Goal: Task Accomplishment & Management: Use online tool/utility

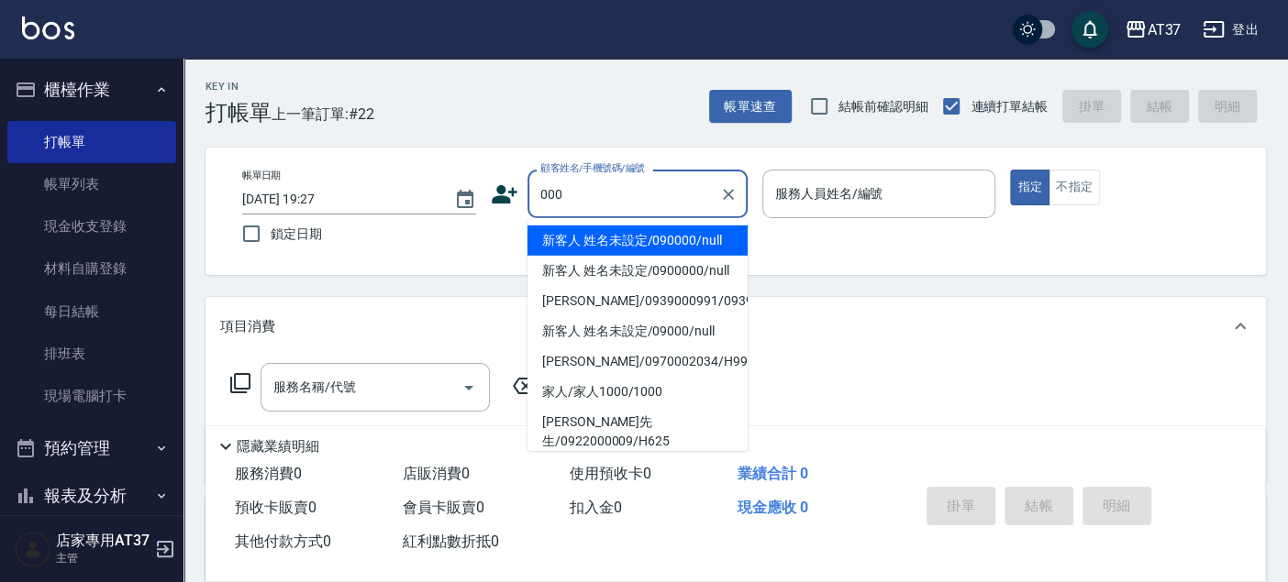
type input "新客人 姓名未設定/090000/null"
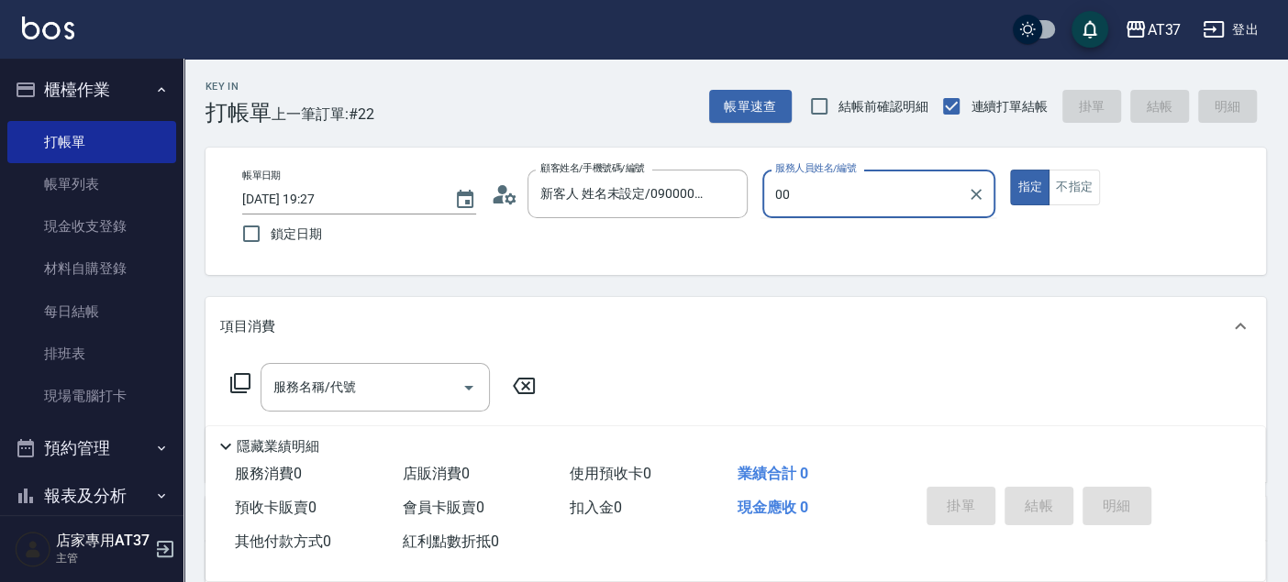
type input "0"
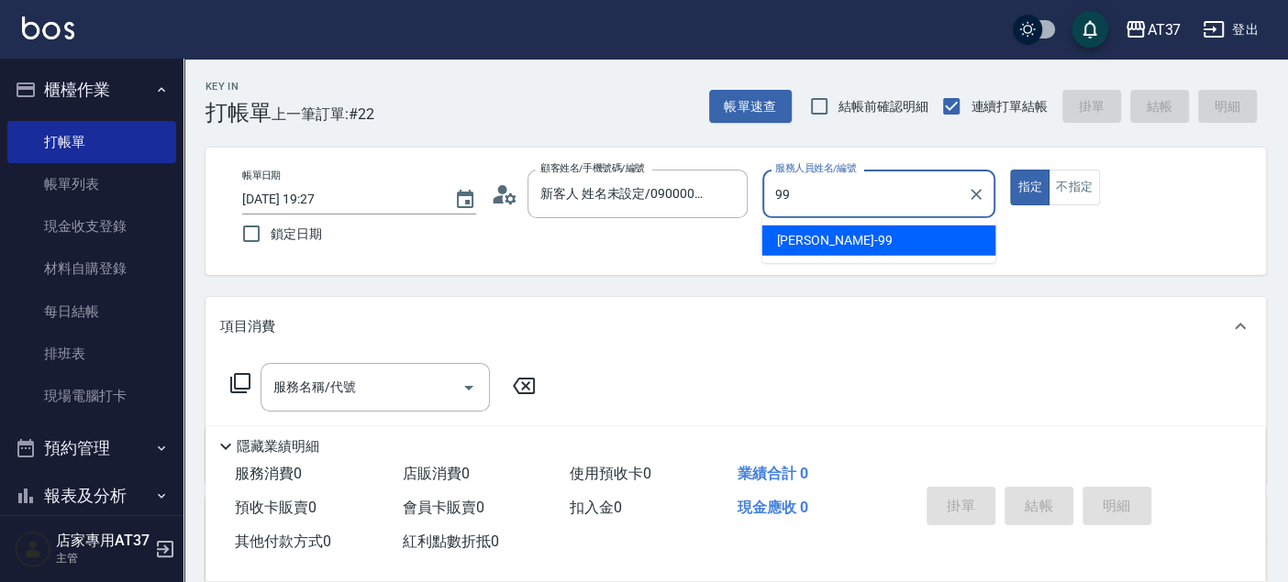
type input "思敏-99"
type button "true"
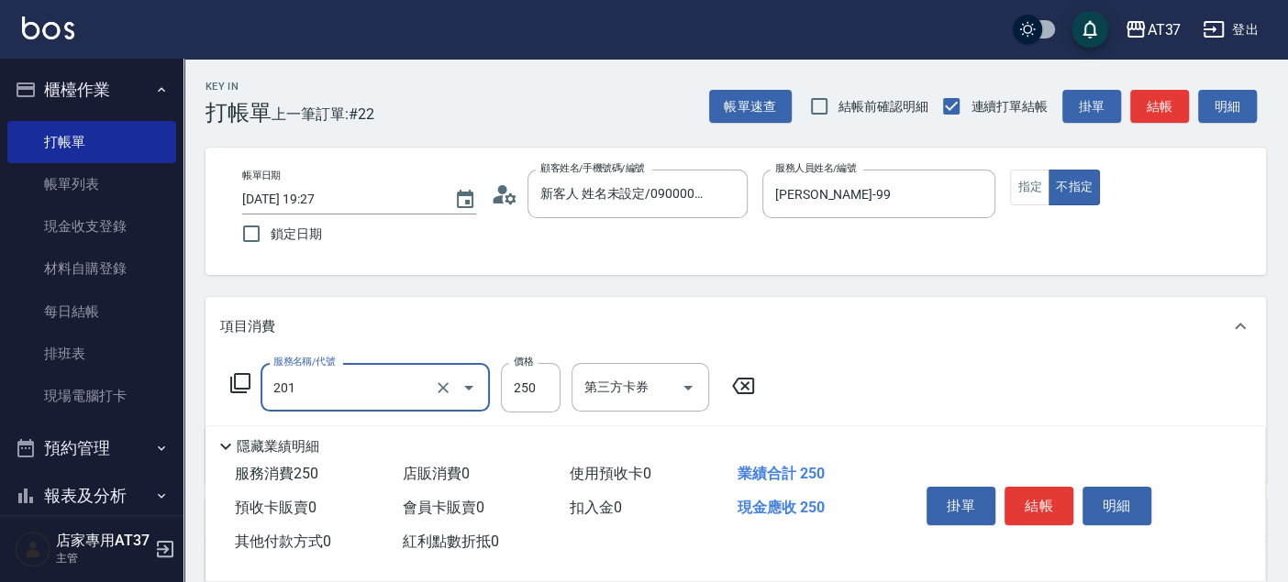
type input "B級單剪(201)"
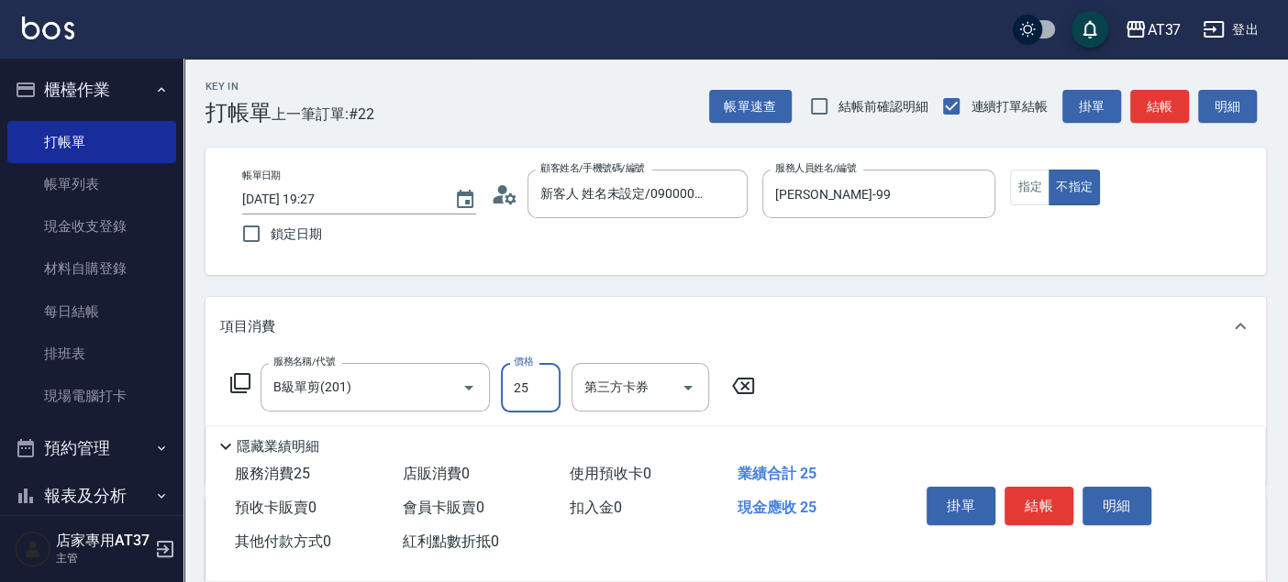
type input "250"
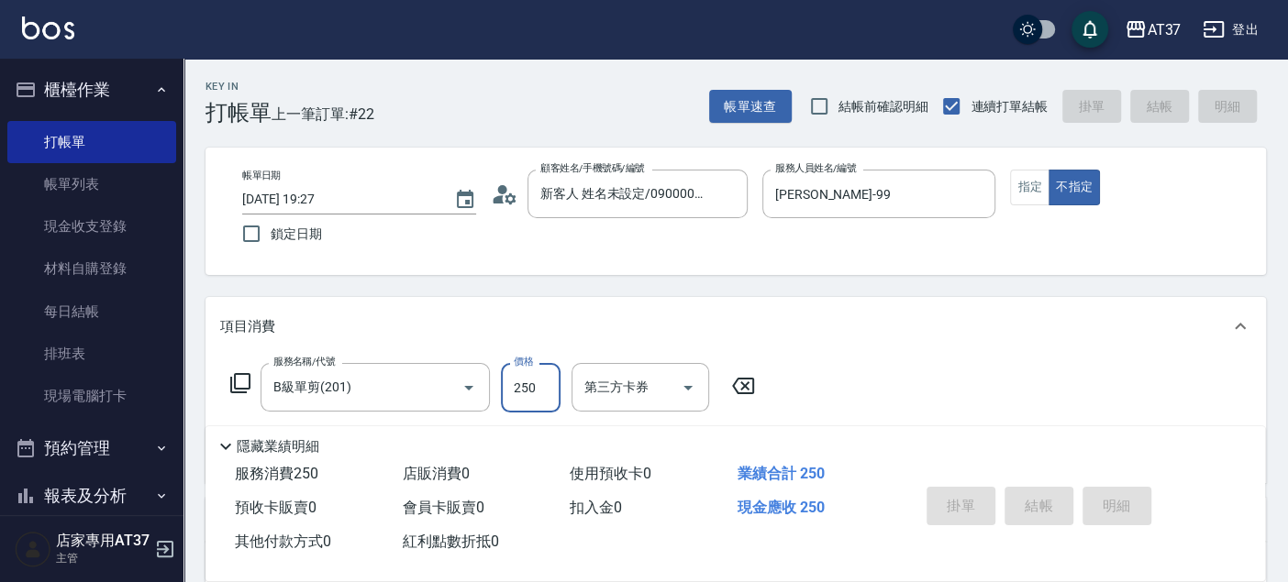
type input "2025/09/08 20:04"
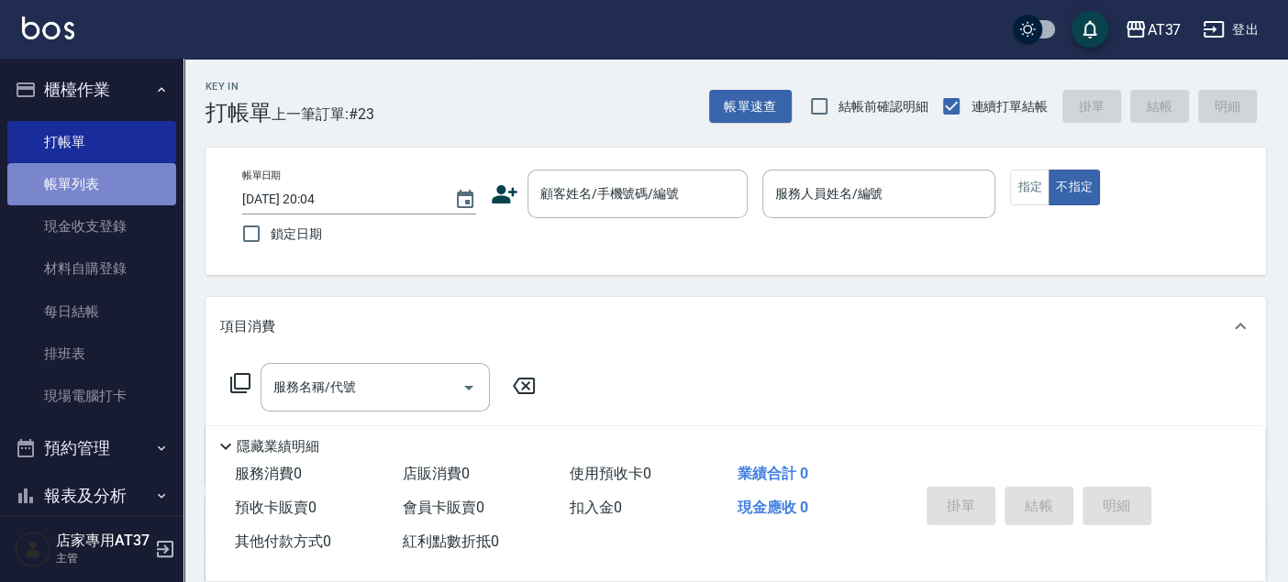
click at [128, 171] on link "帳單列表" at bounding box center [91, 184] width 169 height 42
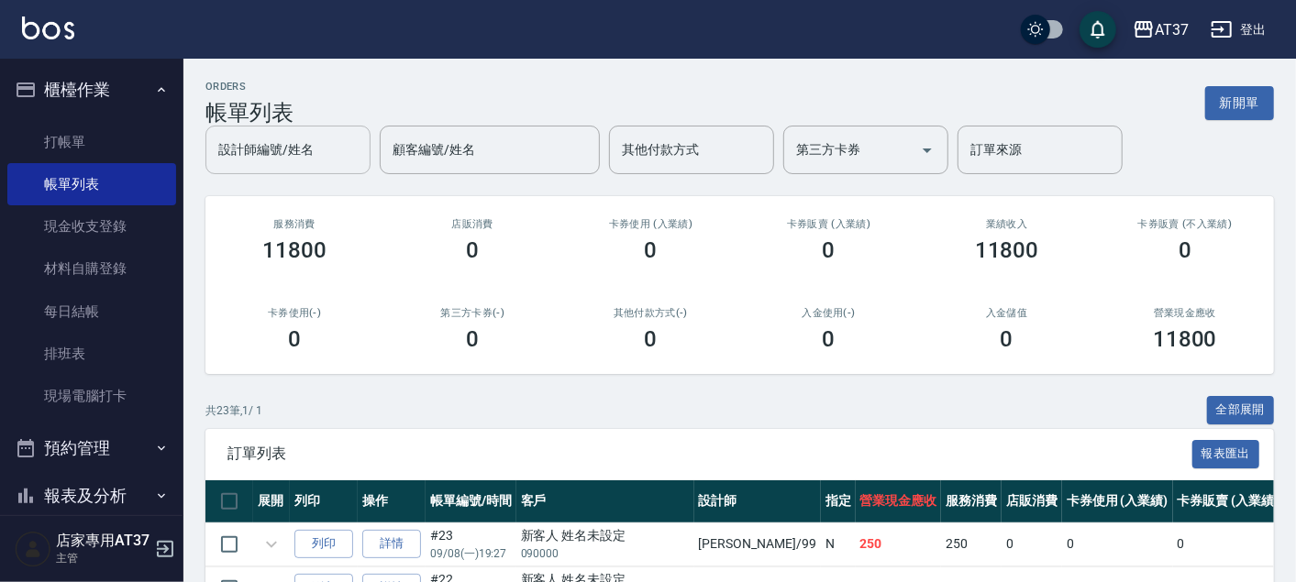
click at [326, 170] on div "設計師編號/姓名" at bounding box center [287, 150] width 165 height 49
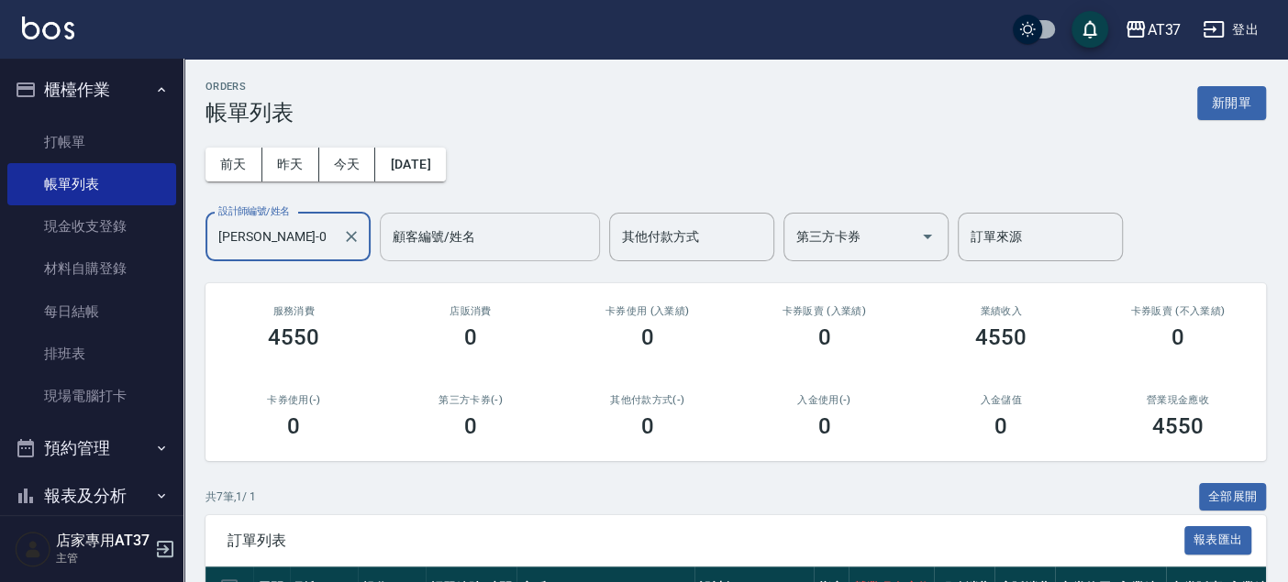
scroll to position [407, 0]
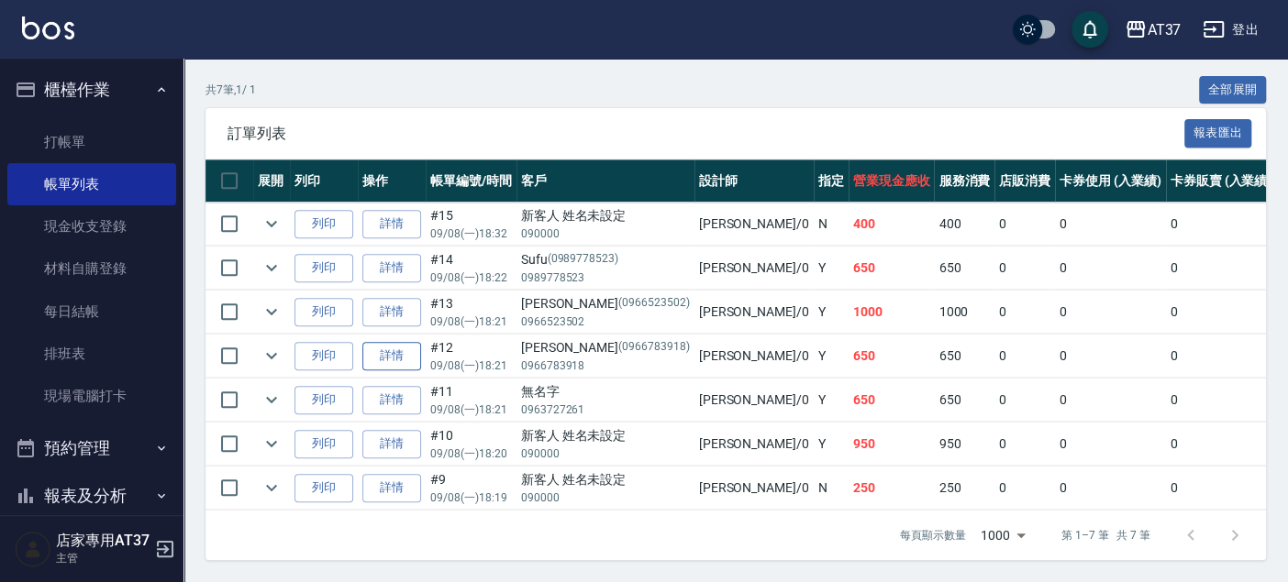
type input "NINA-0"
click at [414, 359] on link "詳情" at bounding box center [391, 356] width 59 height 28
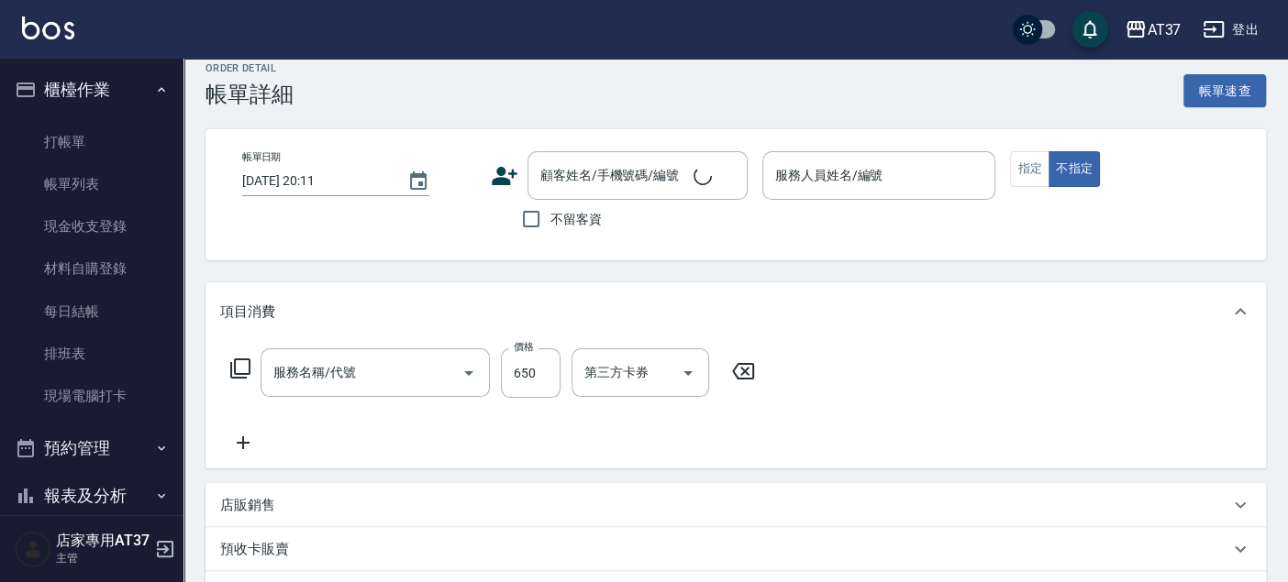
type input "2025/09/08 18:21"
type input "NINA-0"
type input "A精油洗+剪(206)"
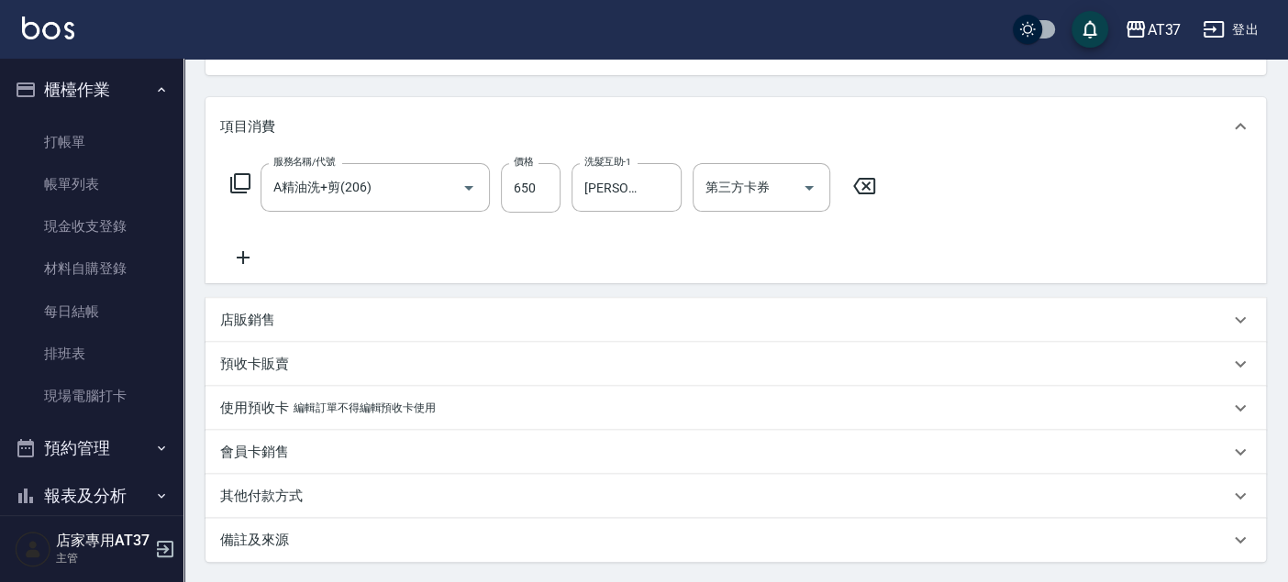
type input "張恆睿/0966783918/0966783918"
click at [296, 329] on div "店販銷售" at bounding box center [724, 320] width 1009 height 19
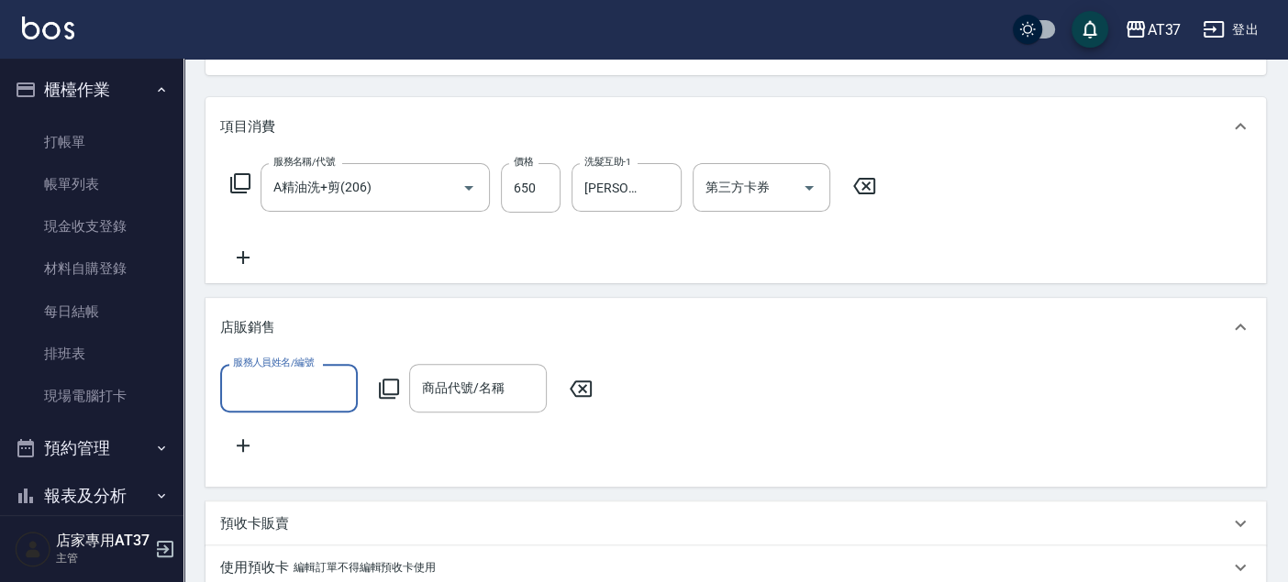
scroll to position [0, 0]
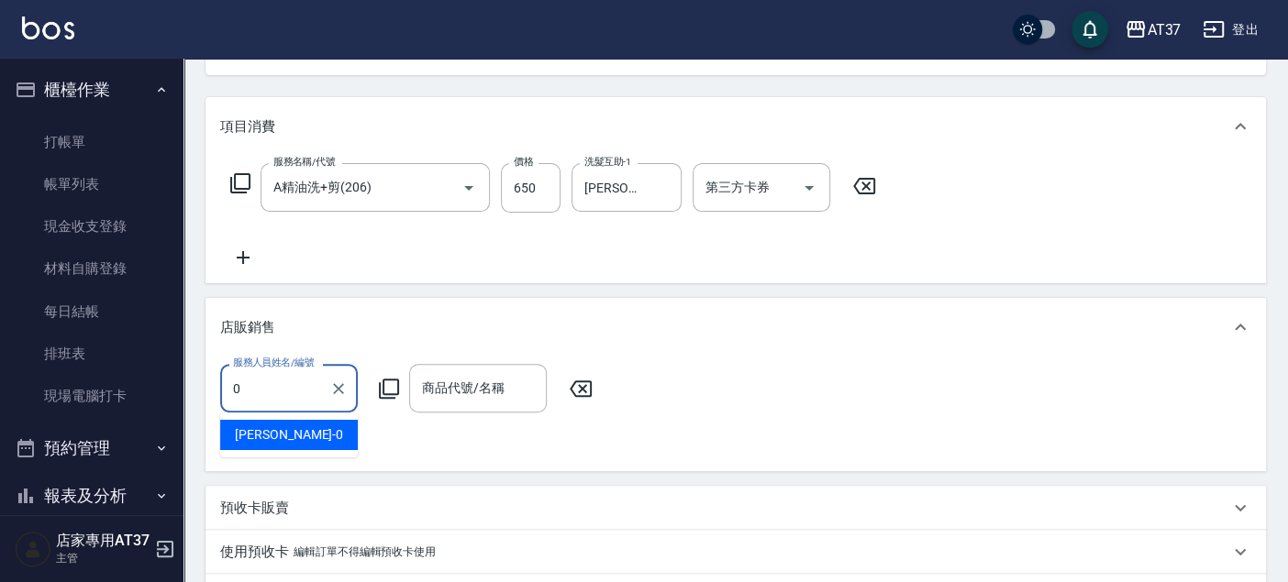
click at [315, 445] on div "NINA -0" at bounding box center [289, 435] width 138 height 30
type input "NINA-0"
click at [385, 385] on icon at bounding box center [389, 389] width 22 height 22
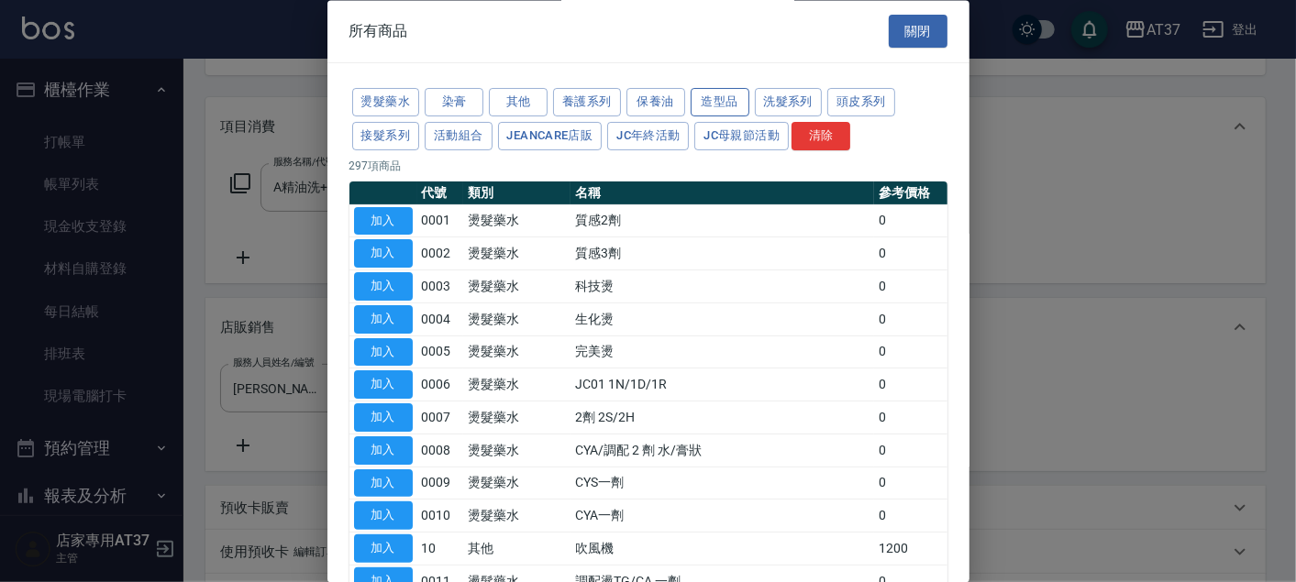
click at [725, 104] on button "造型品" at bounding box center [720, 103] width 59 height 28
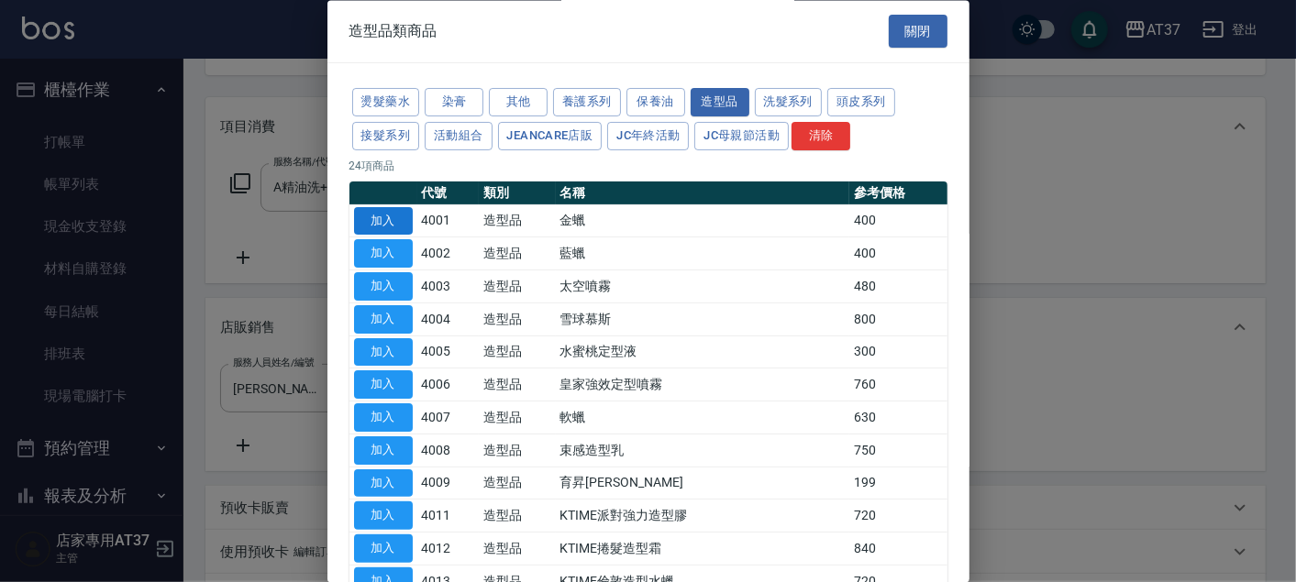
click at [403, 225] on button "加入" at bounding box center [383, 221] width 59 height 28
type input "金蠟"
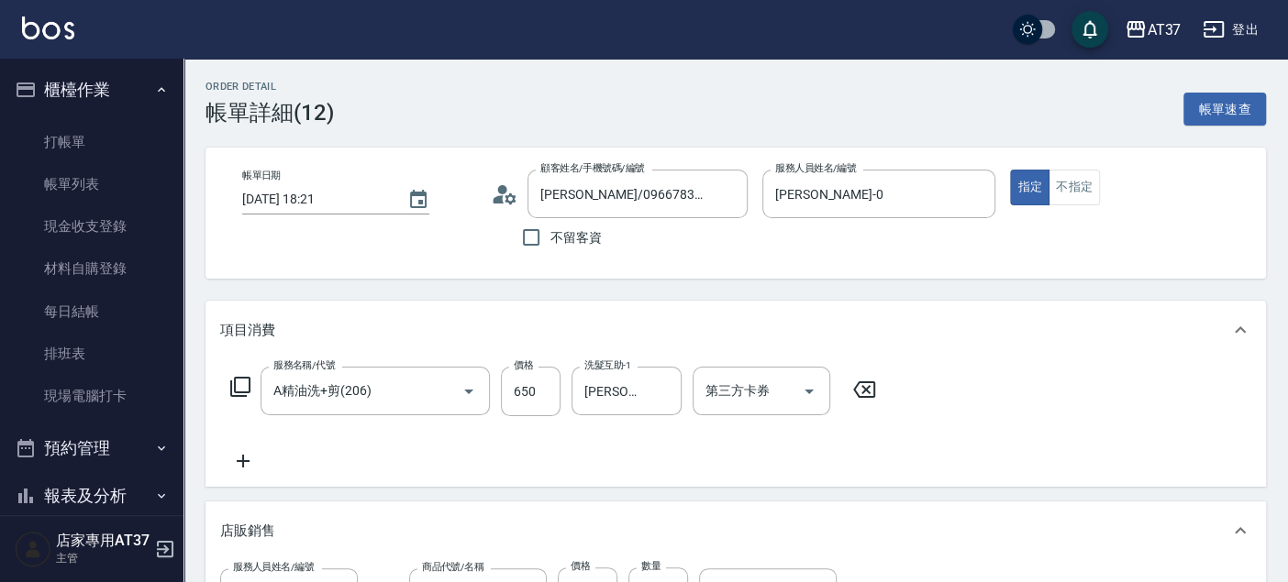
scroll to position [538, 0]
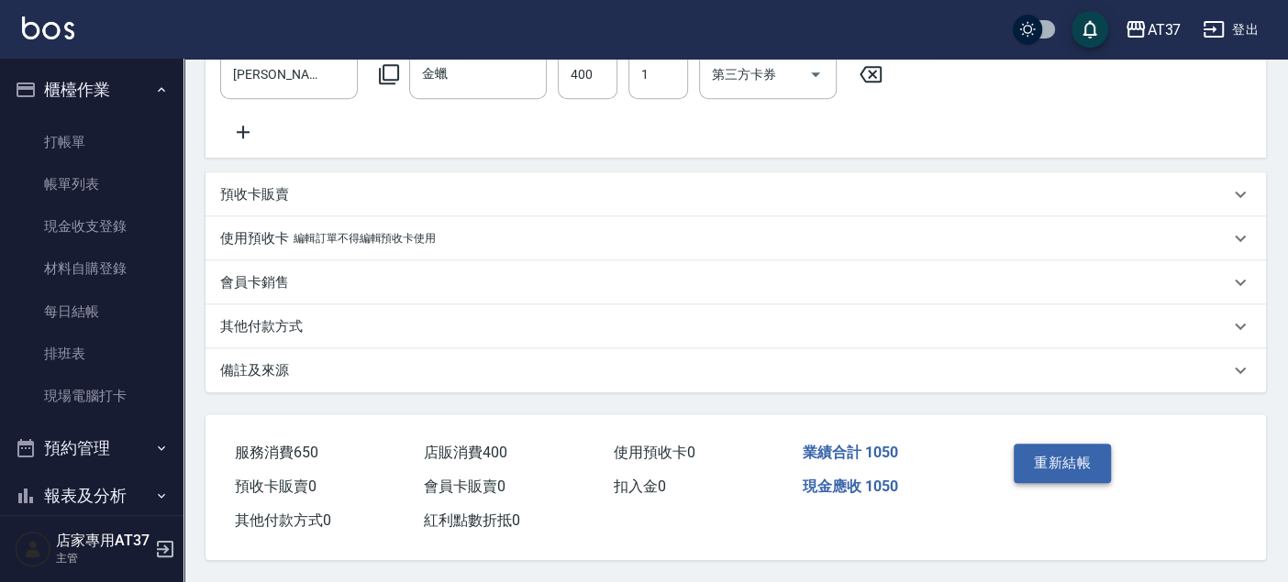
click at [1079, 464] on button "重新結帳" at bounding box center [1061, 463] width 97 height 39
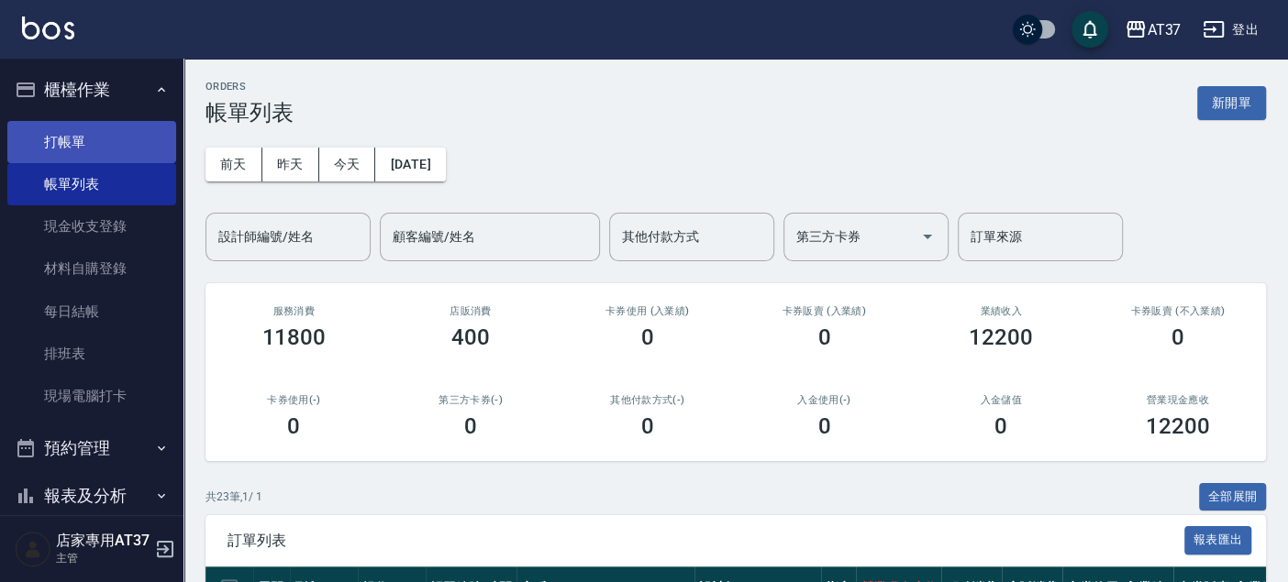
click at [117, 138] on link "打帳單" at bounding box center [91, 142] width 169 height 42
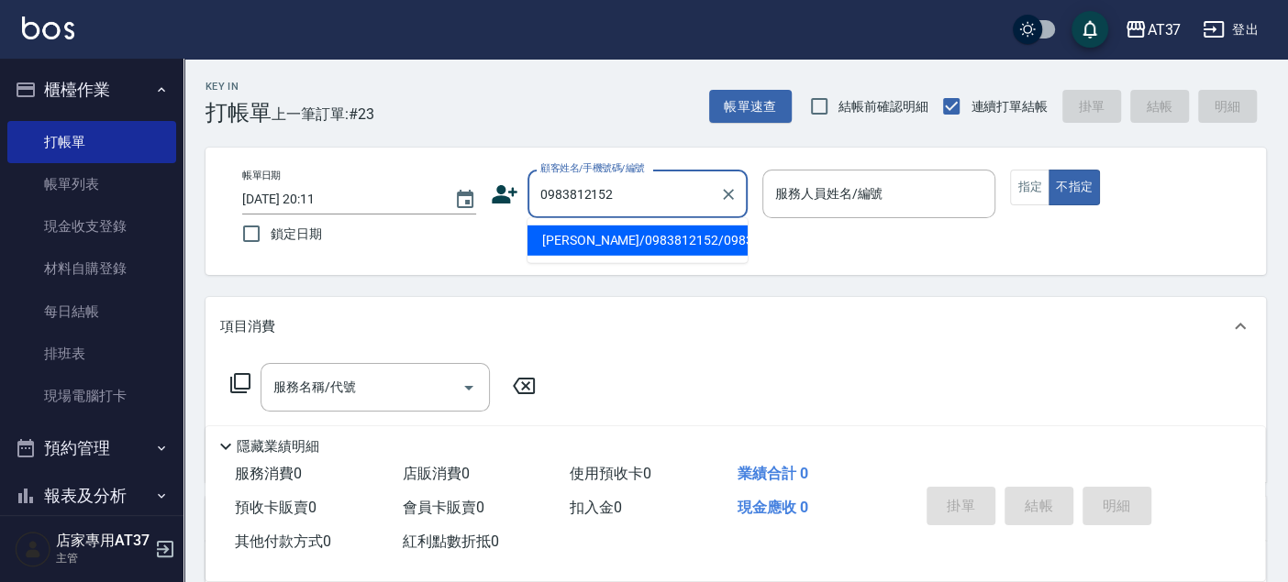
type input "陳洺宇/0983812152/0983812152"
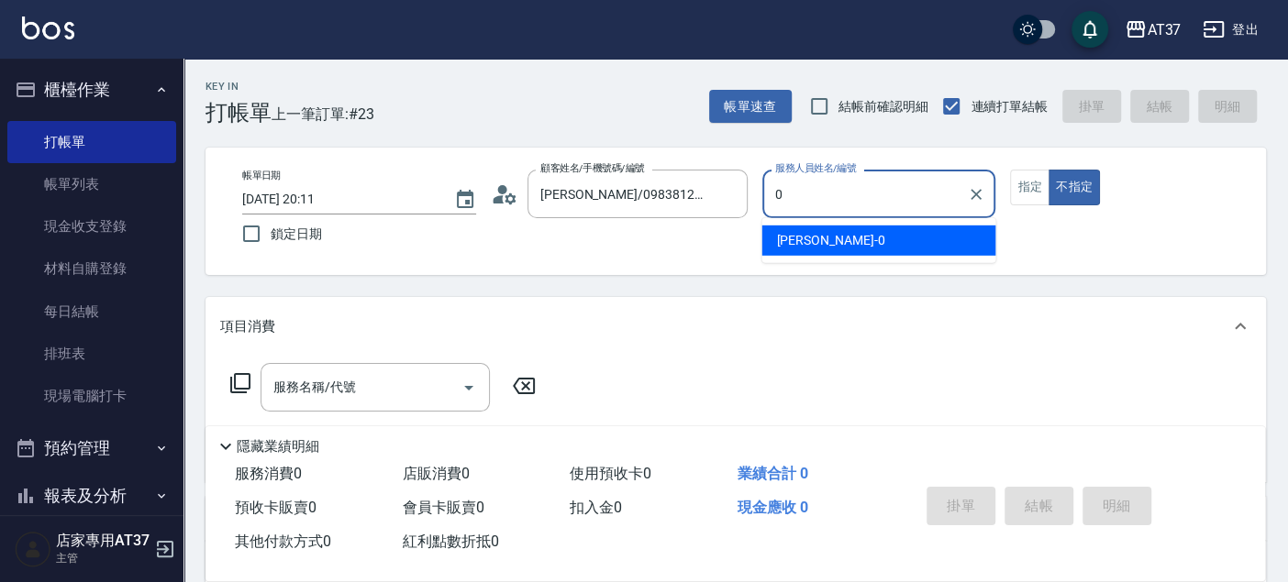
click at [823, 249] on div "NINA -0" at bounding box center [878, 241] width 234 height 30
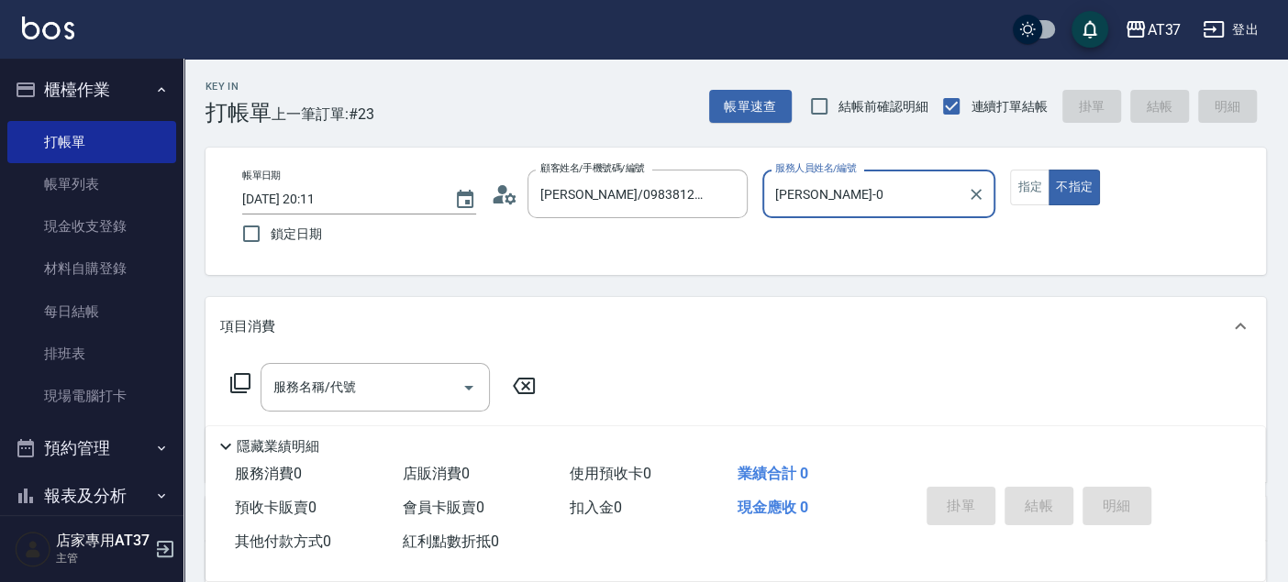
type input "NINA-0"
click at [238, 375] on icon at bounding box center [240, 383] width 22 height 22
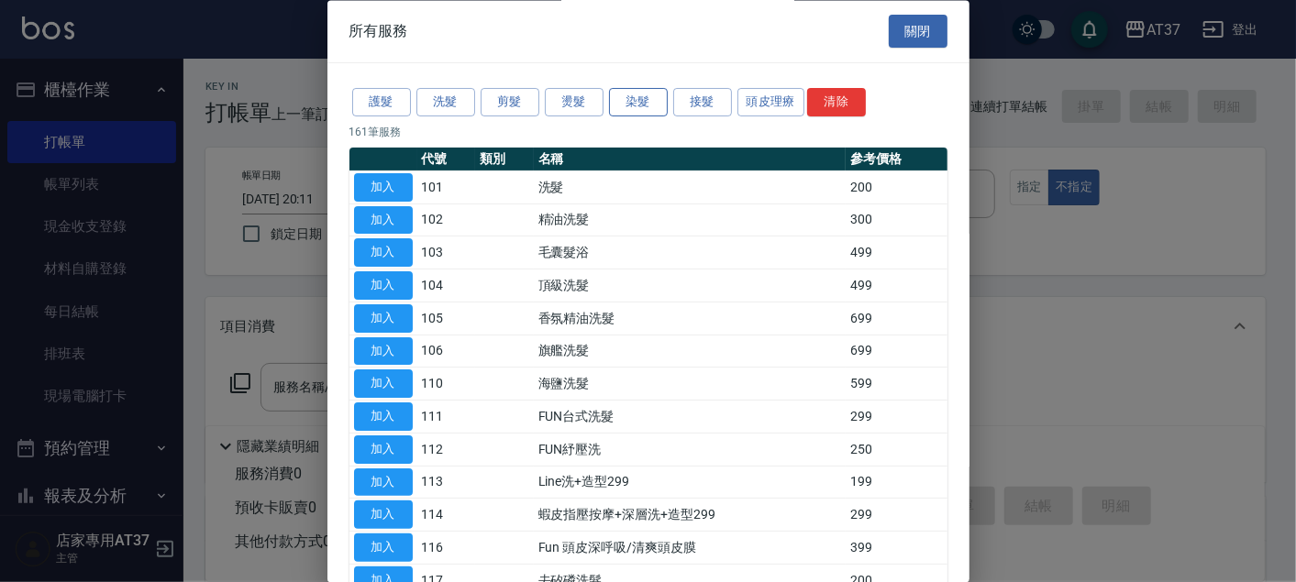
click at [656, 107] on button "染髮" at bounding box center [638, 103] width 59 height 28
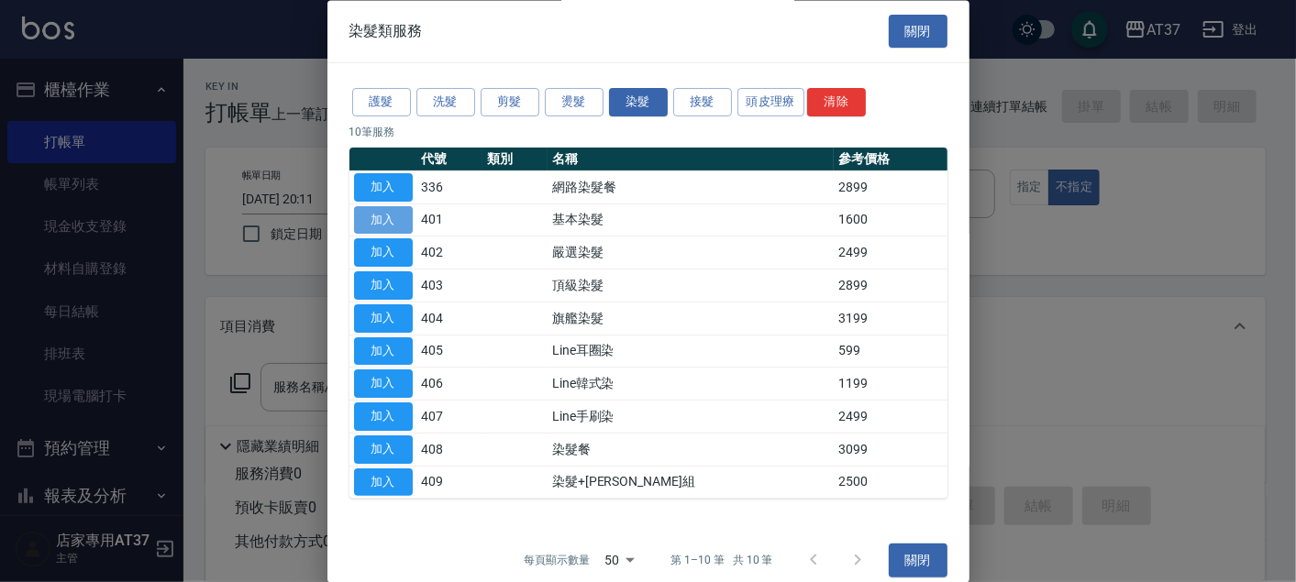
click at [388, 222] on button "加入" at bounding box center [383, 220] width 59 height 28
type input "基本染髮(401)"
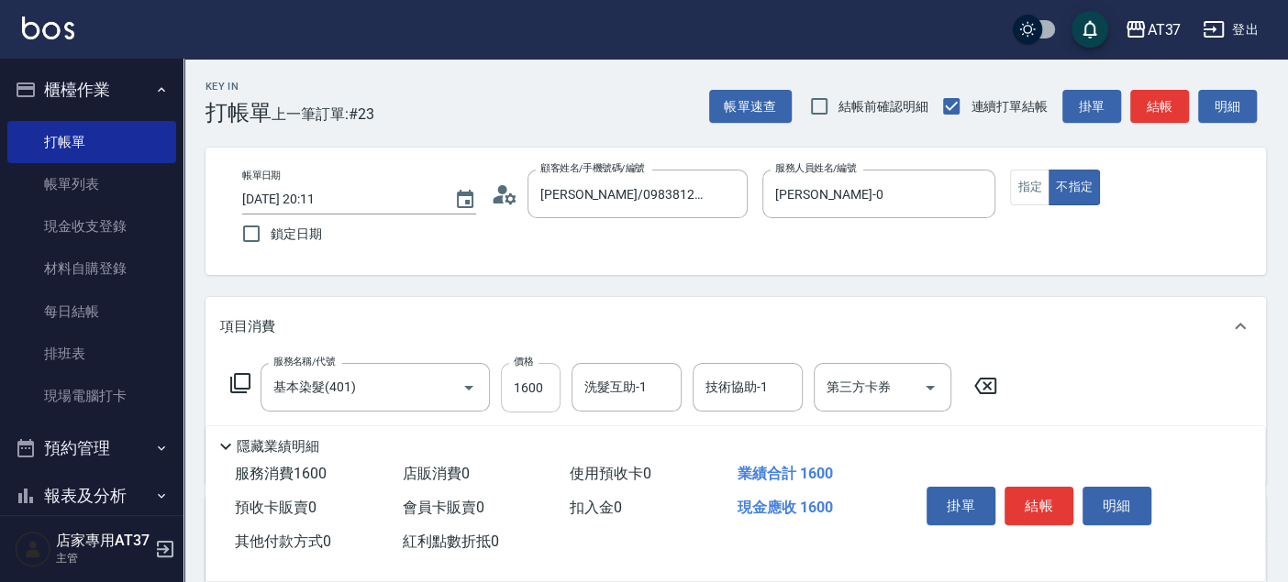
click at [511, 385] on input "1600" at bounding box center [531, 388] width 60 height 50
type input "3999"
type input "子筠-25"
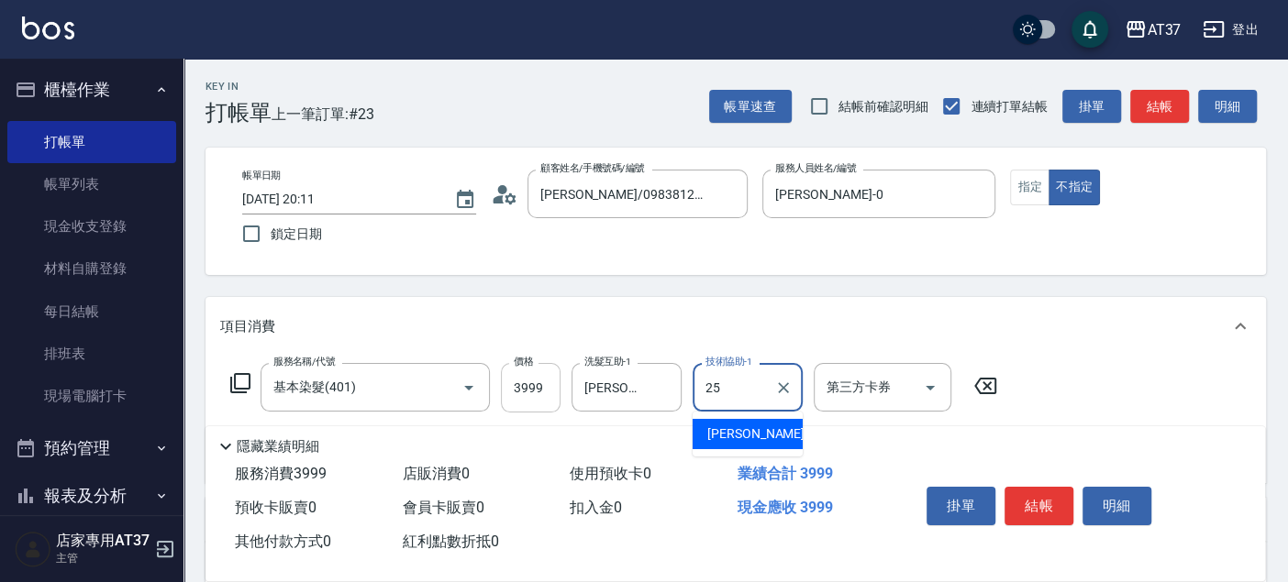
type input "子筠-25"
click at [243, 378] on icon at bounding box center [240, 383] width 22 height 22
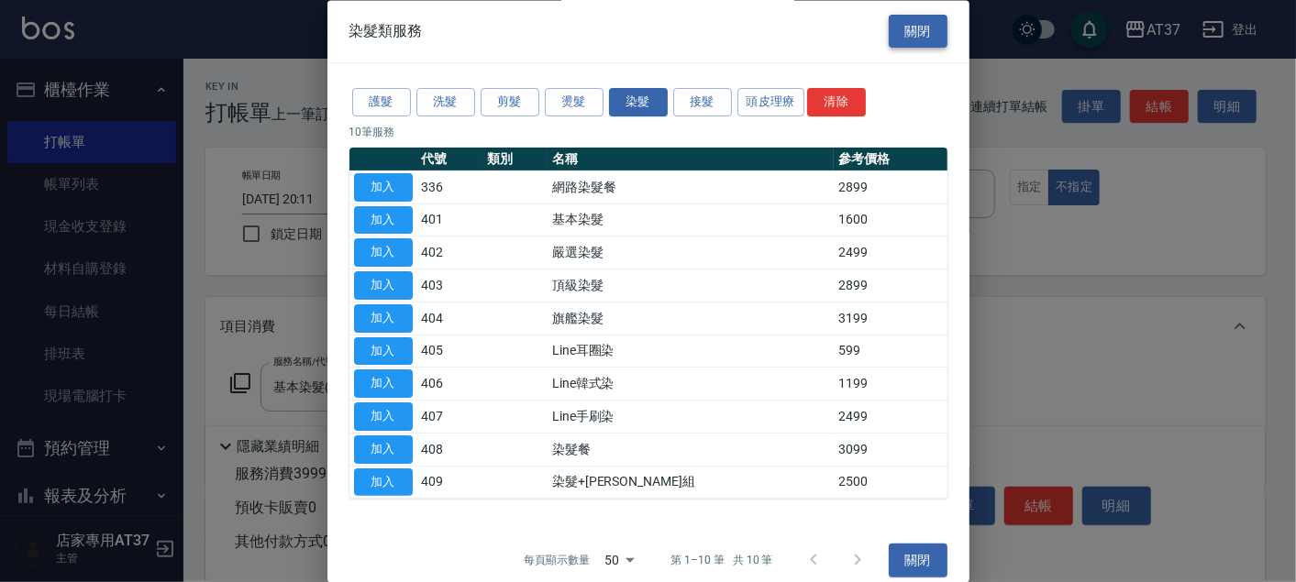
click at [930, 31] on button "關閉" at bounding box center [918, 32] width 59 height 34
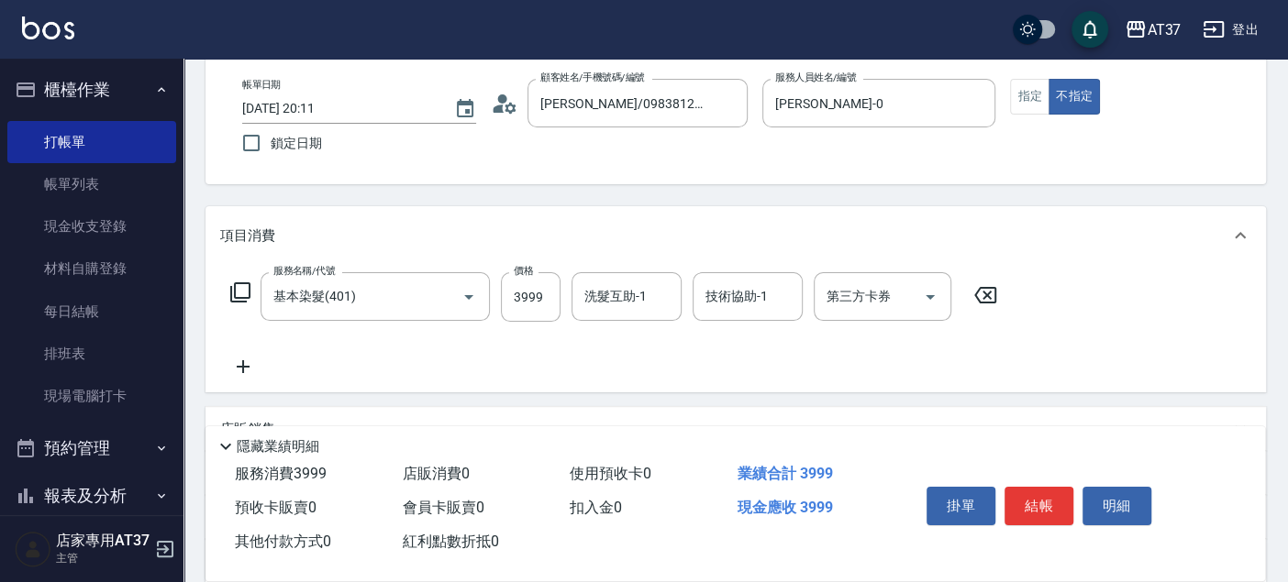
scroll to position [305, 0]
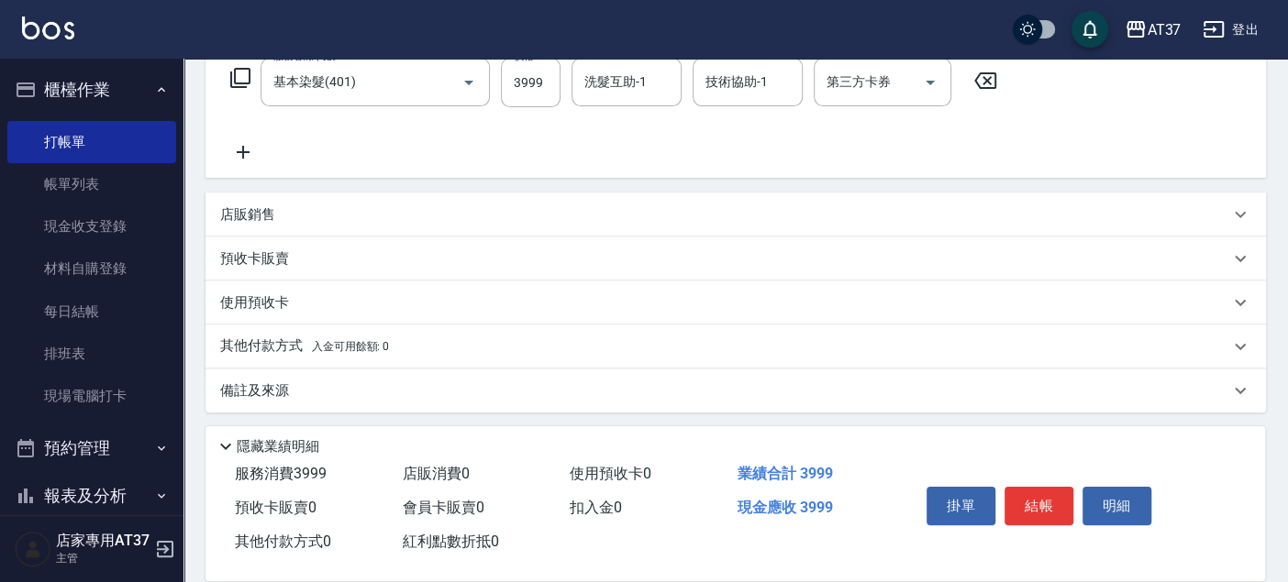
click at [366, 205] on div "店販銷售" at bounding box center [724, 214] width 1009 height 19
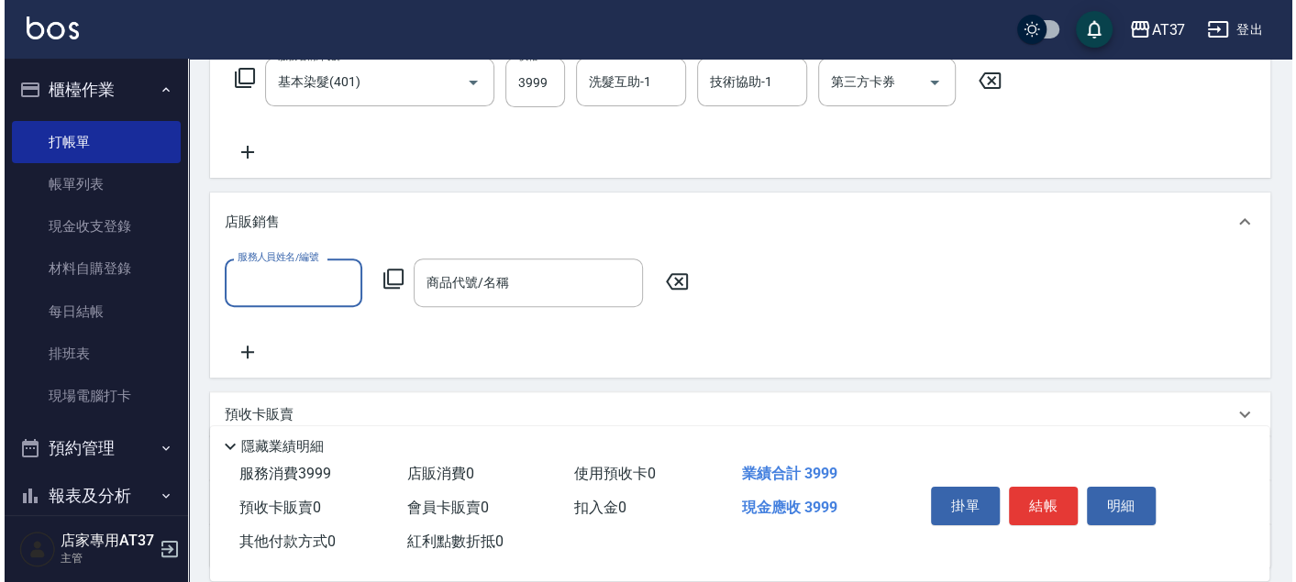
scroll to position [0, 0]
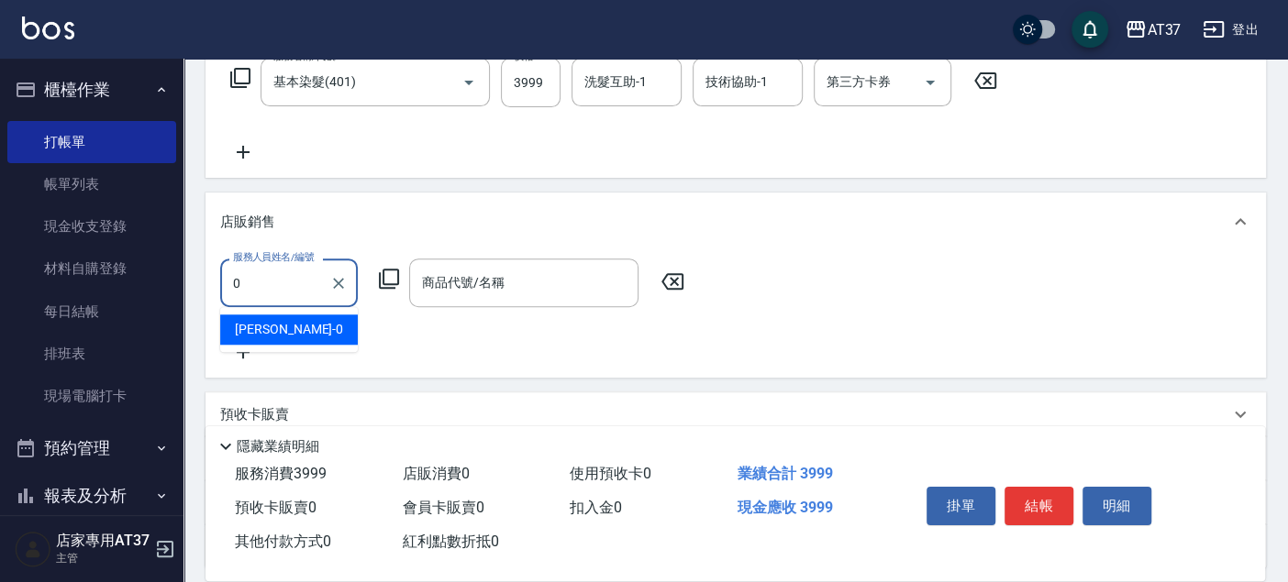
drag, startPoint x: 322, startPoint y: 335, endPoint x: 382, endPoint y: 292, distance: 74.3
click at [326, 333] on div "NINA -0" at bounding box center [289, 330] width 138 height 30
type input "NINA-0"
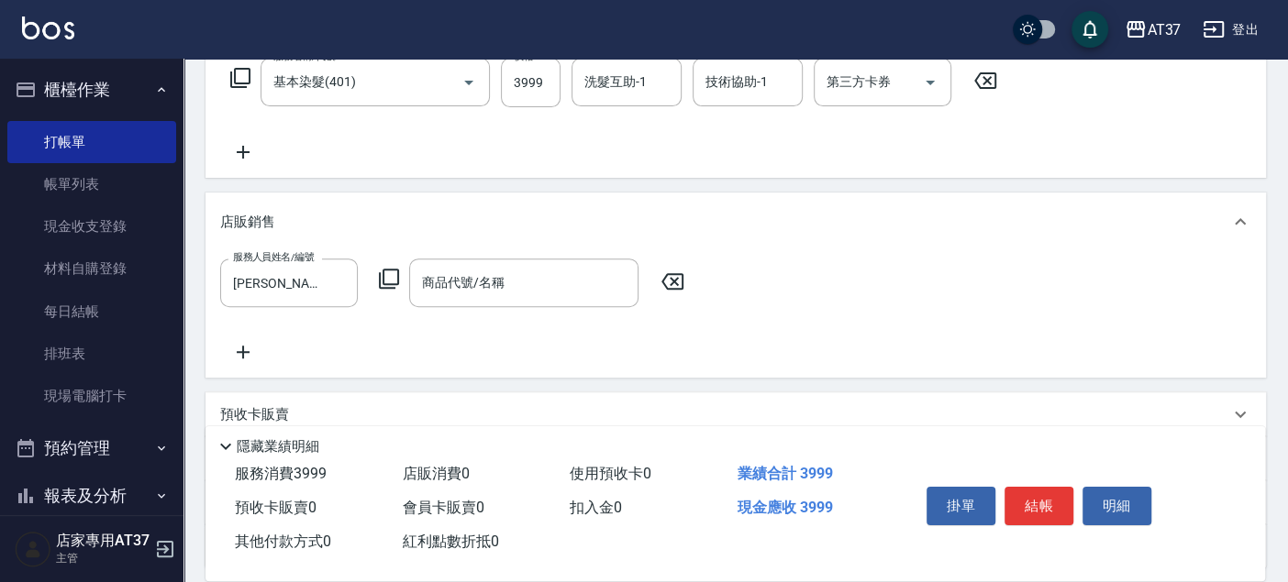
click at [382, 289] on icon at bounding box center [389, 279] width 22 height 22
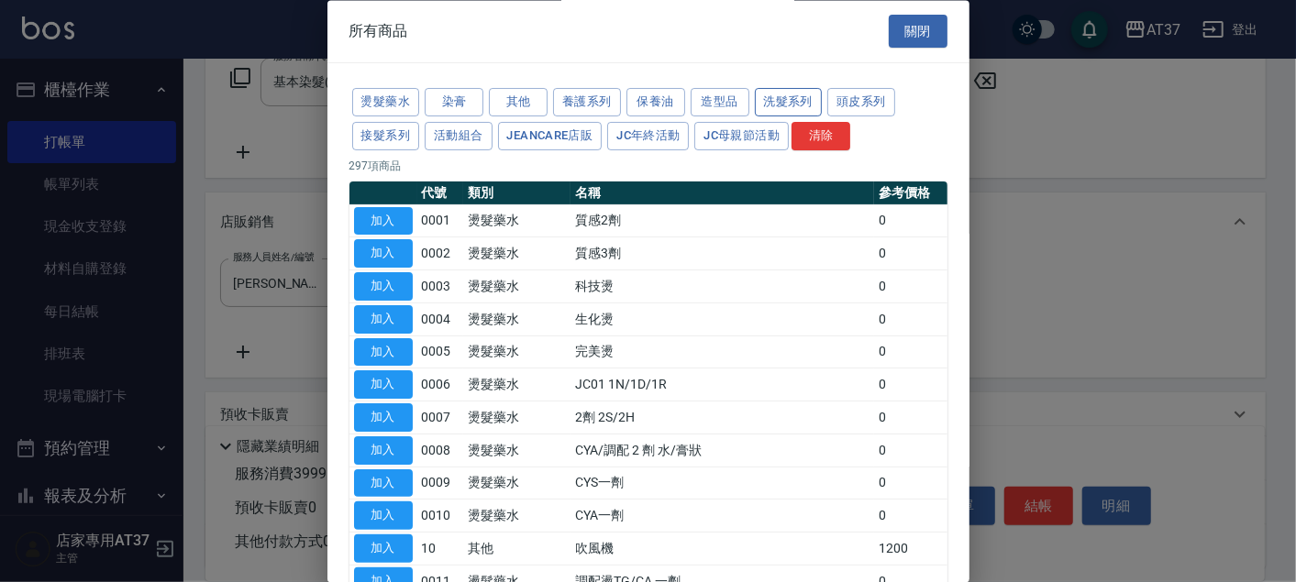
click at [780, 105] on button "洗髮系列" at bounding box center [789, 103] width 68 height 28
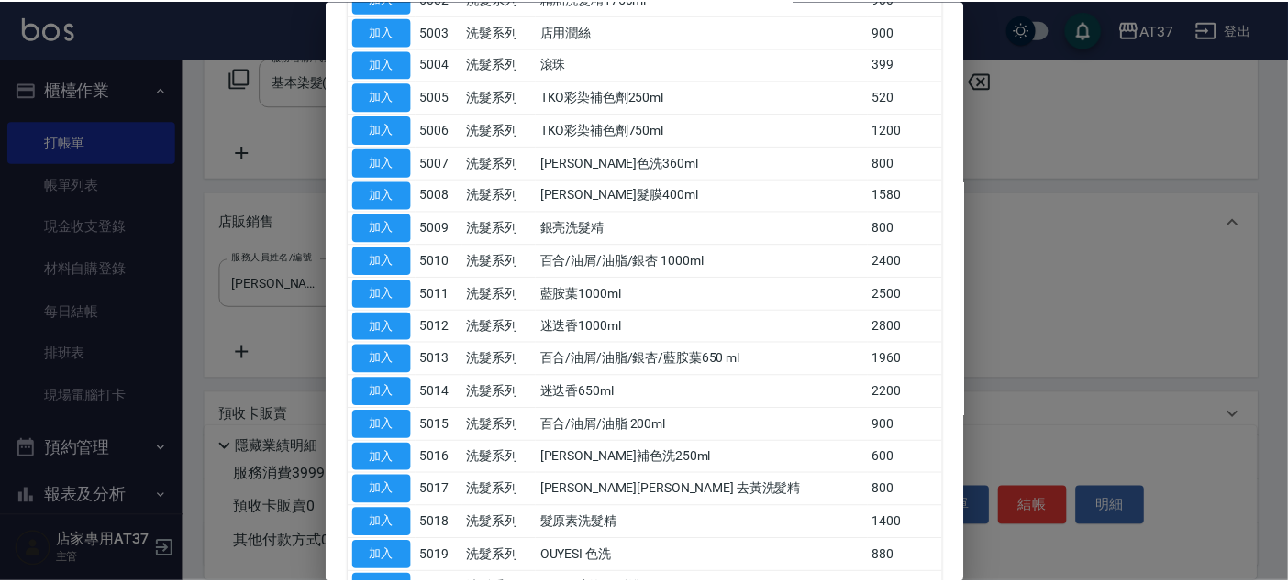
scroll to position [305, 0]
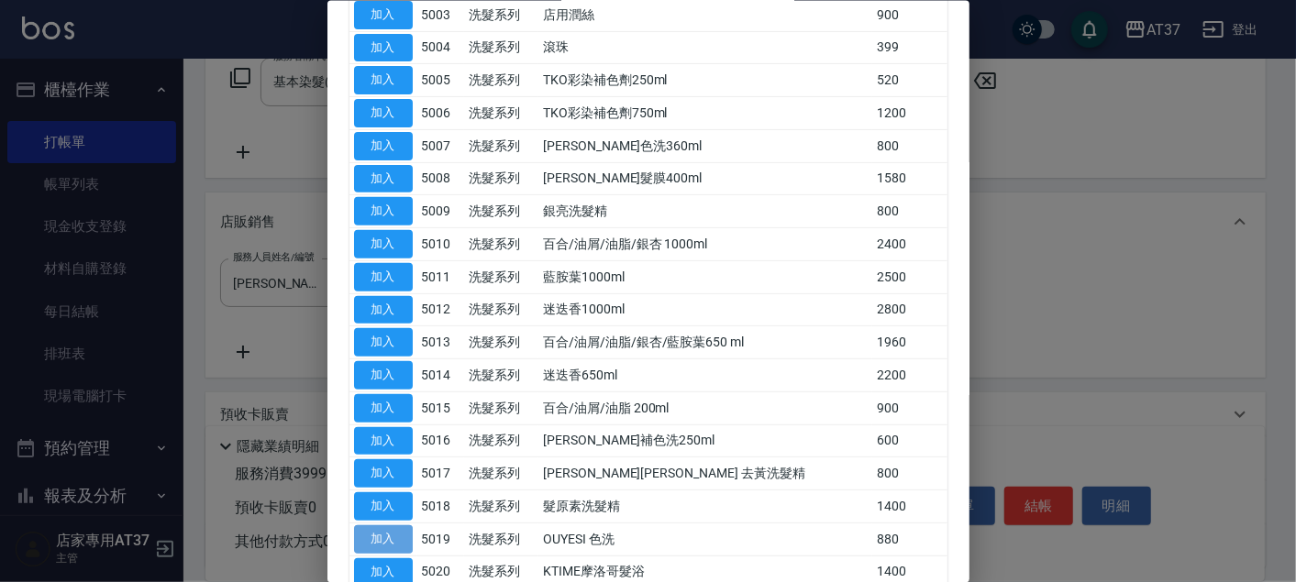
click at [393, 532] on button "加入" at bounding box center [383, 539] width 59 height 28
type input "OUYESI 色洗"
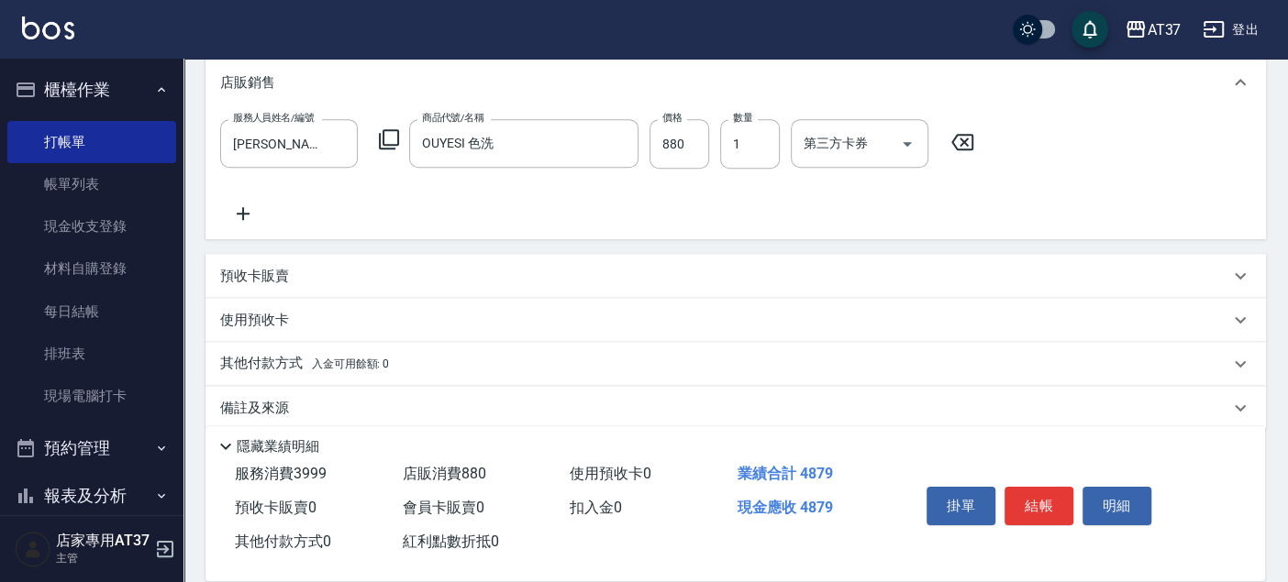
scroll to position [465, 0]
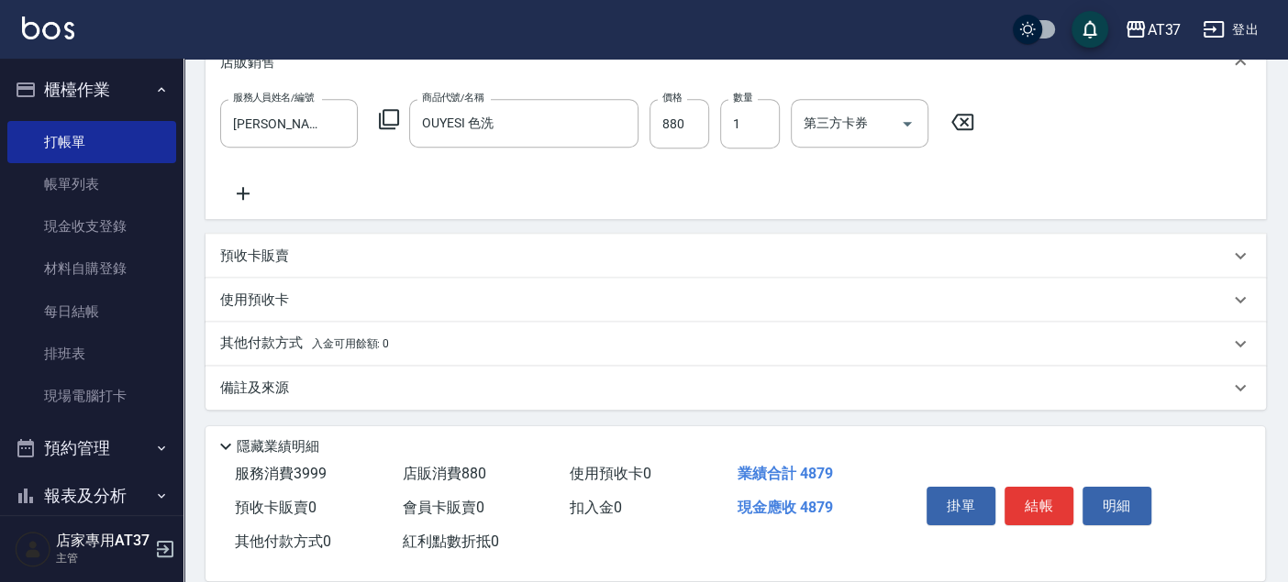
click at [365, 349] on span "入金可用餘額: 0" at bounding box center [351, 343] width 78 height 13
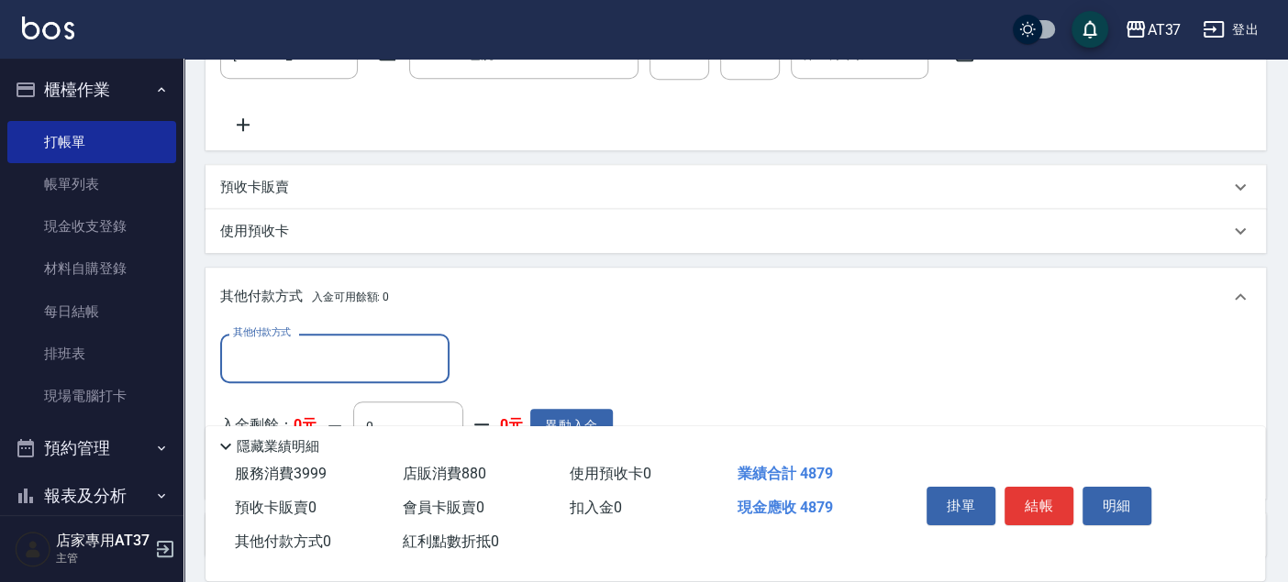
scroll to position [567, 0]
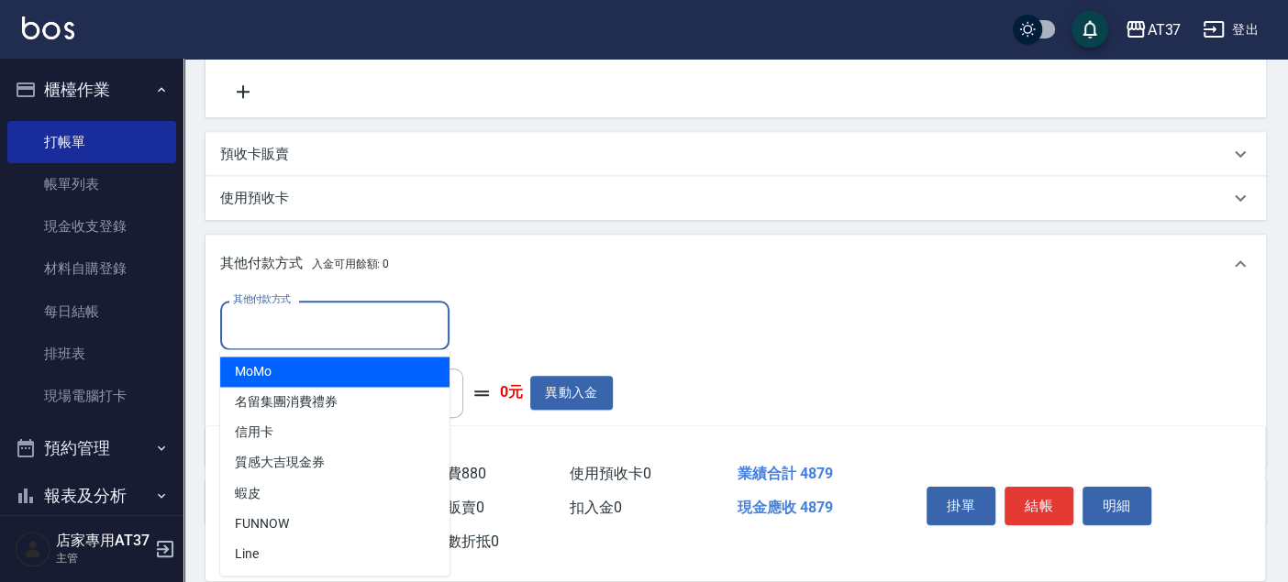
click at [409, 330] on input "其他付款方式" at bounding box center [334, 325] width 213 height 32
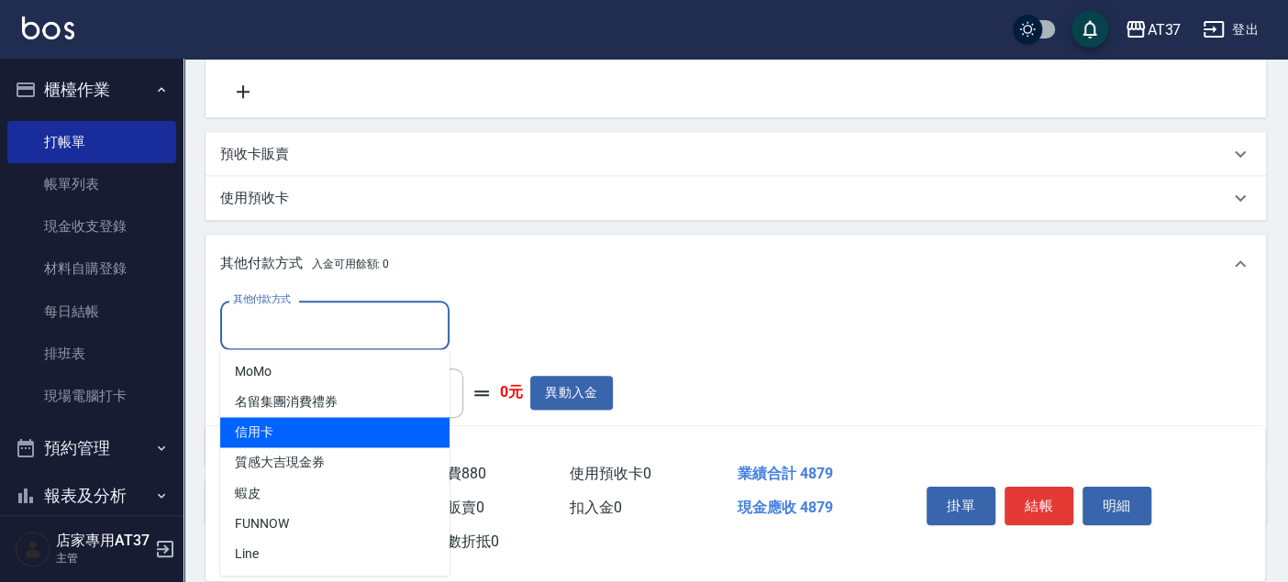
click at [385, 432] on span "信用卡" at bounding box center [334, 432] width 229 height 30
type input "信用卡"
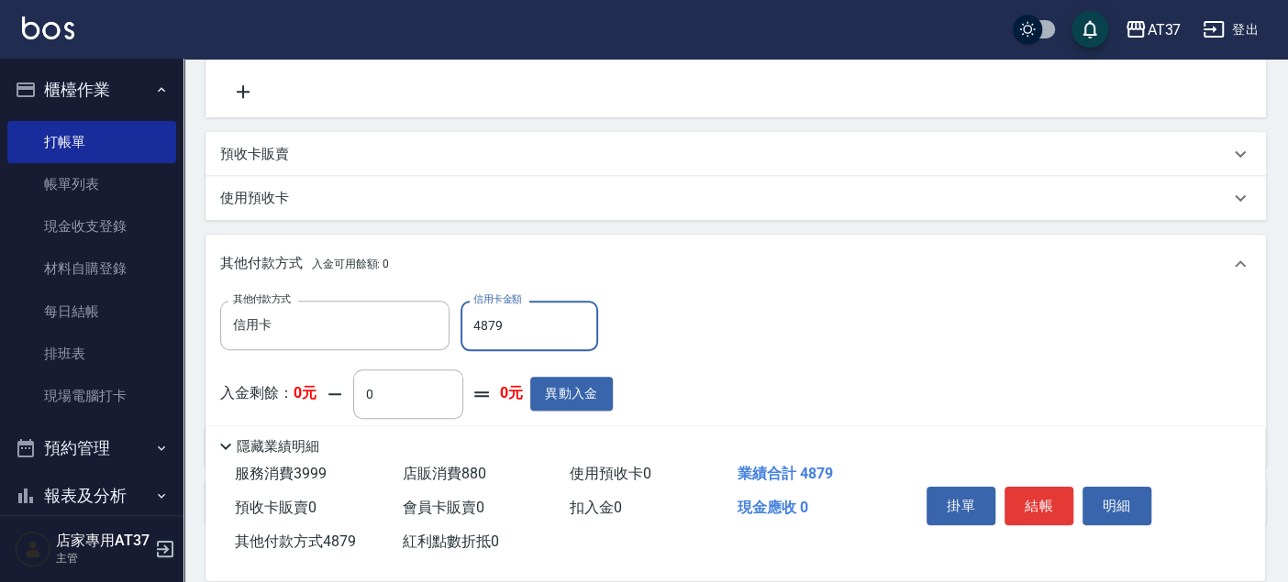
type input "4879"
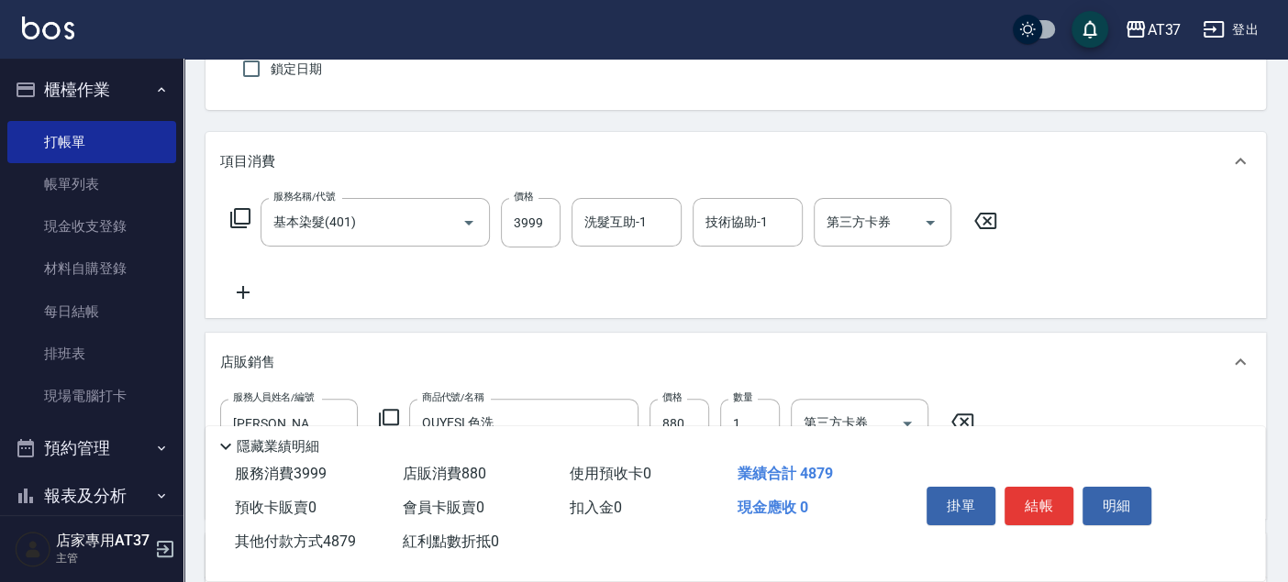
scroll to position [57, 0]
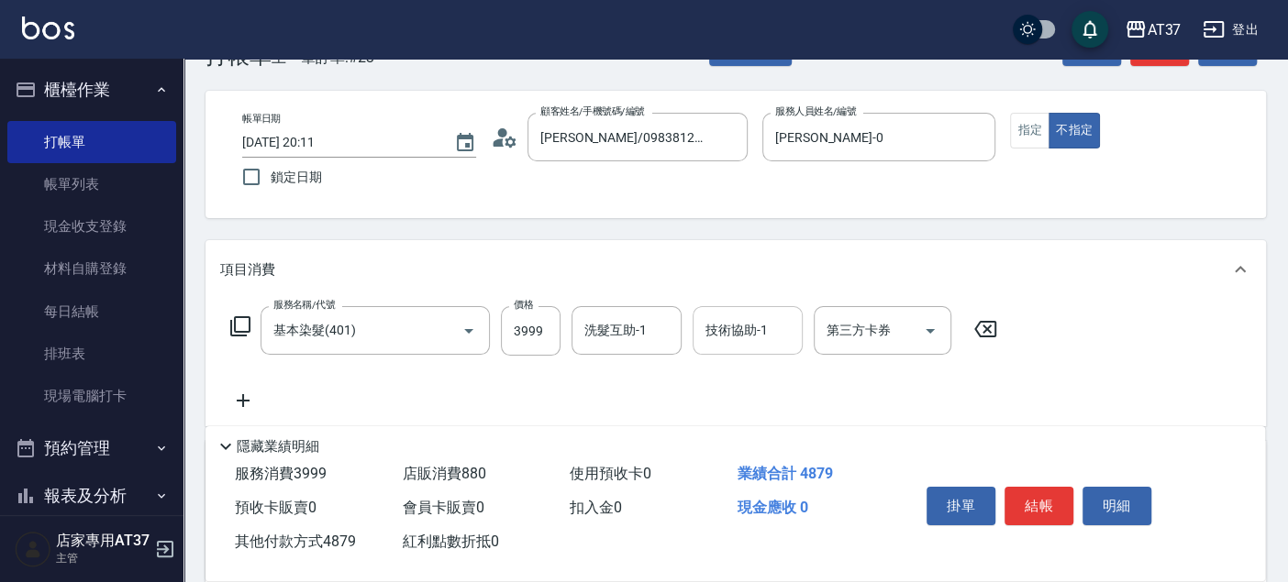
click at [736, 332] on input "技術協助-1" at bounding box center [748, 331] width 94 height 32
type input "子筠-25"
type input "0"
click at [640, 342] on input "洗髮互助-1" at bounding box center [627, 331] width 94 height 32
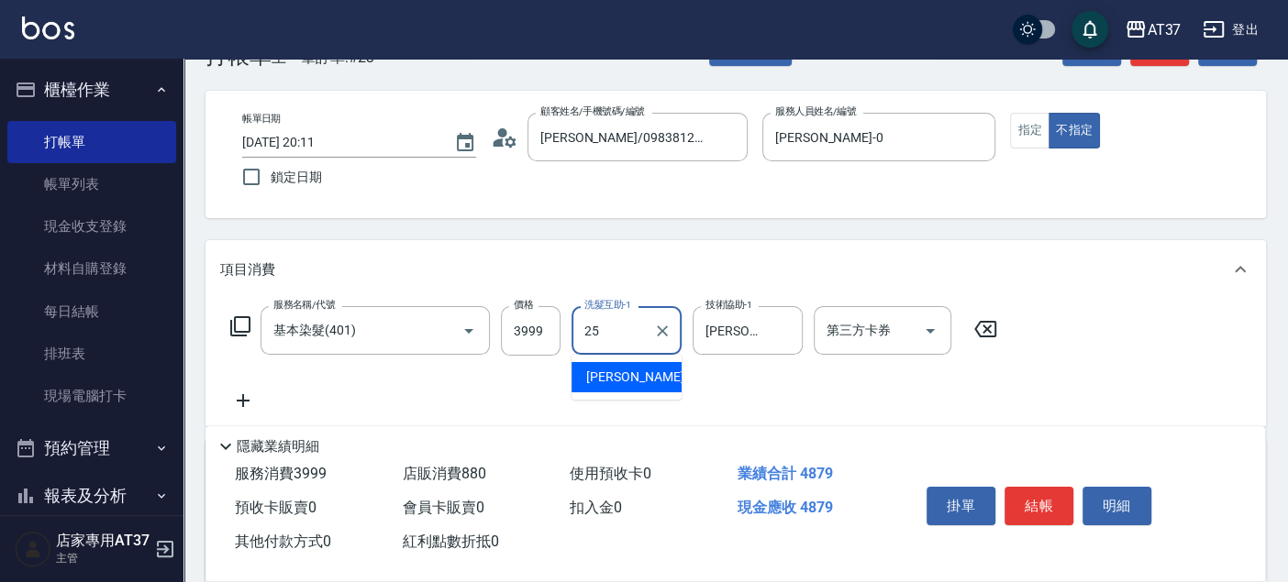
type input "子筠-25"
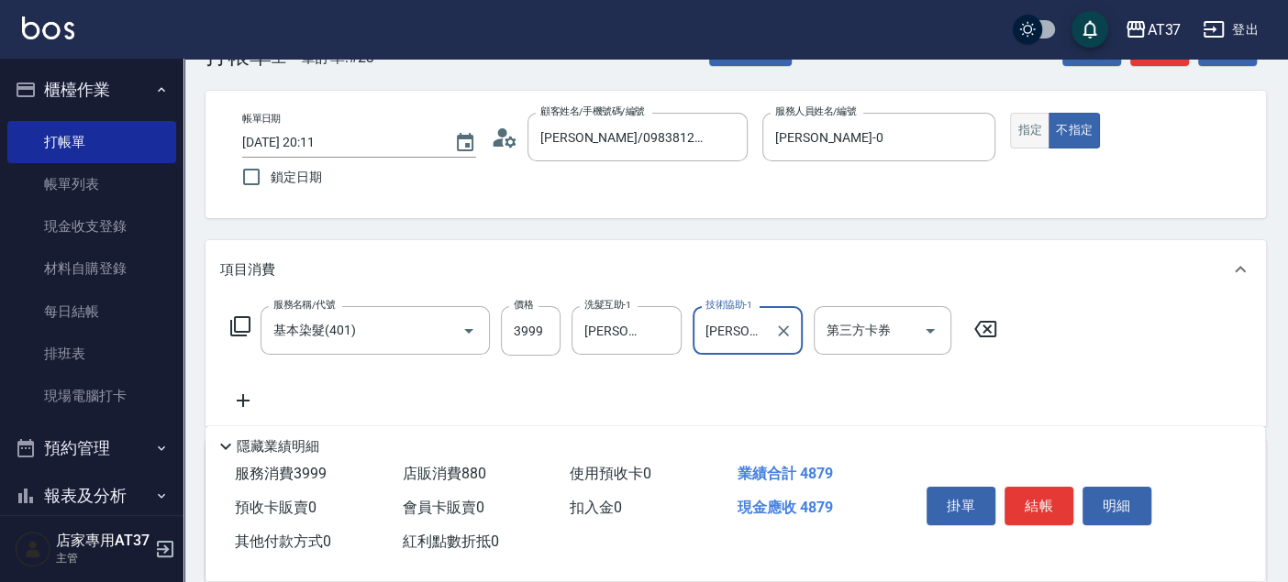
click at [1027, 132] on button "指定" at bounding box center [1029, 131] width 39 height 36
click at [1038, 497] on button "結帳" at bounding box center [1038, 506] width 69 height 39
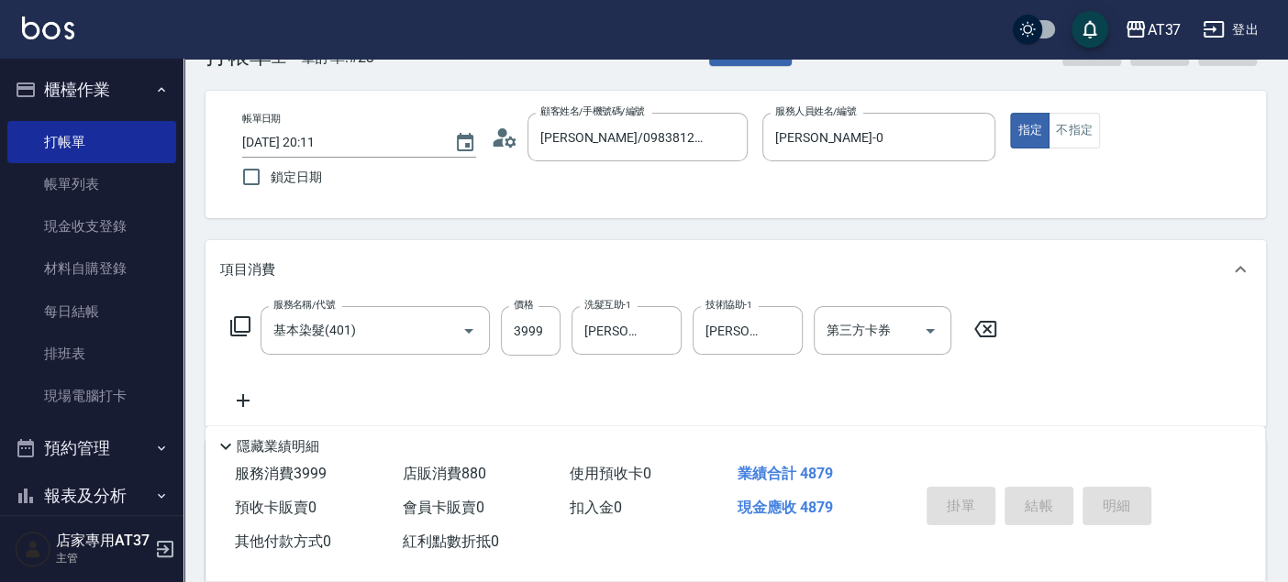
type input "2025/09/08 20:12"
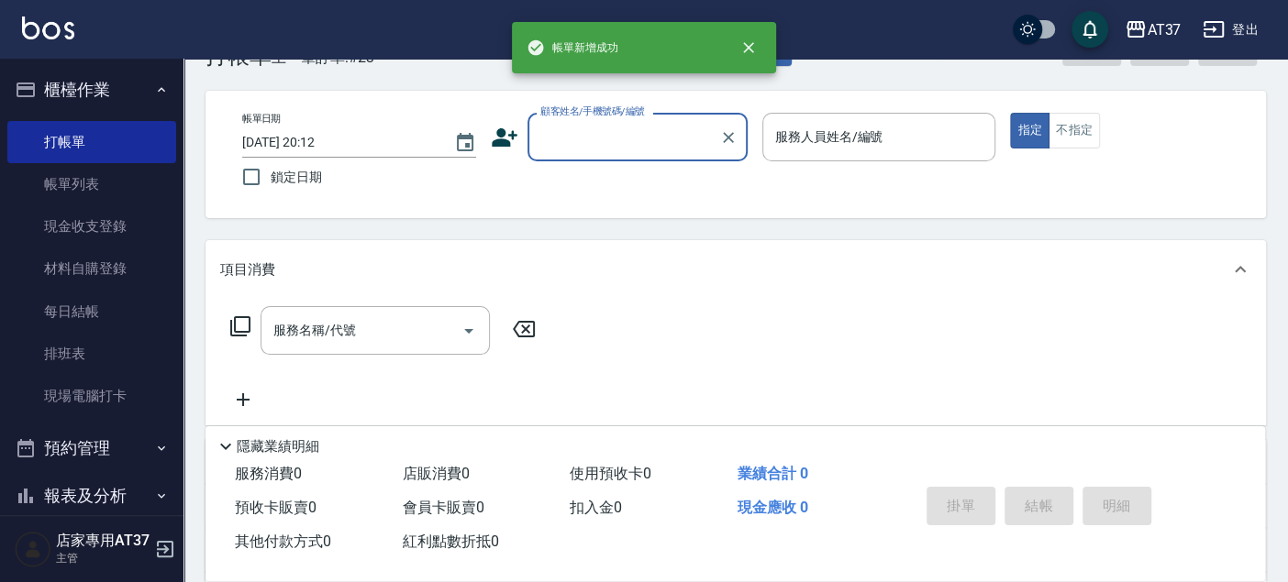
scroll to position [0, 0]
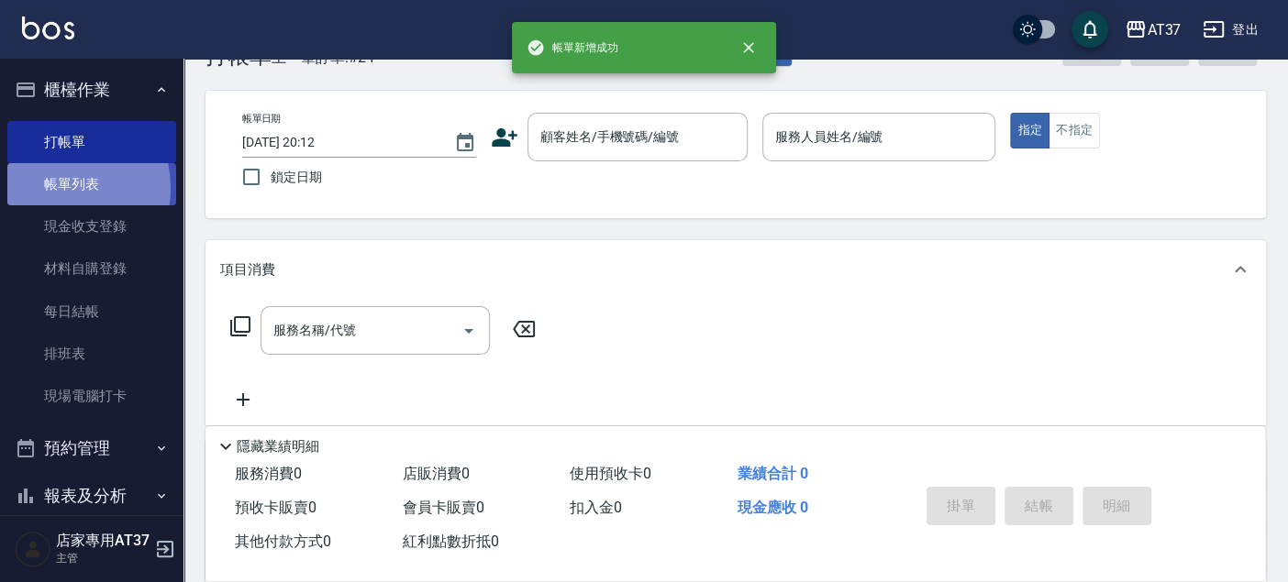
click at [50, 188] on link "帳單列表" at bounding box center [91, 184] width 169 height 42
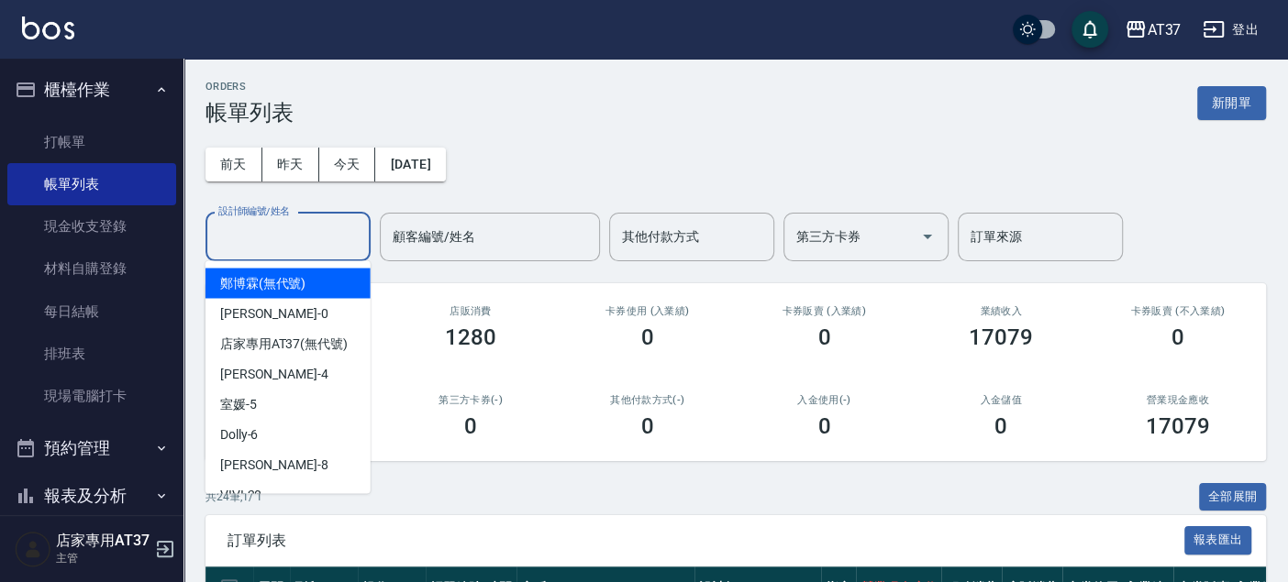
click at [310, 229] on input "設計師編號/姓名" at bounding box center [288, 237] width 149 height 32
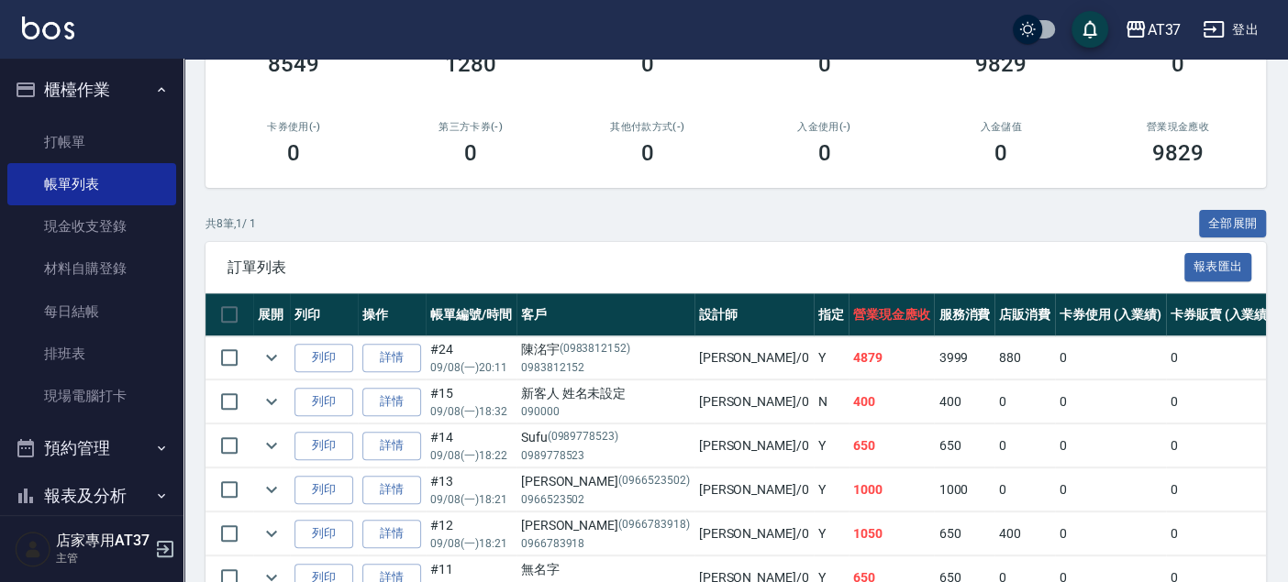
scroll to position [305, 0]
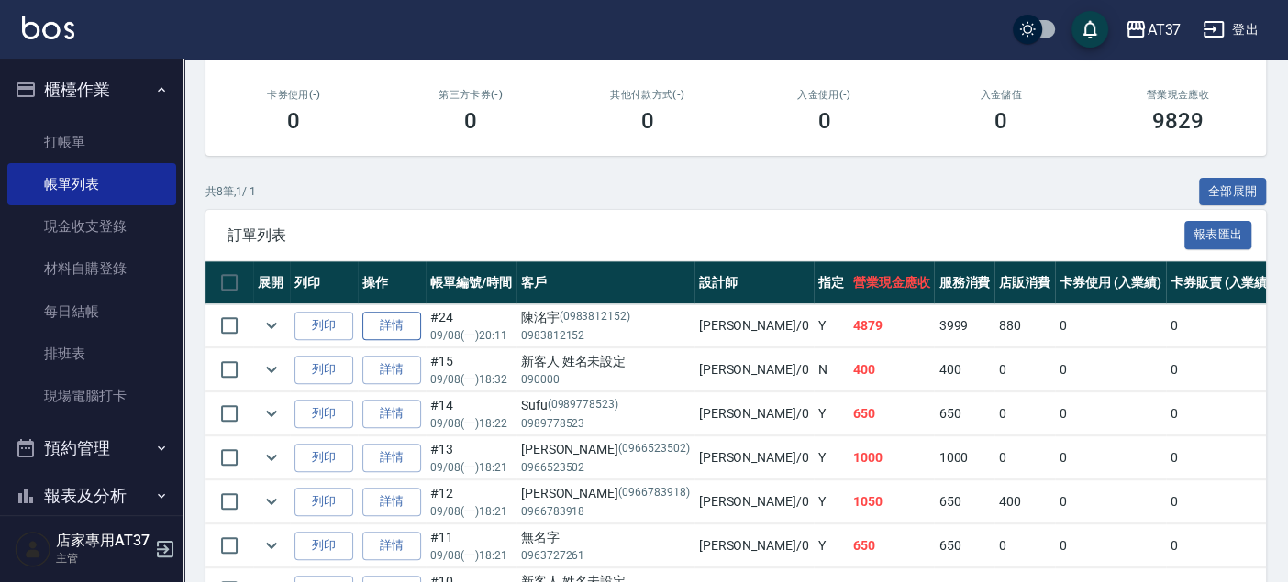
type input "NINA-0"
click at [388, 319] on link "詳情" at bounding box center [391, 326] width 59 height 28
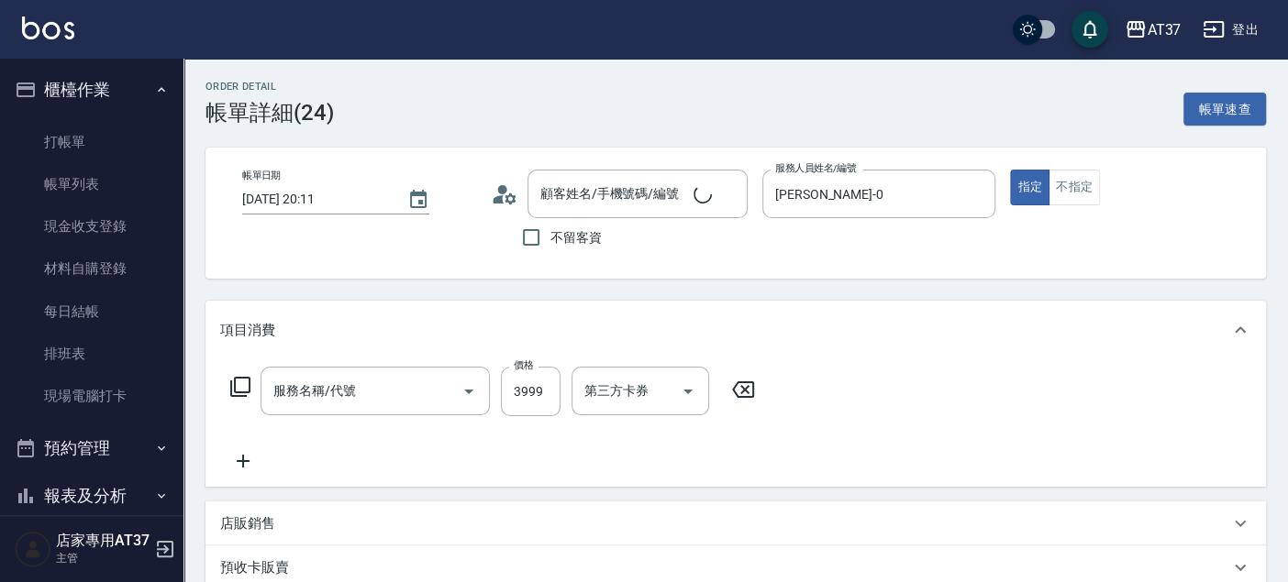
type input "2025/09/08 20:11"
type input "NINA-0"
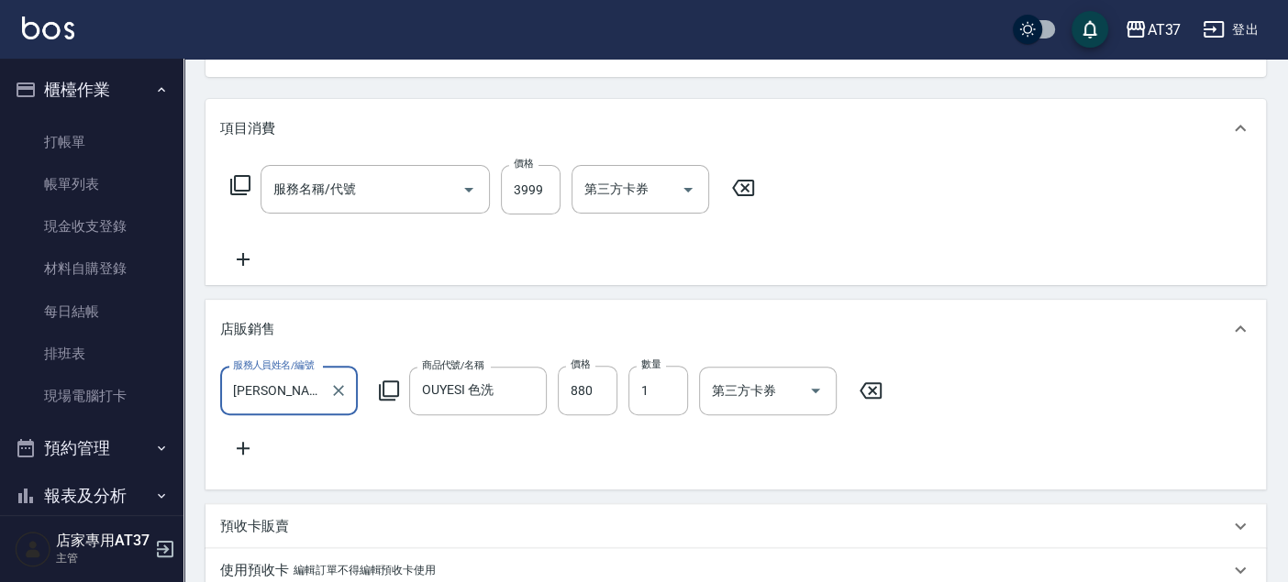
type input "陳洺宇/0983812152/0983812152"
type input "基本染髮(401)"
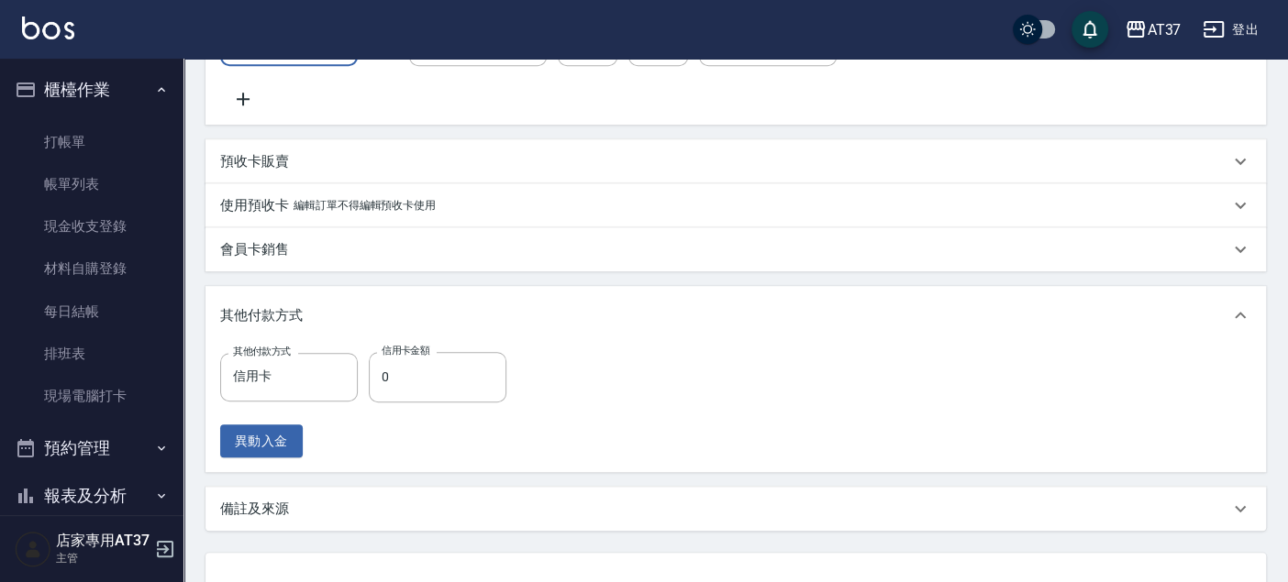
scroll to position [552, 0]
click at [420, 388] on input "0" at bounding box center [438, 376] width 138 height 50
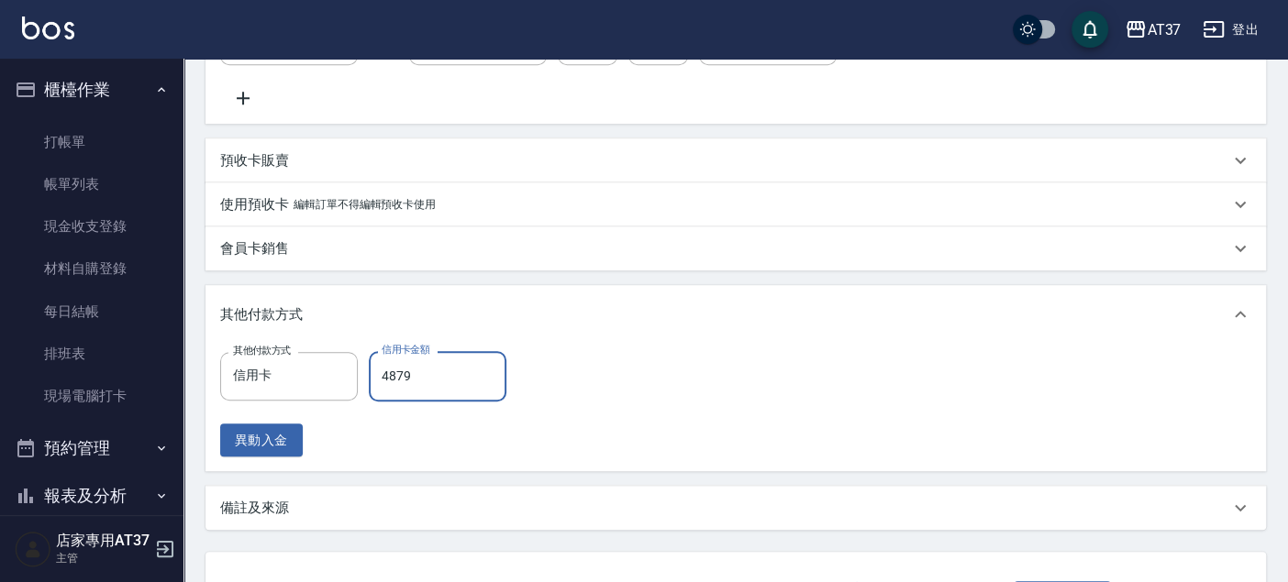
type input "4879"
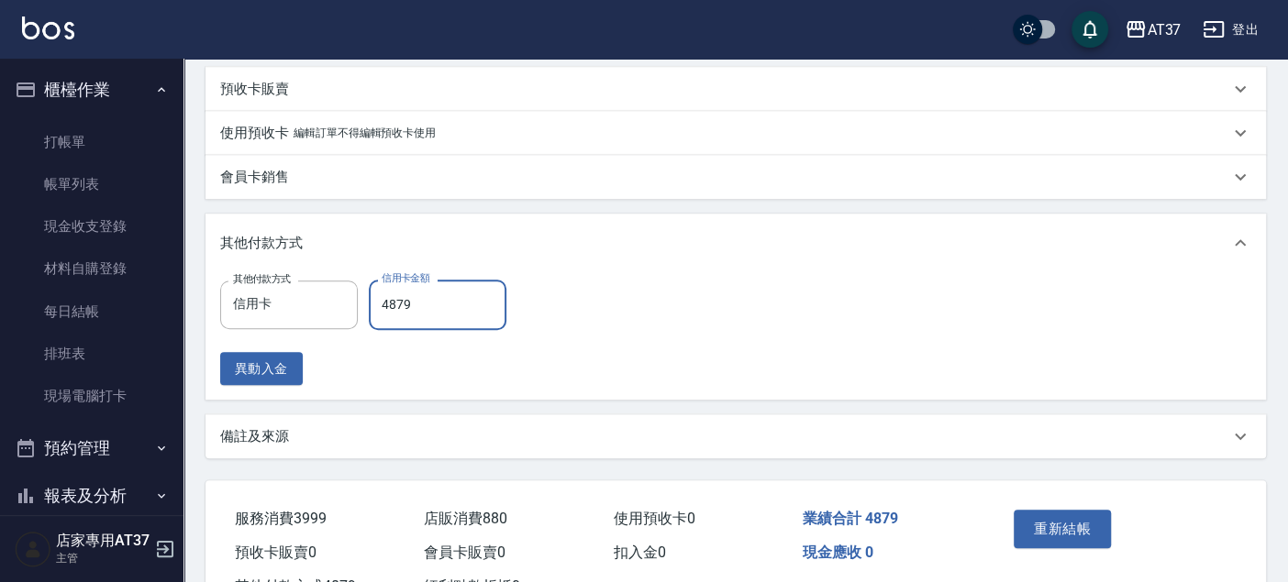
scroll to position [710, 0]
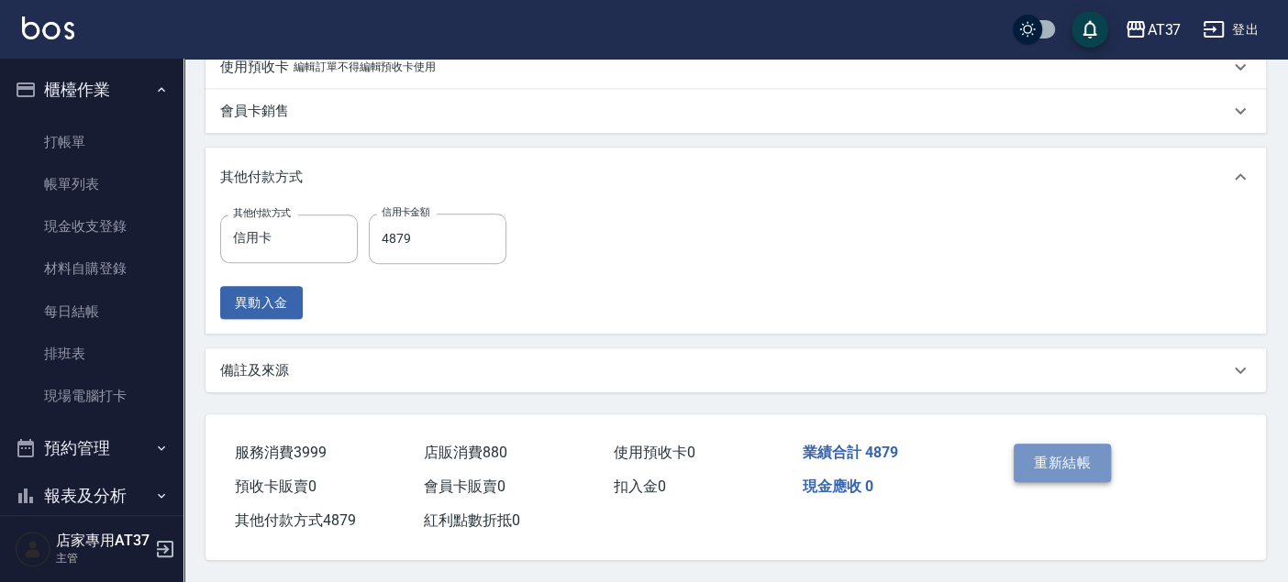
click at [1061, 450] on button "重新結帳" at bounding box center [1061, 463] width 97 height 39
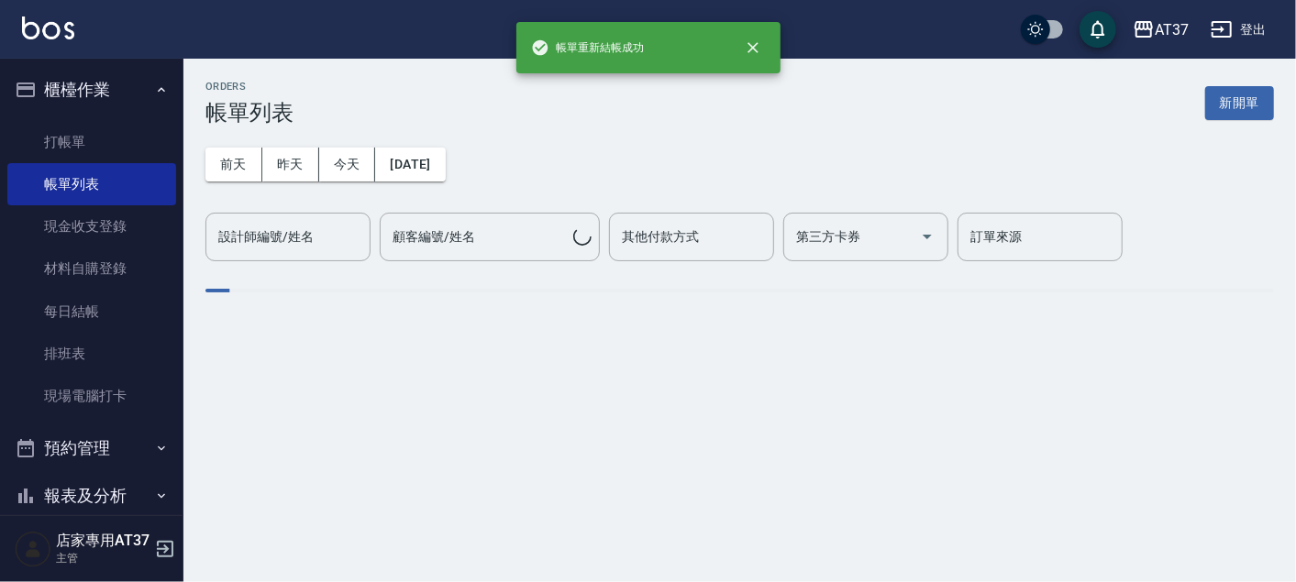
click at [281, 233] on div "設計師編號/姓名 設計師編號/姓名" at bounding box center [287, 237] width 165 height 49
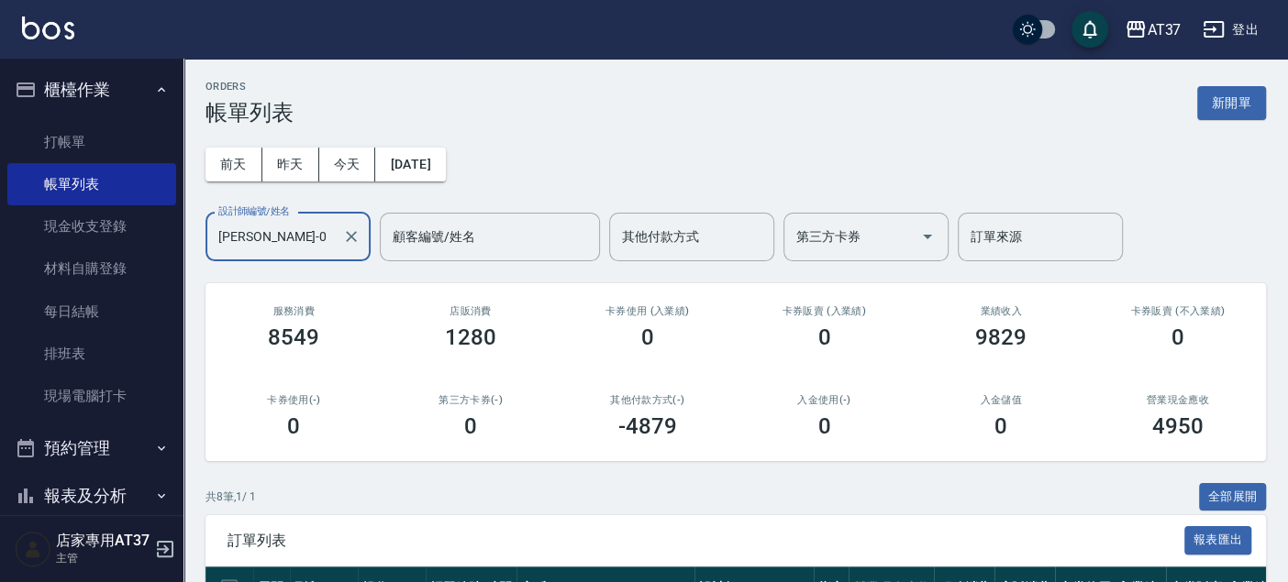
scroll to position [407, 0]
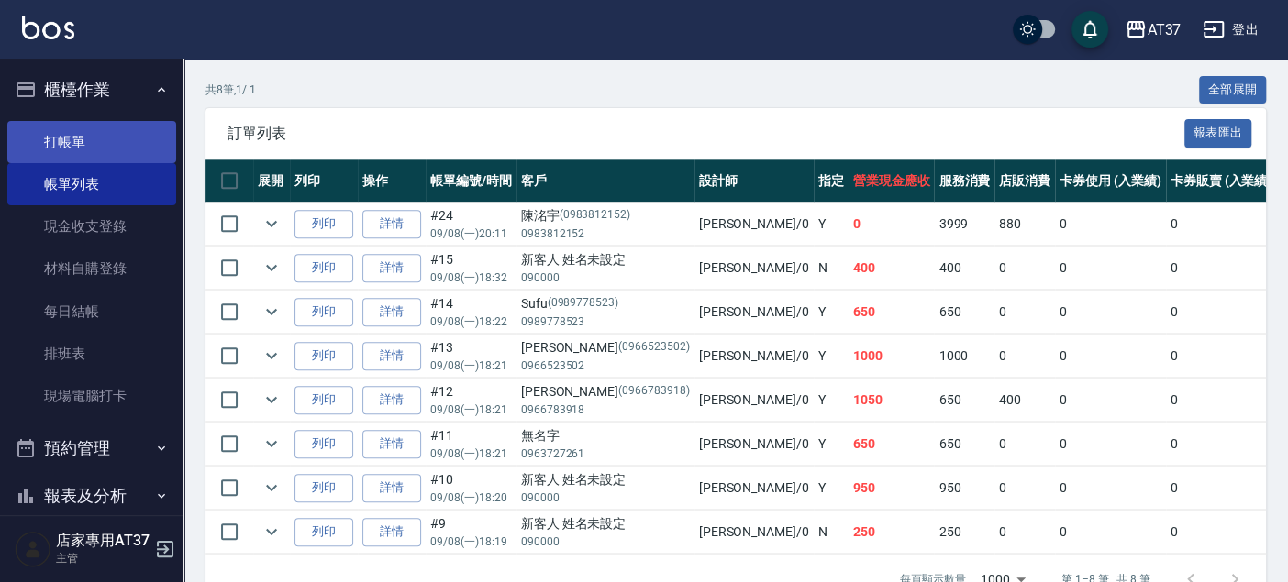
type input "NINA-0"
click at [151, 143] on link "打帳單" at bounding box center [91, 142] width 169 height 42
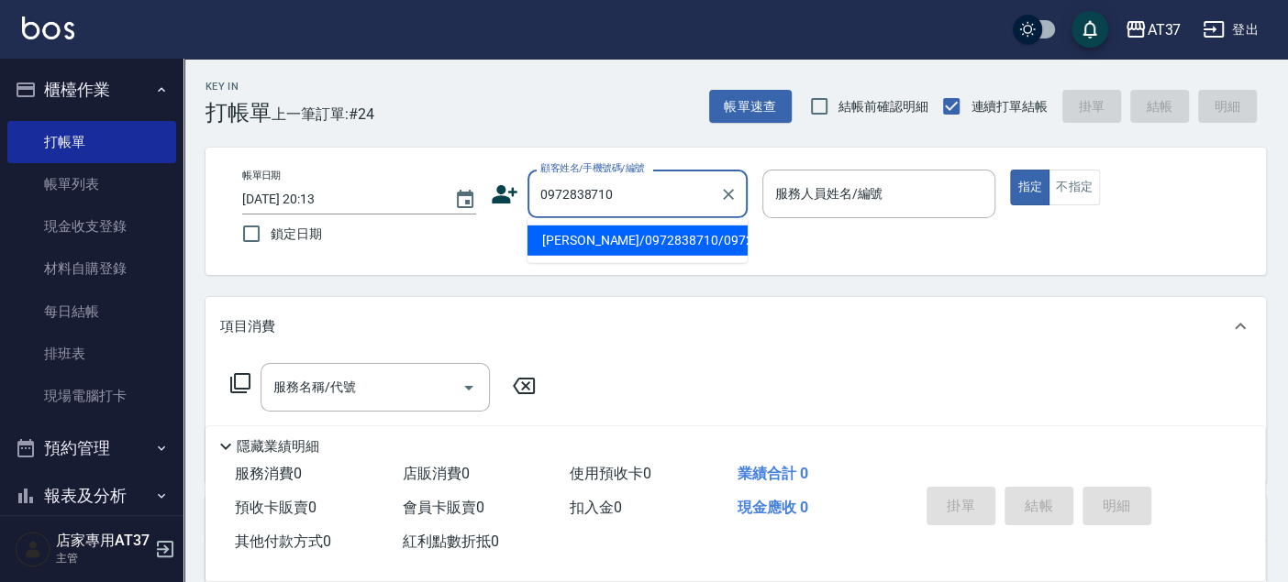
type input "劉佾/0972838710/0972838710"
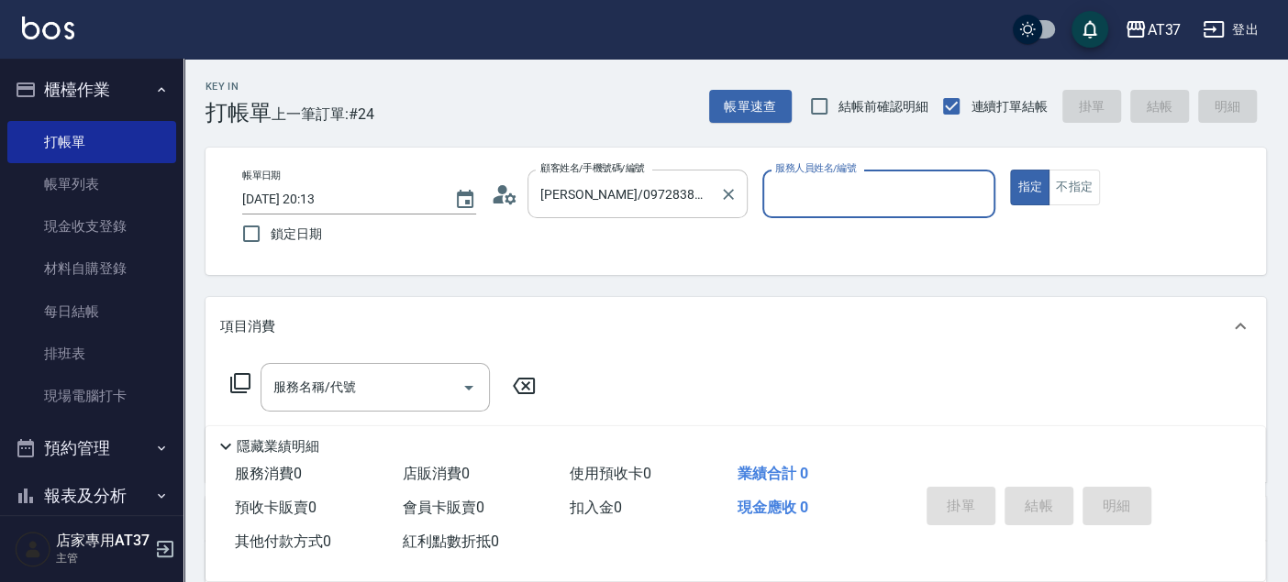
type input "NINA-0"
click at [236, 384] on icon at bounding box center [240, 383] width 22 height 22
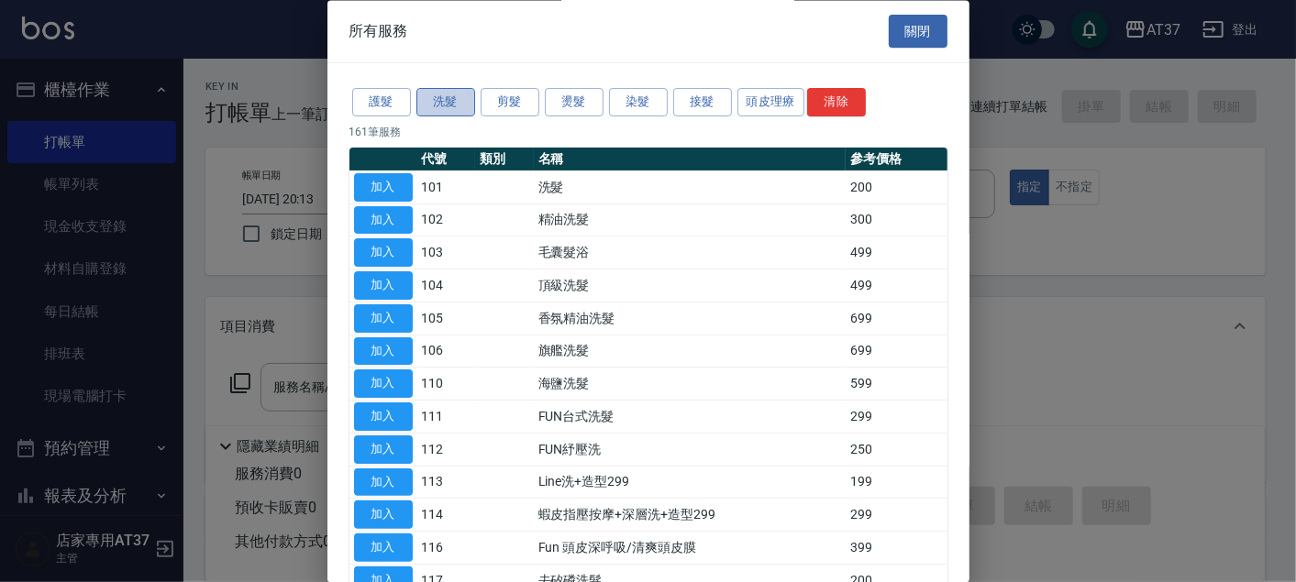
click at [457, 102] on button "洗髮" at bounding box center [445, 103] width 59 height 28
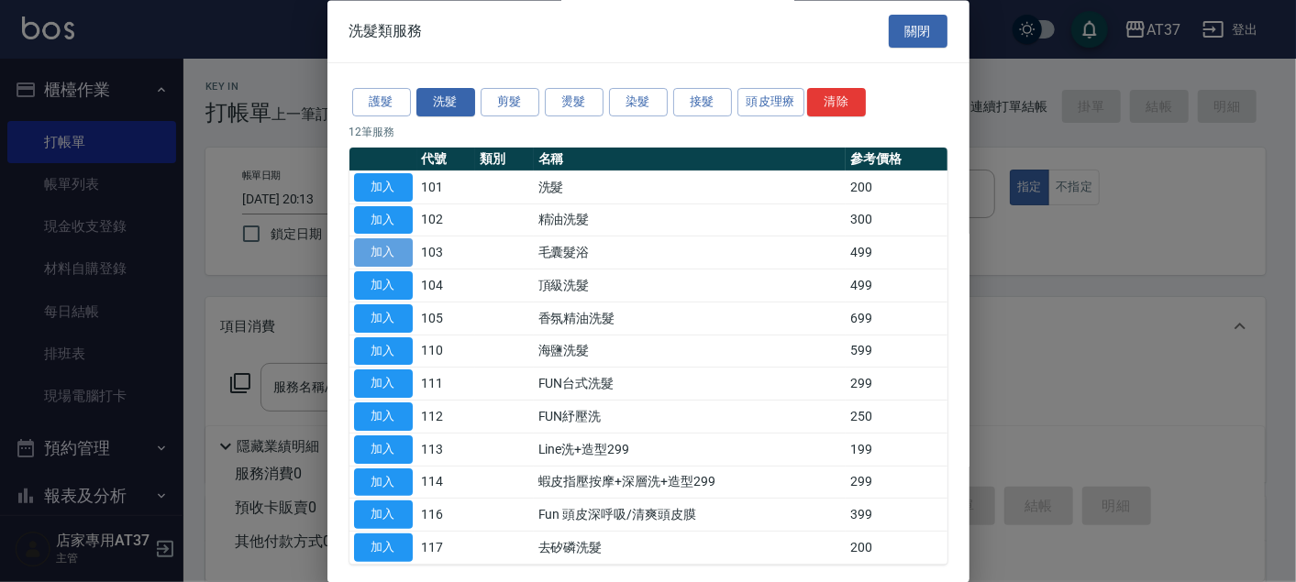
click at [398, 252] on button "加入" at bounding box center [383, 253] width 59 height 28
type input "毛囊髮浴(103)"
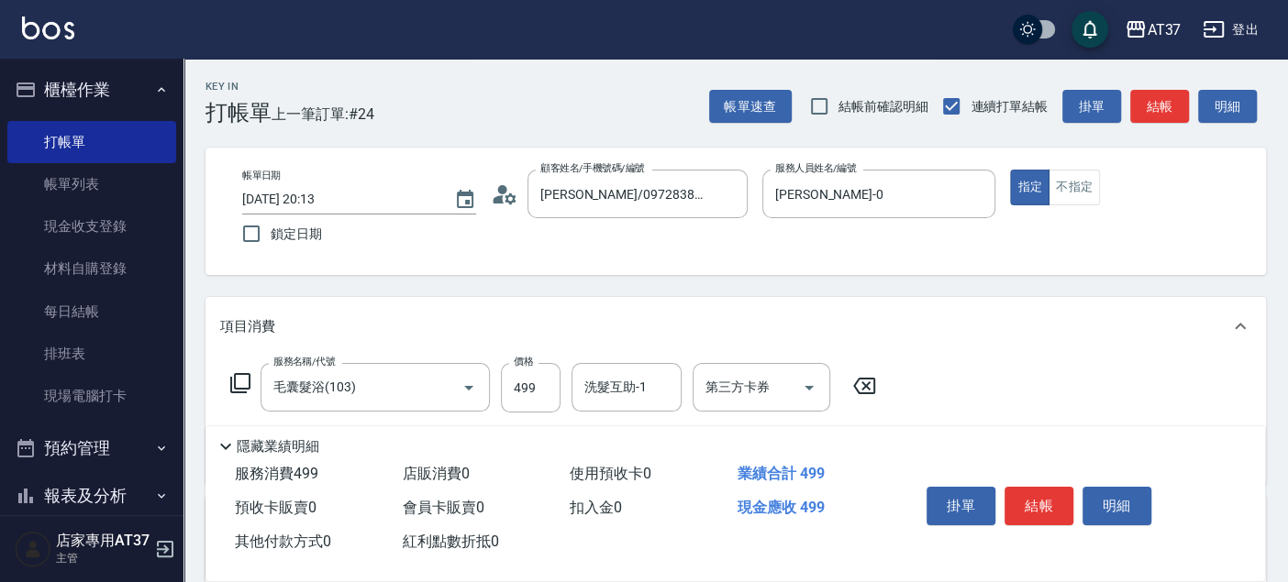
scroll to position [204, 0]
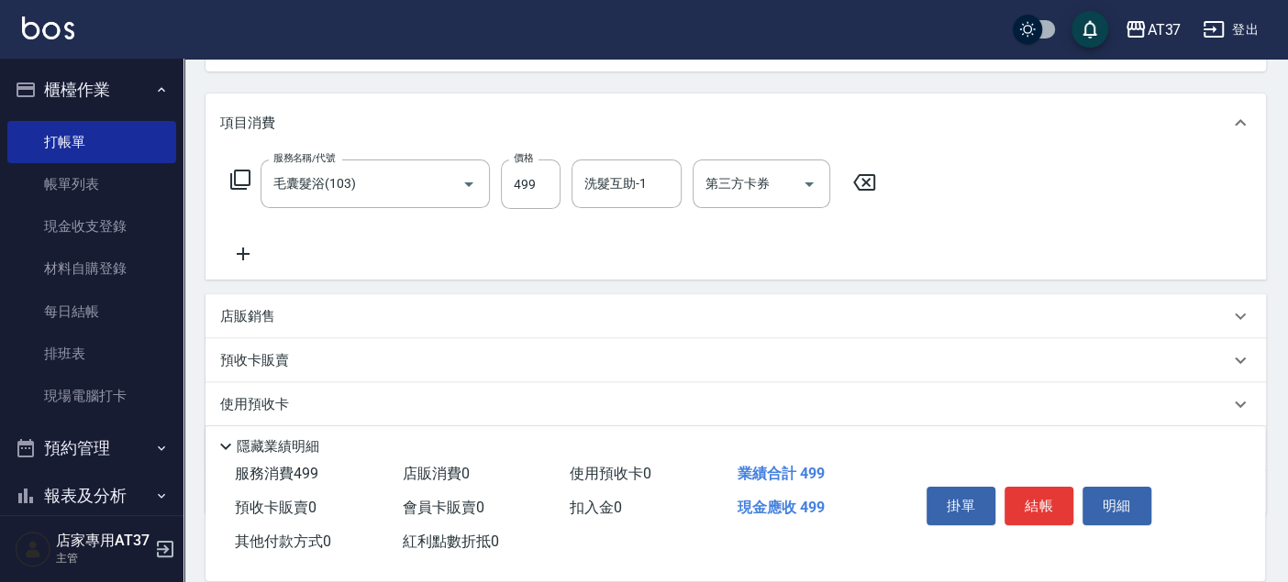
click at [249, 246] on icon at bounding box center [243, 254] width 46 height 22
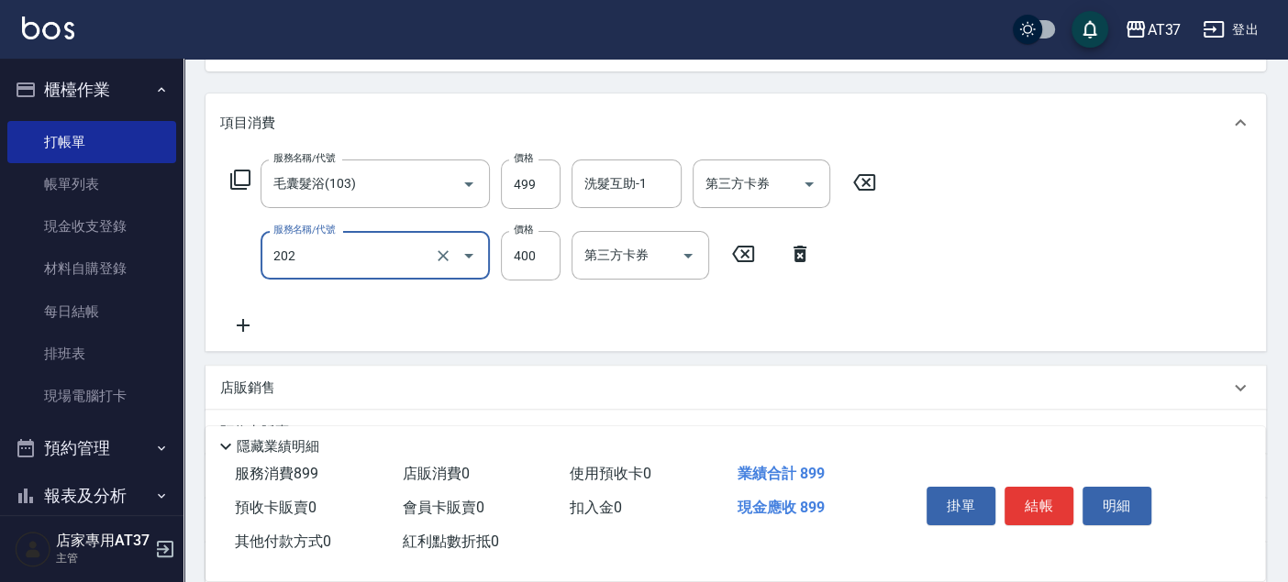
type input "A級單剪(202)"
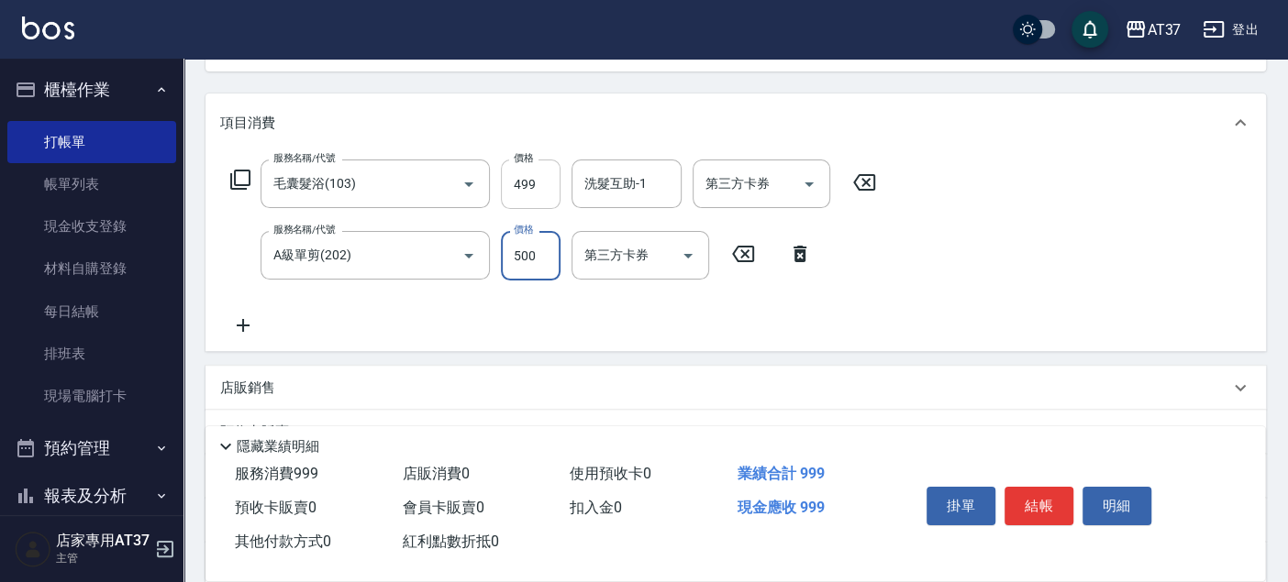
type input "500"
click at [537, 208] on input "499" at bounding box center [531, 185] width 60 height 50
type input "500"
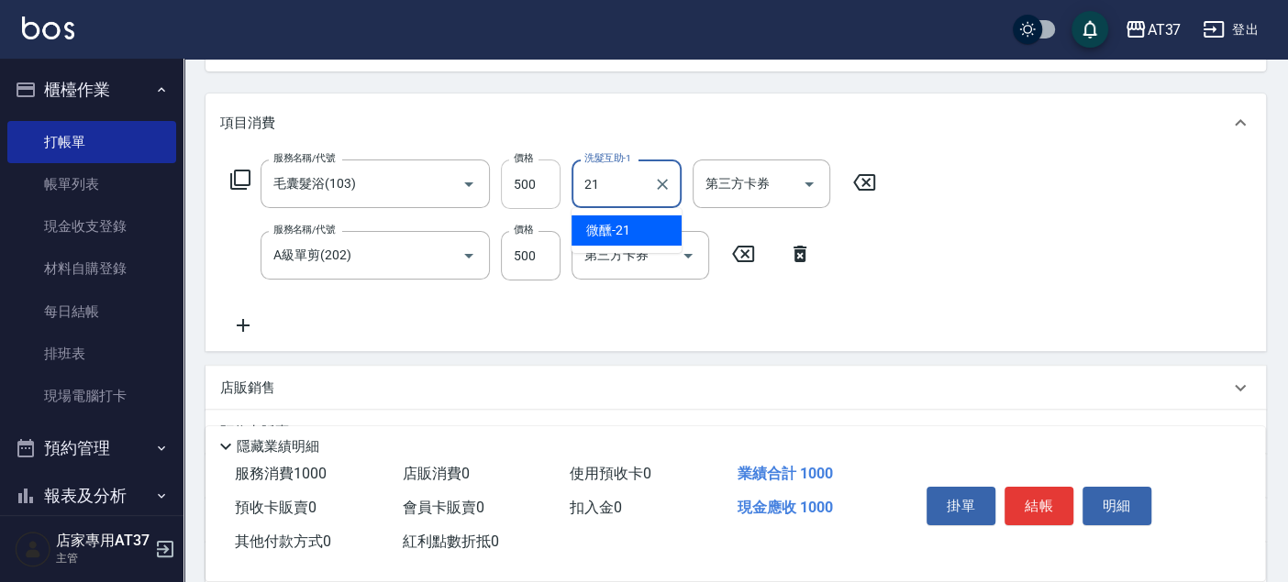
type input "微醺-21"
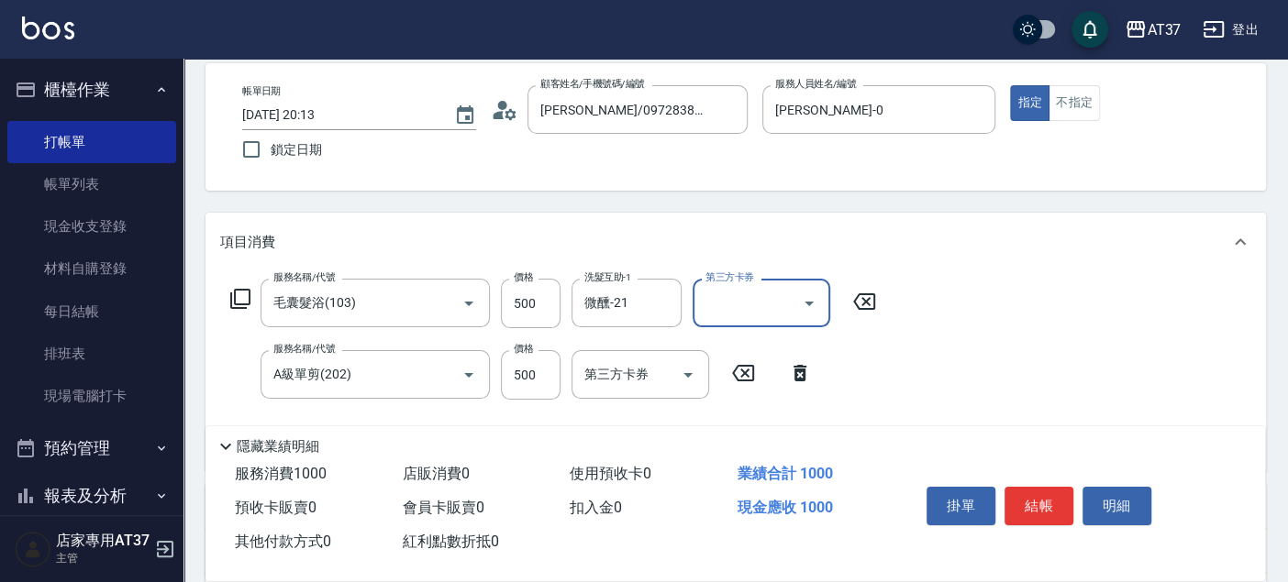
scroll to position [0, 0]
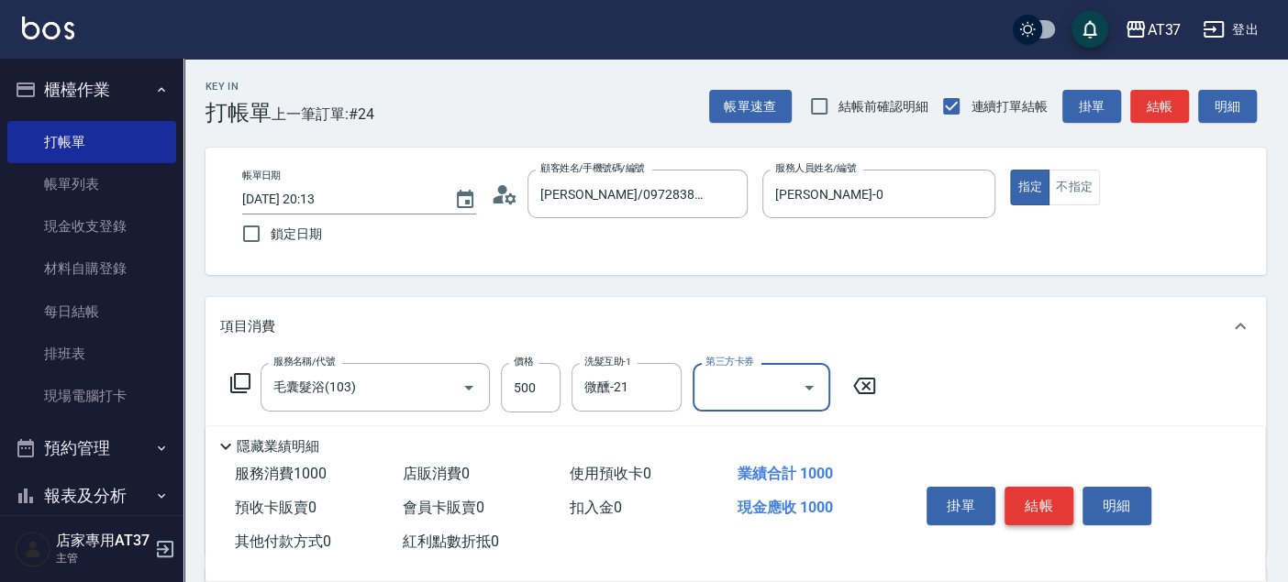
click at [1046, 499] on button "結帳" at bounding box center [1038, 506] width 69 height 39
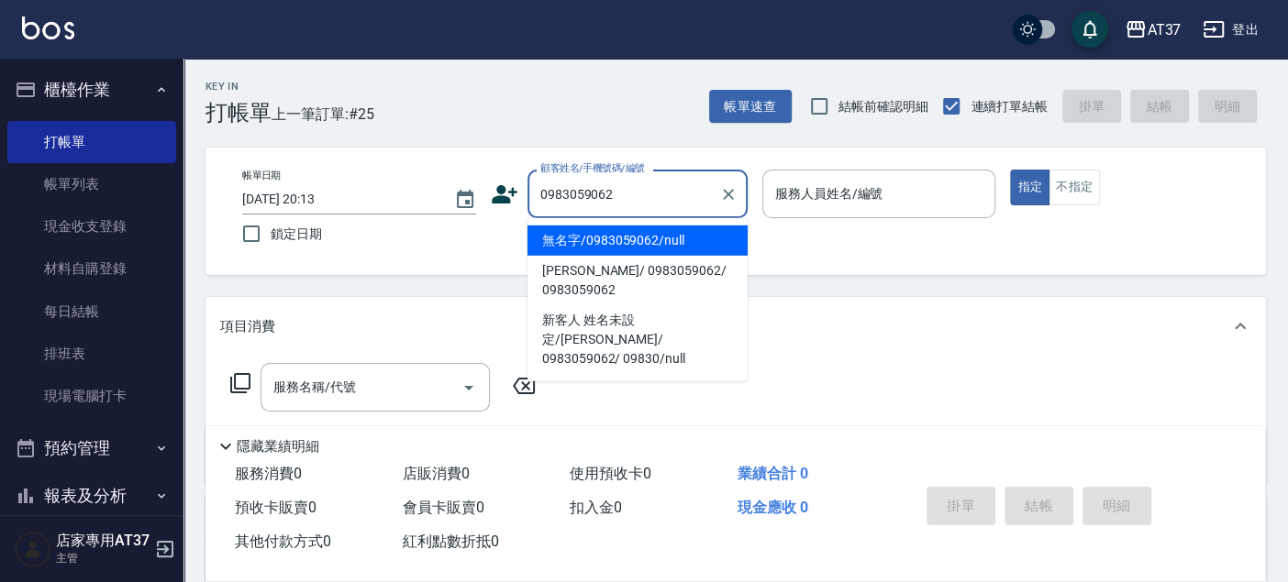
type input "無名字/0983059062/null"
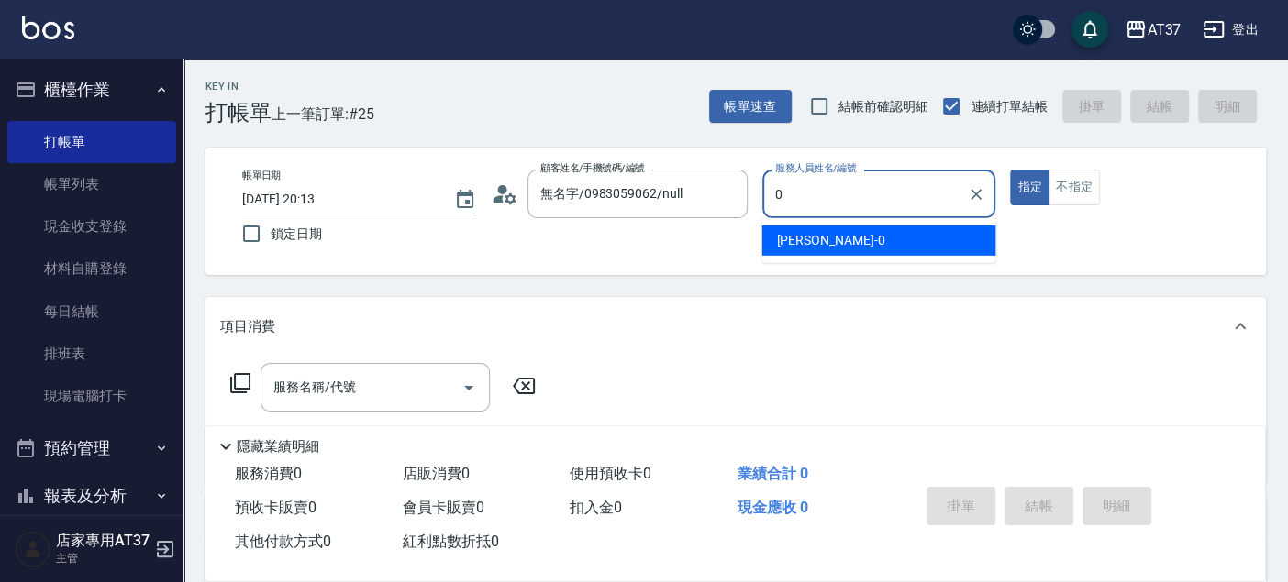
click at [802, 249] on span "NINA -0" at bounding box center [830, 240] width 108 height 19
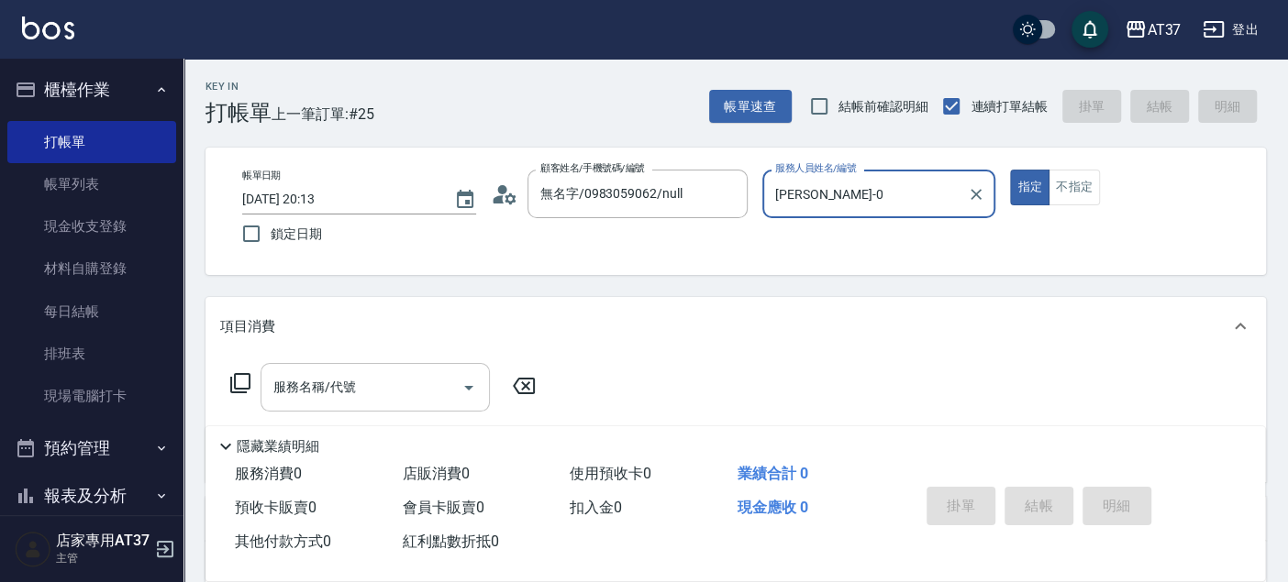
type input "NINA-0"
click at [283, 386] on div "服務名稱/代號 服務名稱/代號" at bounding box center [374, 387] width 229 height 49
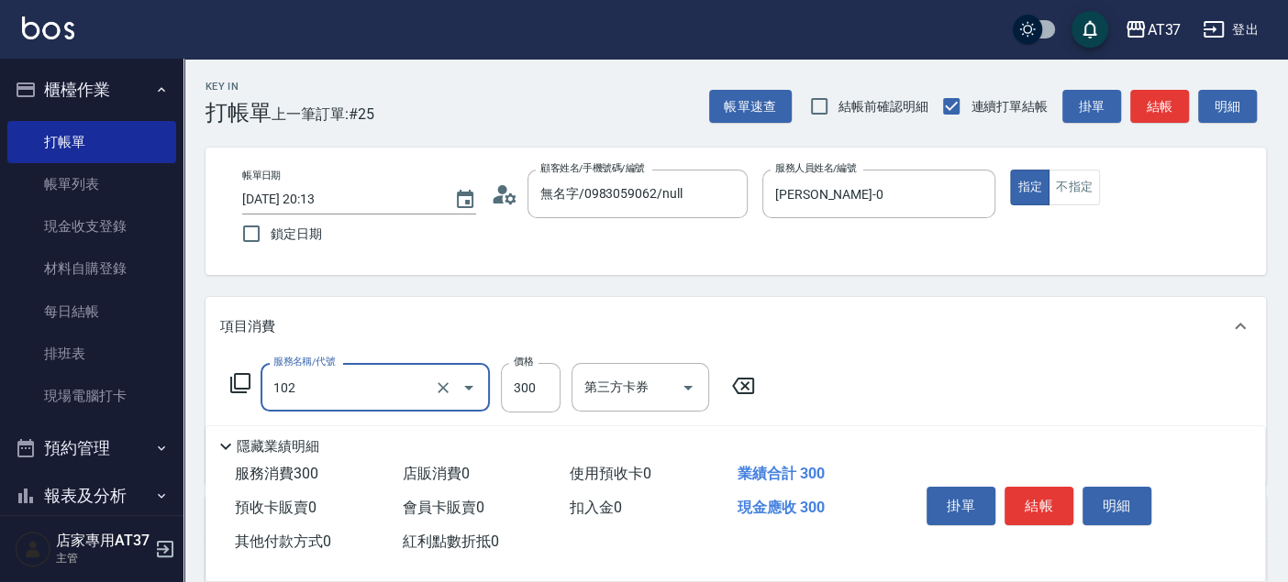
type input "精油洗髮(102)"
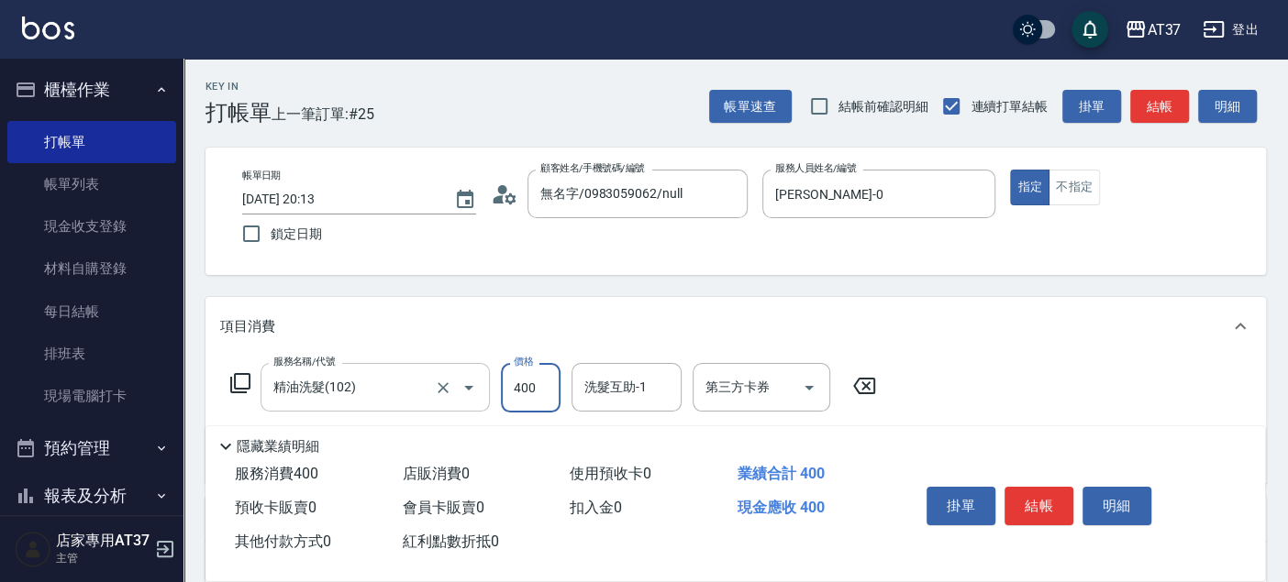
type input "400"
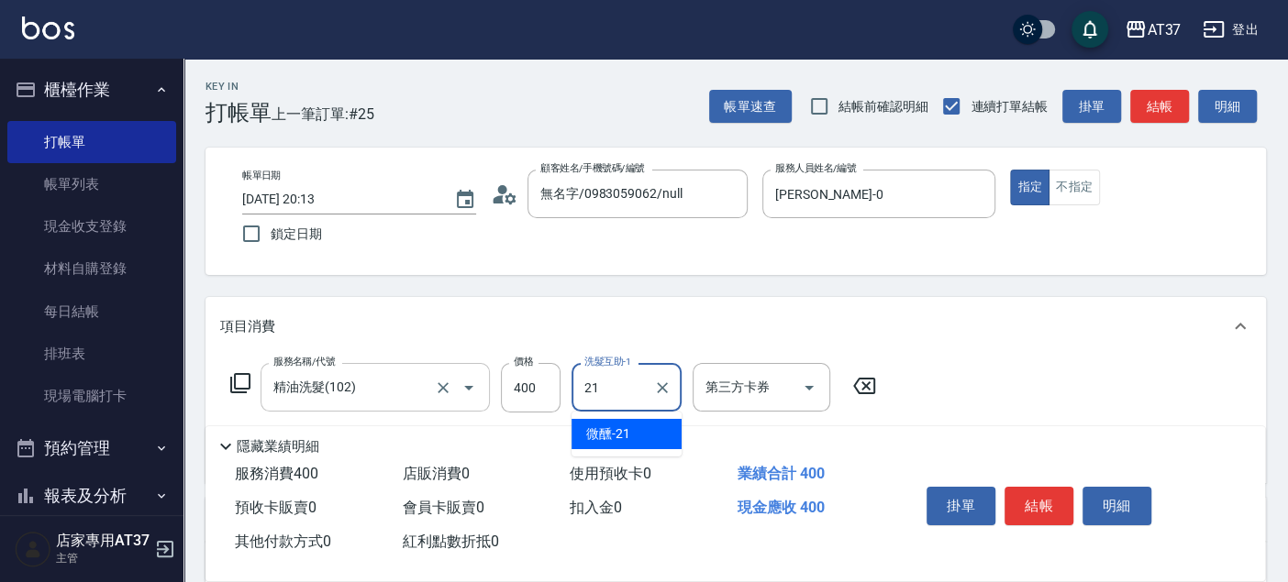
type input "2"
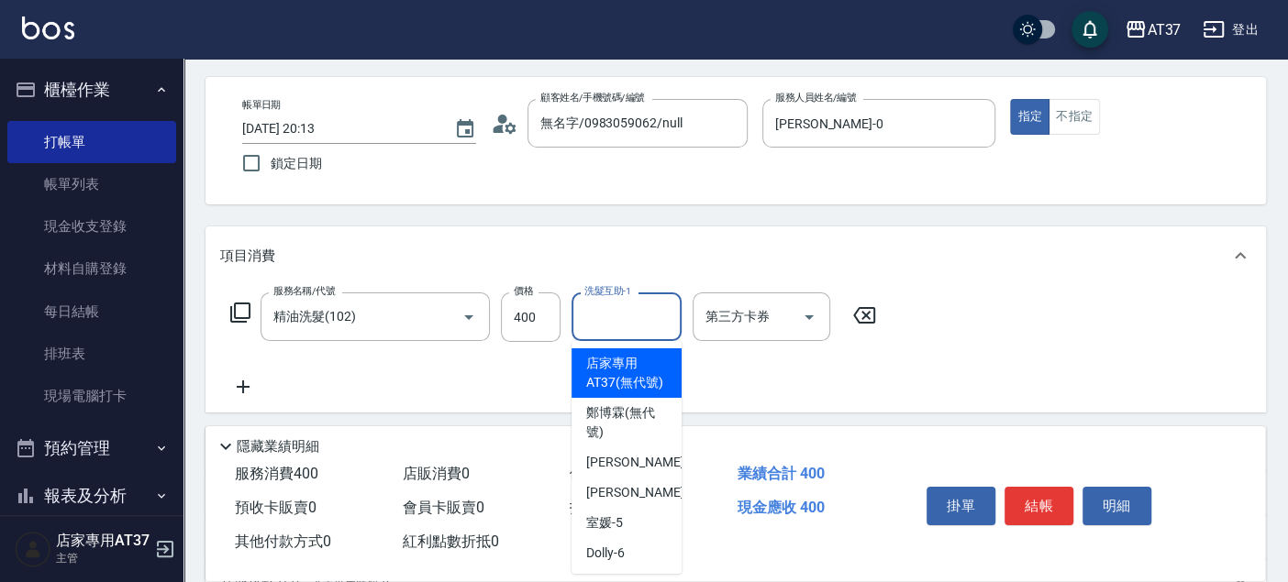
scroll to position [102, 0]
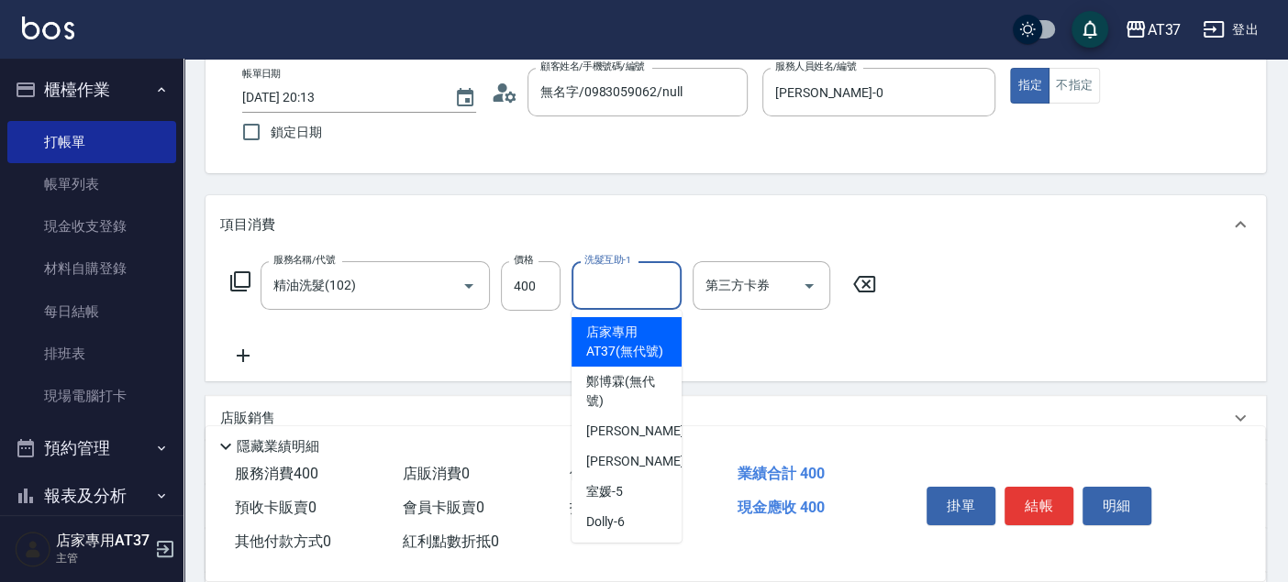
click at [243, 356] on icon at bounding box center [243, 355] width 13 height 13
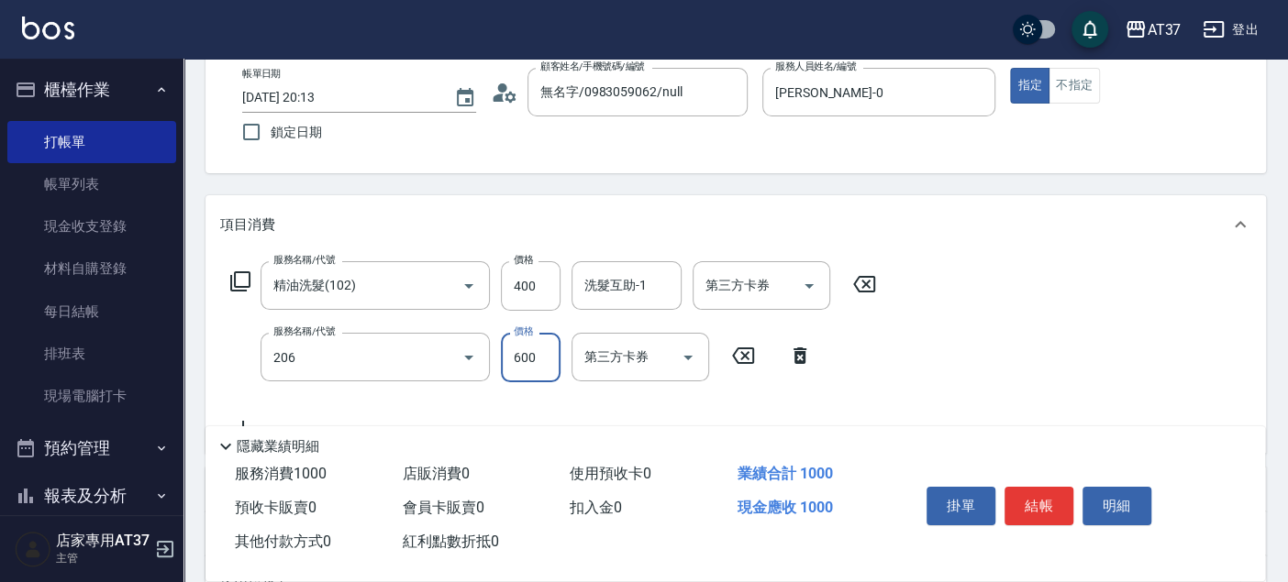
type input "A精油洗+剪(206)"
type input "650"
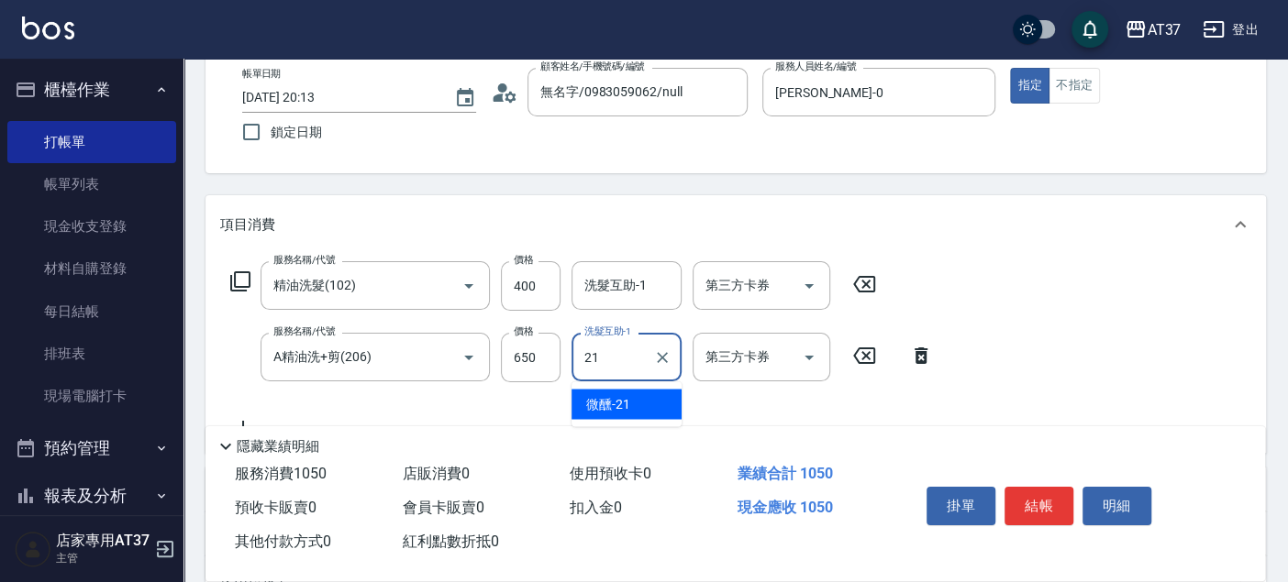
type input "微醺-21"
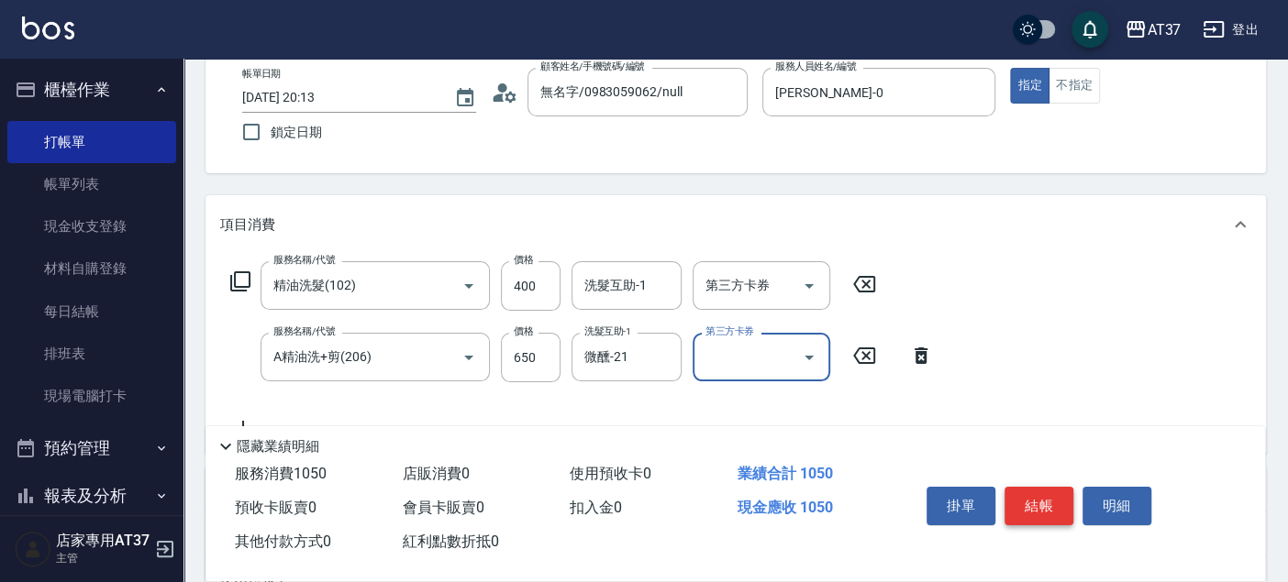
click at [1016, 497] on button "結帳" at bounding box center [1038, 506] width 69 height 39
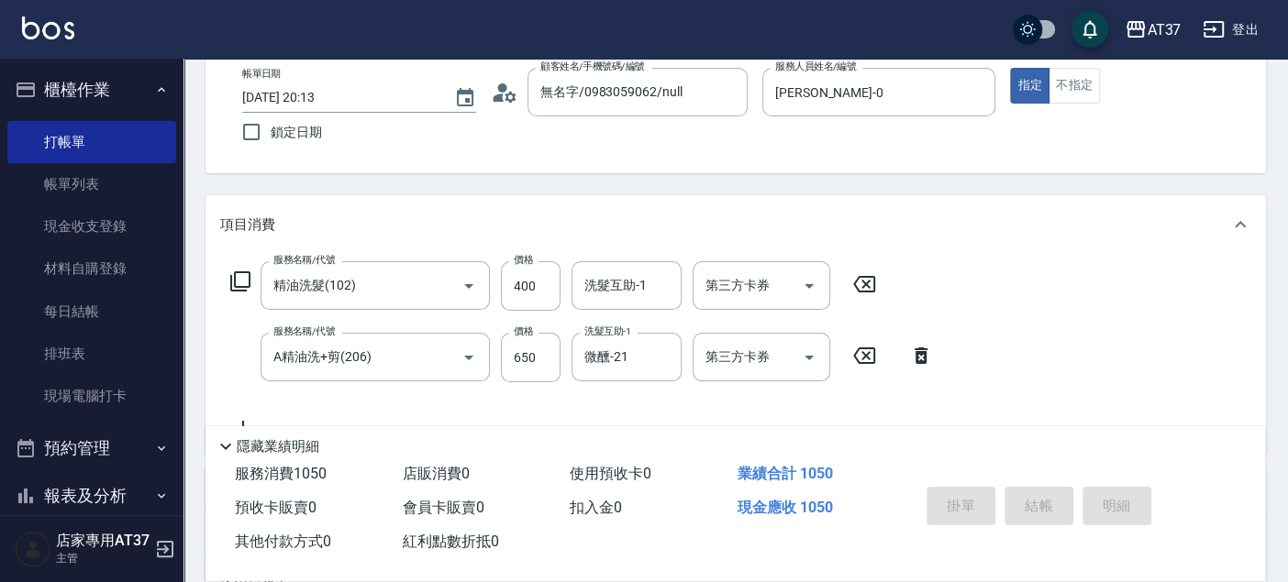
type input "2025/09/08 20:14"
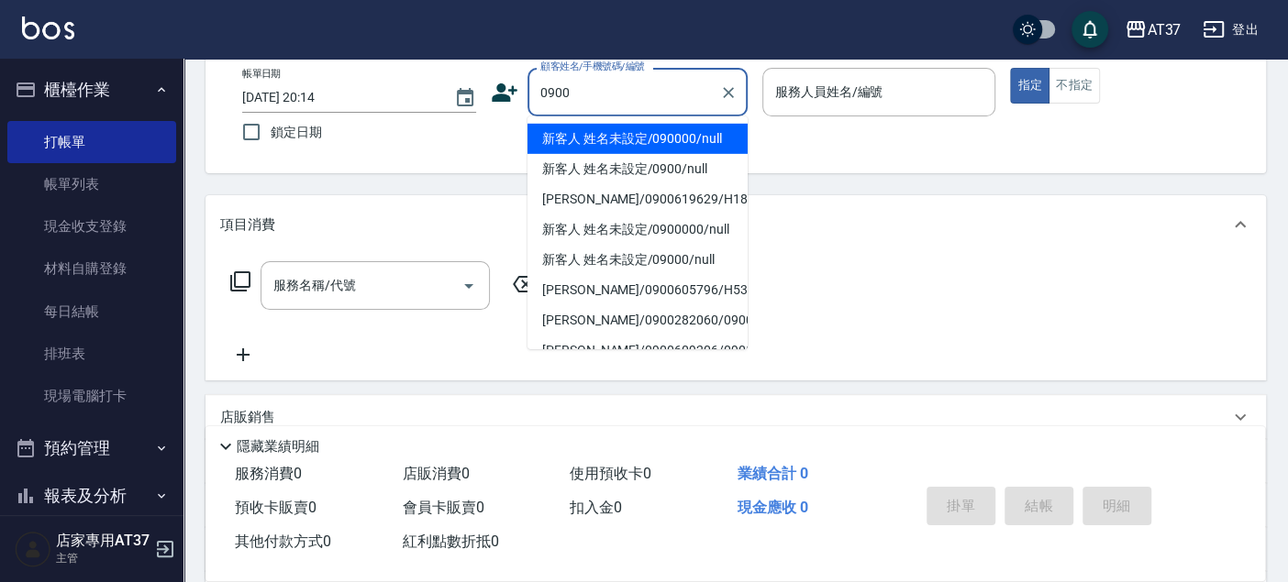
click at [683, 147] on li "新客人 姓名未設定/090000/null" at bounding box center [637, 139] width 220 height 30
type input "新客人 姓名未設定/090000/null"
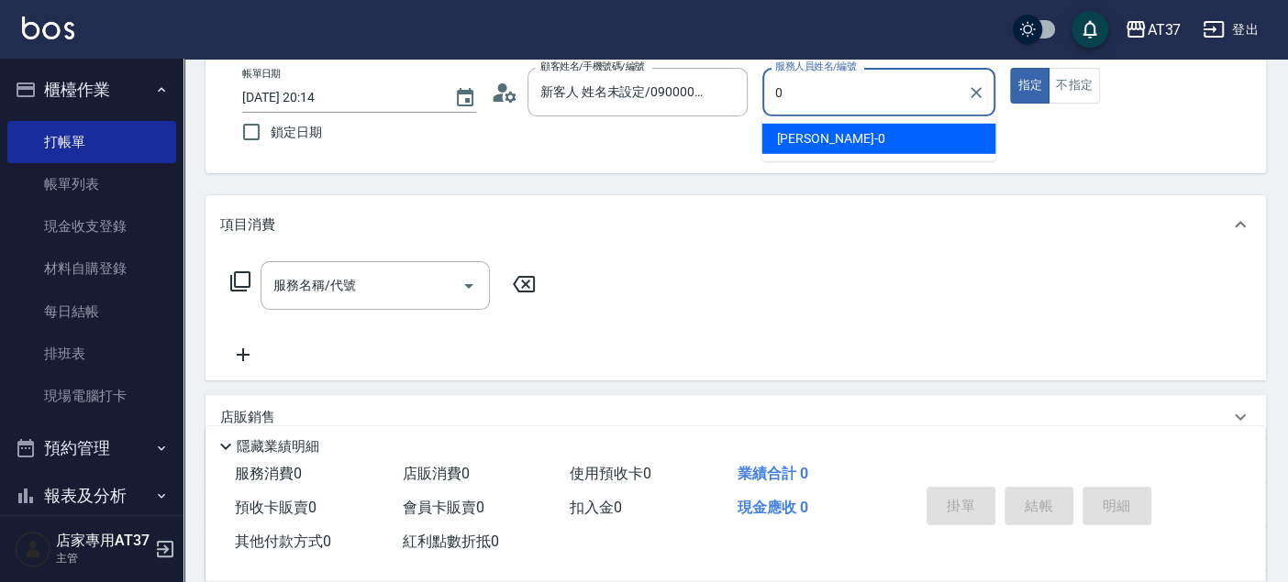
click at [821, 136] on div "NINA -0" at bounding box center [878, 139] width 234 height 30
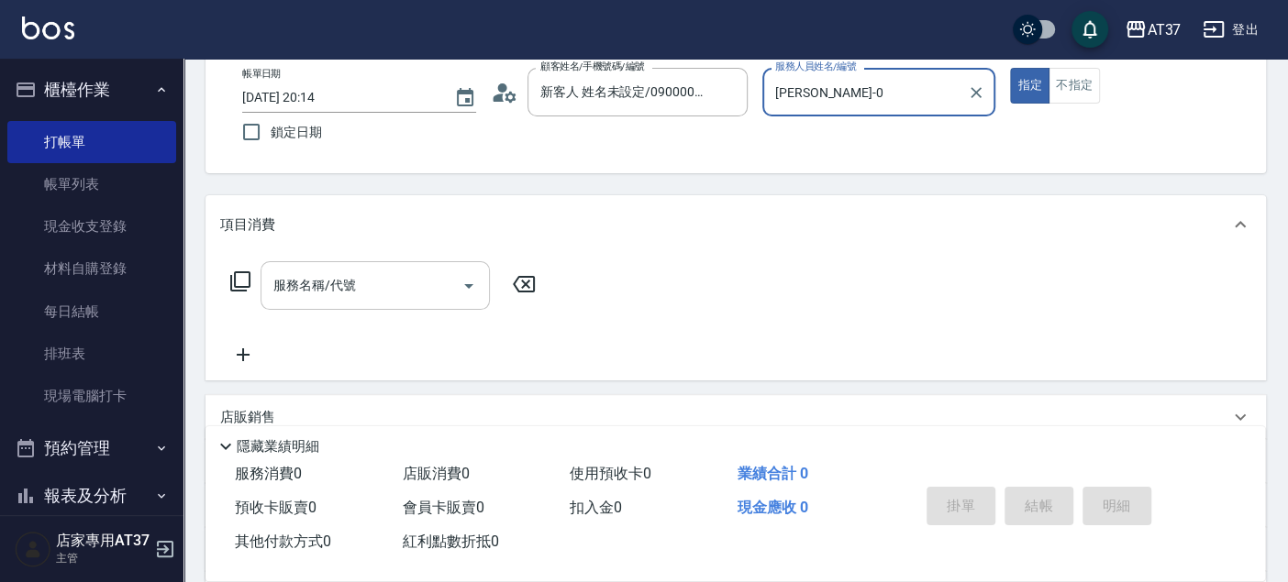
type input "NINA-0"
click at [292, 291] on div "服務名稱/代號 服務名稱/代號" at bounding box center [374, 285] width 229 height 49
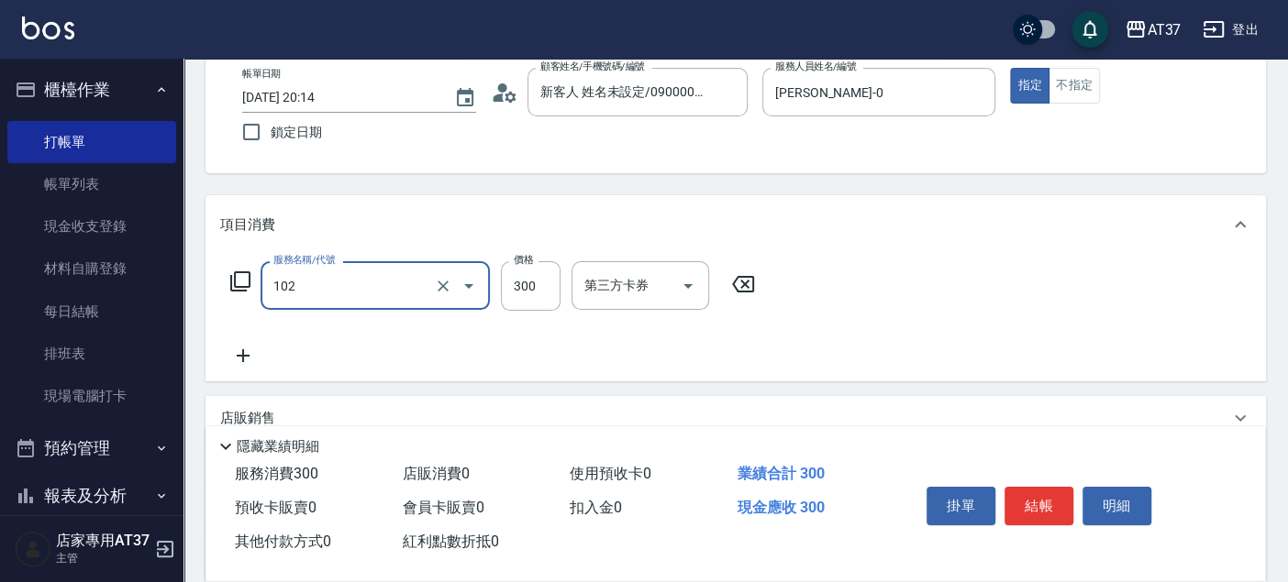
type input "精油洗髮(102)"
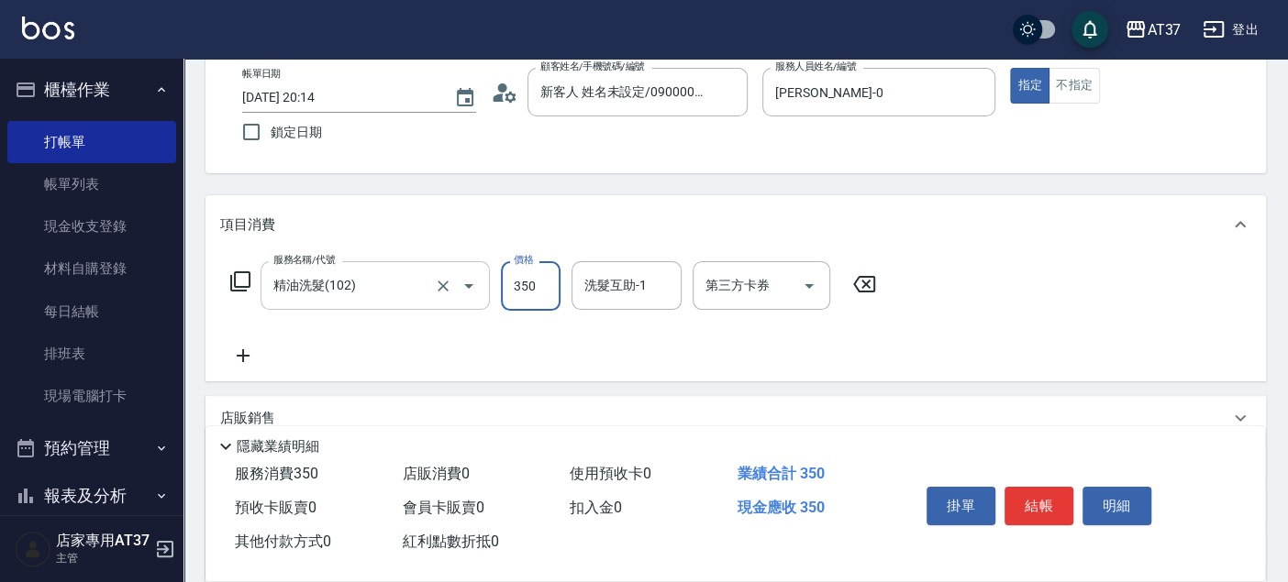
type input "350"
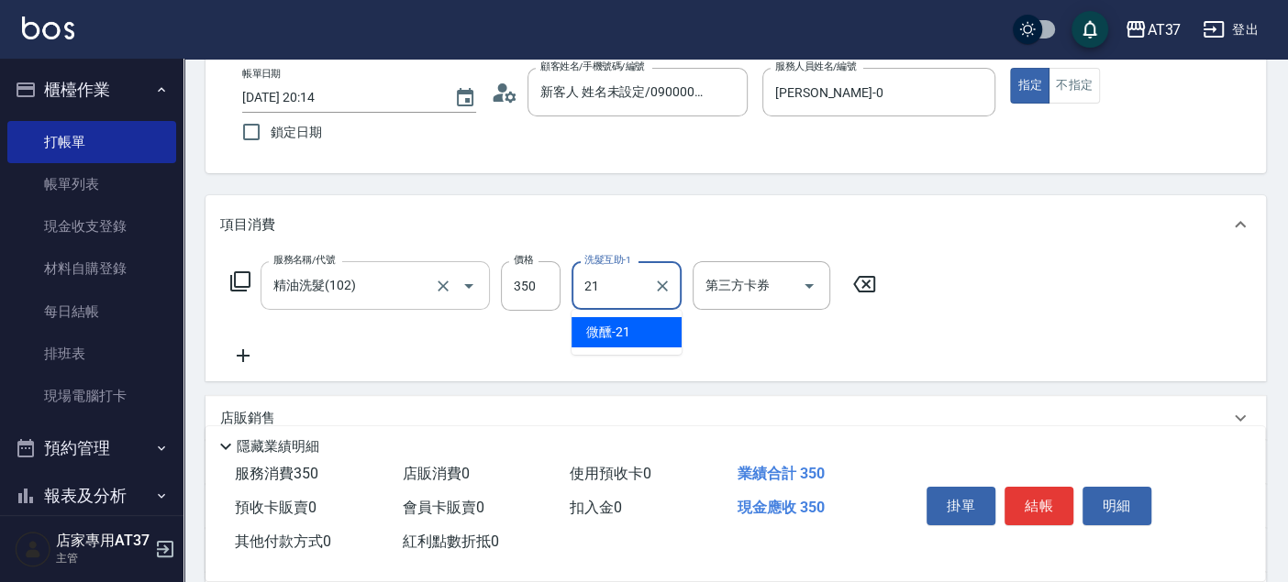
type input "微醺-21"
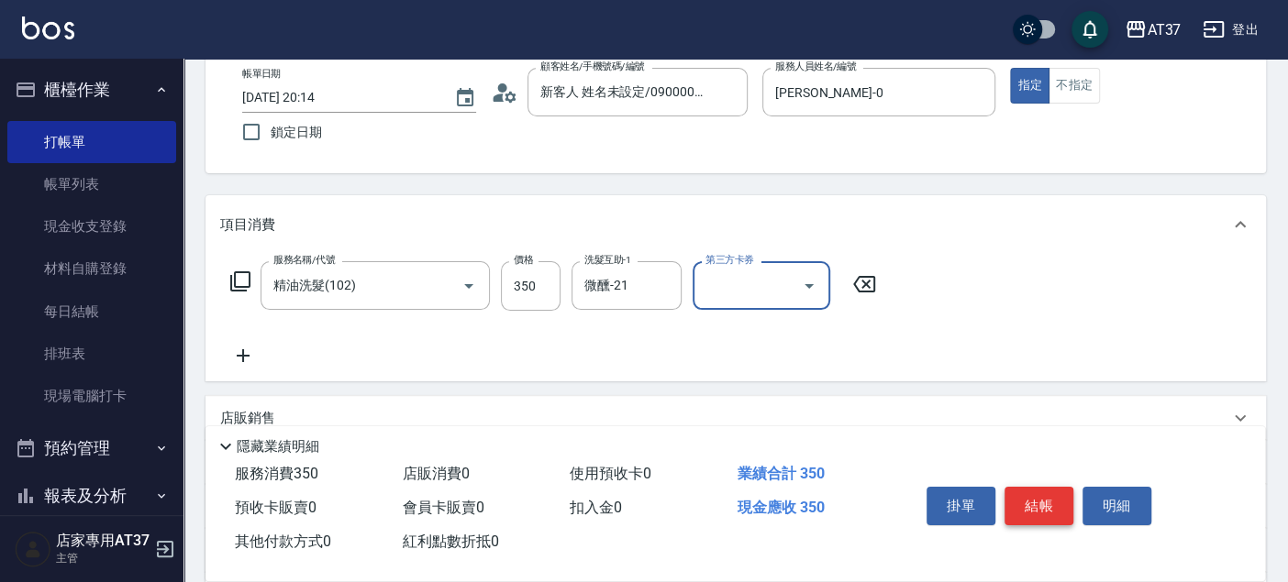
click at [1015, 493] on button "結帳" at bounding box center [1038, 506] width 69 height 39
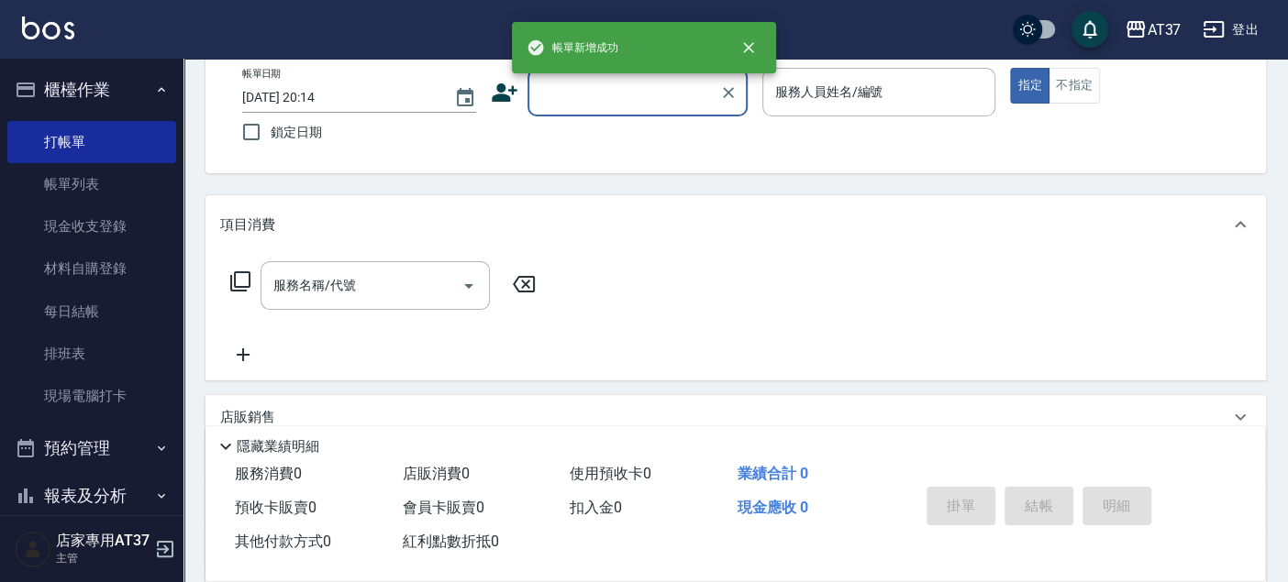
scroll to position [0, 0]
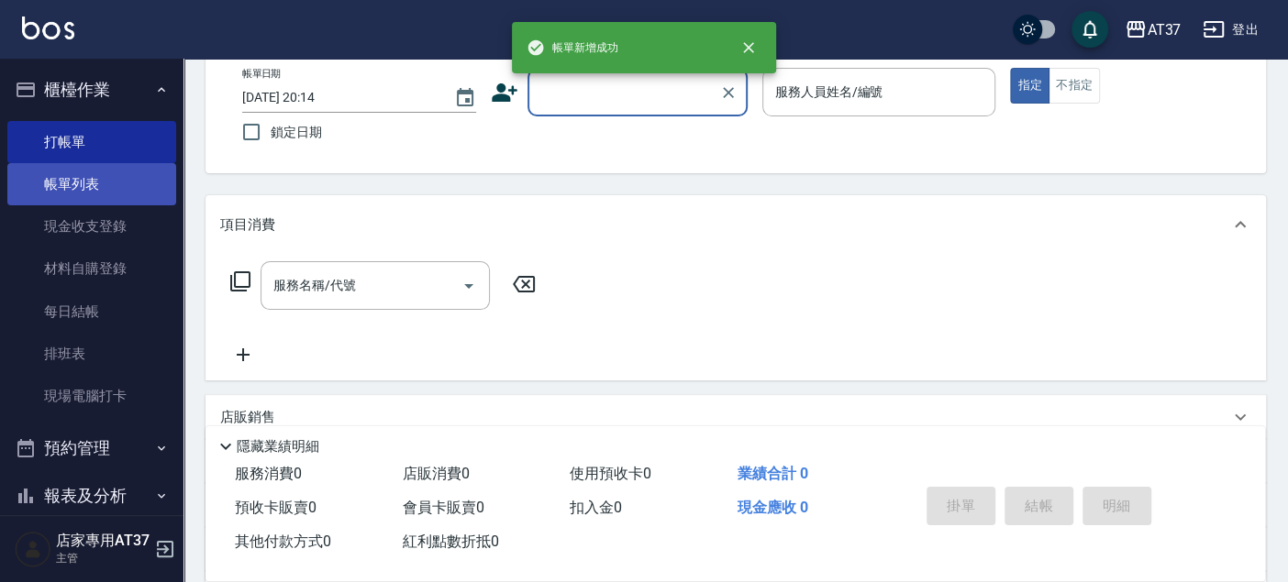
click at [57, 180] on link "帳單列表" at bounding box center [91, 184] width 169 height 42
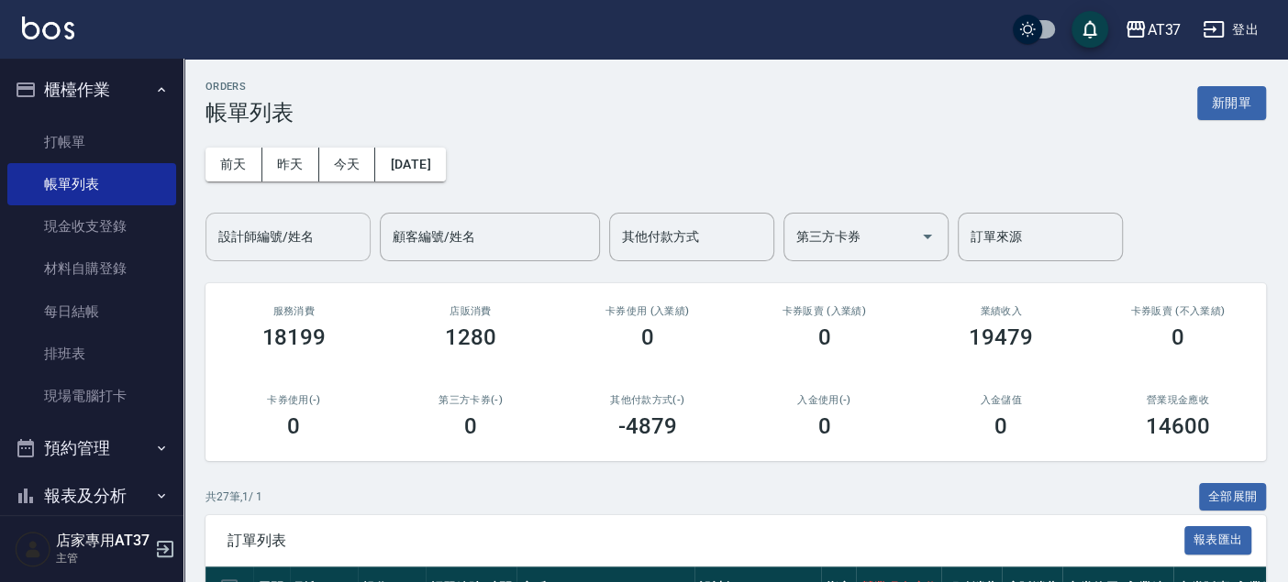
click at [319, 148] on button "今天" at bounding box center [347, 165] width 57 height 34
click at [327, 258] on div "設計師編號/姓名" at bounding box center [287, 237] width 165 height 49
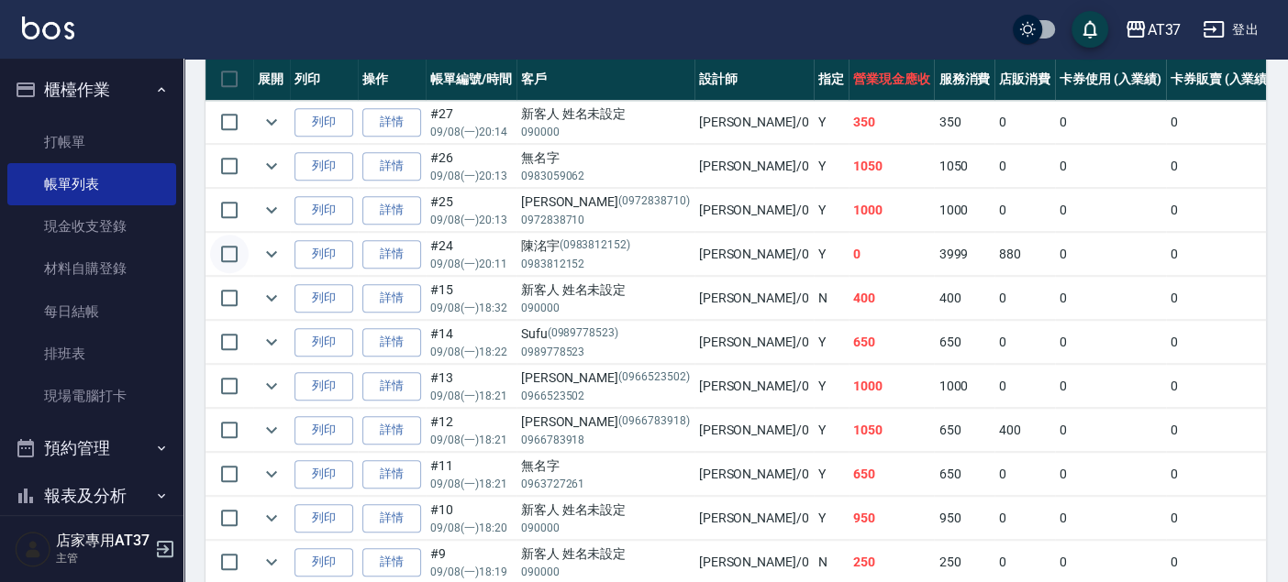
scroll to position [407, 0]
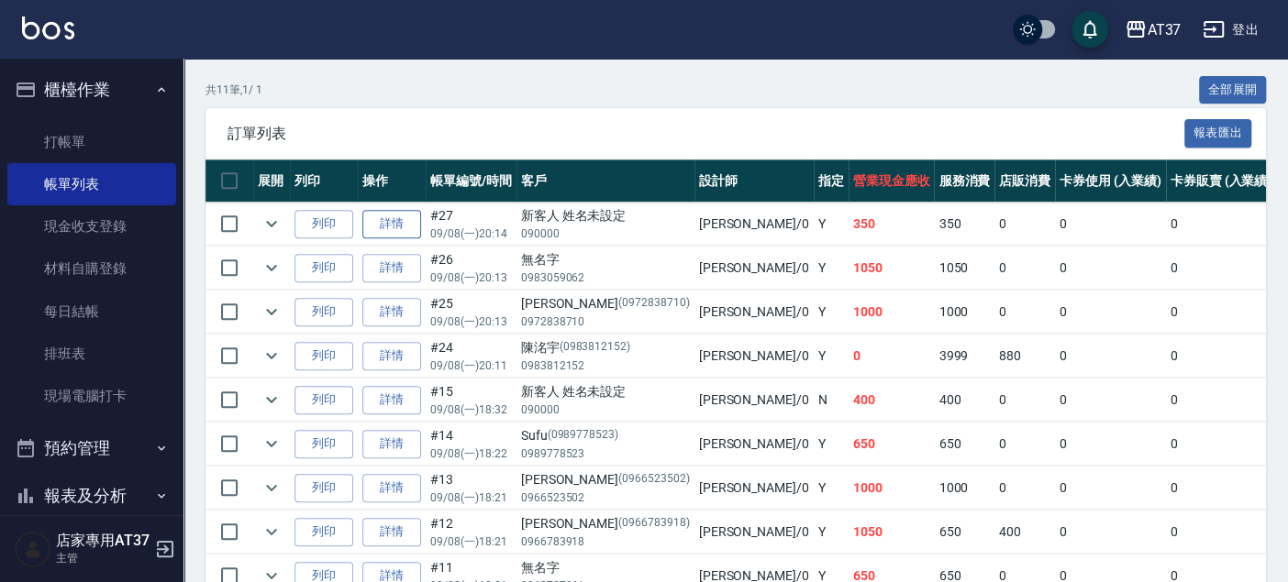
type input "NINA-0"
click at [412, 229] on link "詳情" at bounding box center [391, 224] width 59 height 28
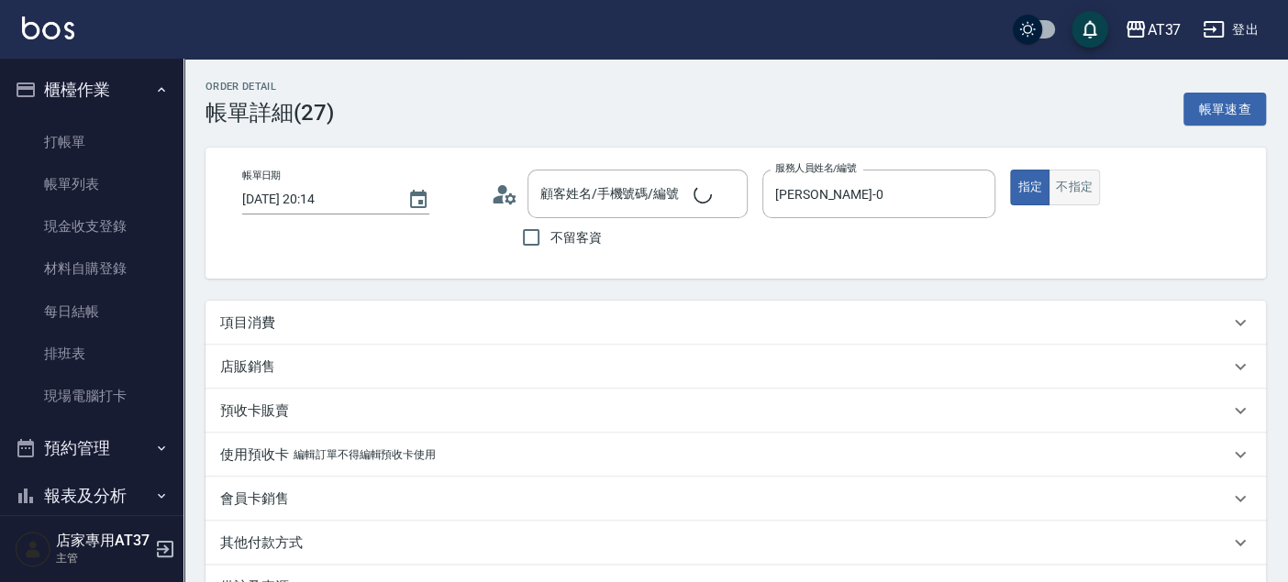
type input "NINA-0"
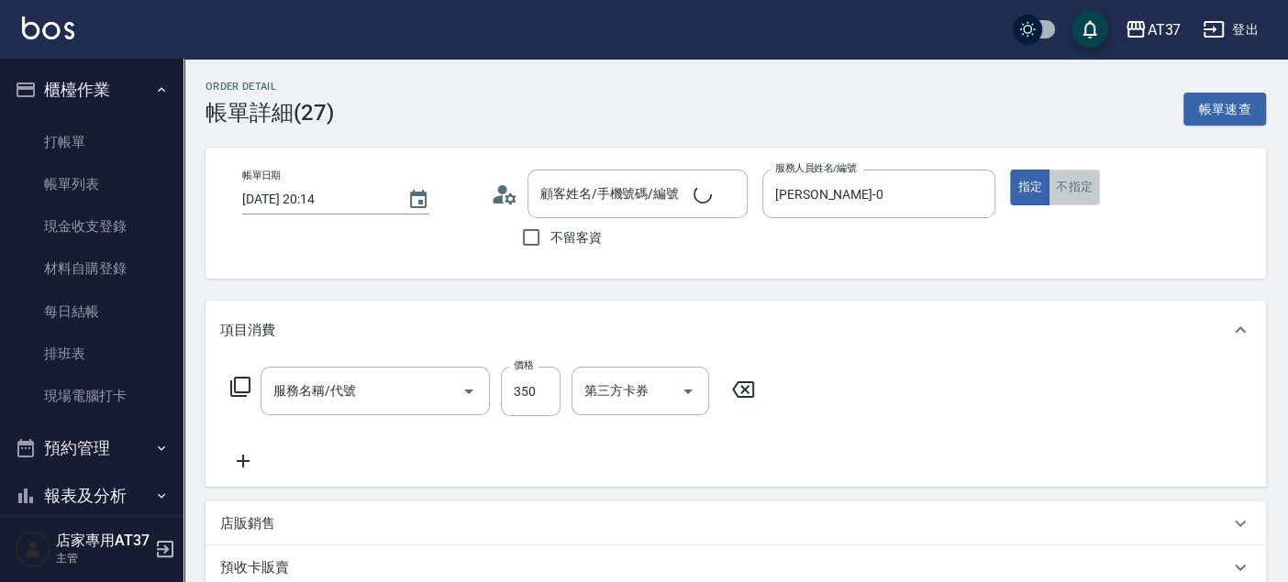
click at [1079, 192] on button "不指定" at bounding box center [1073, 188] width 51 height 36
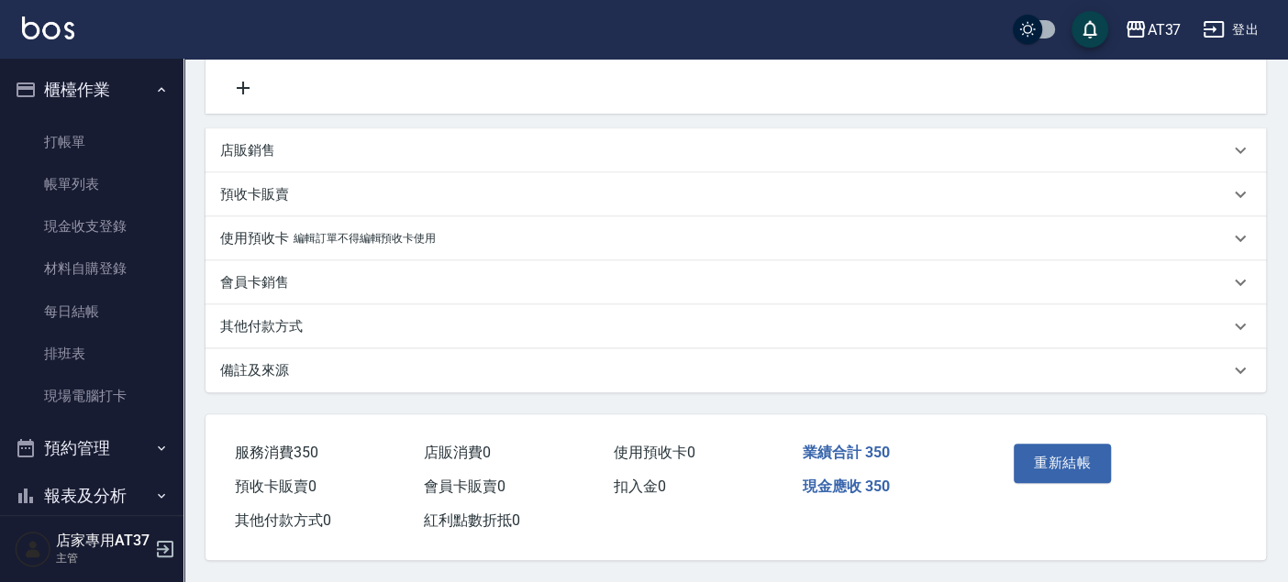
type input "新客人 姓名未設定/090000/null"
type input "精油洗髮(102)"
click at [1071, 466] on button "重新結帳" at bounding box center [1061, 463] width 97 height 39
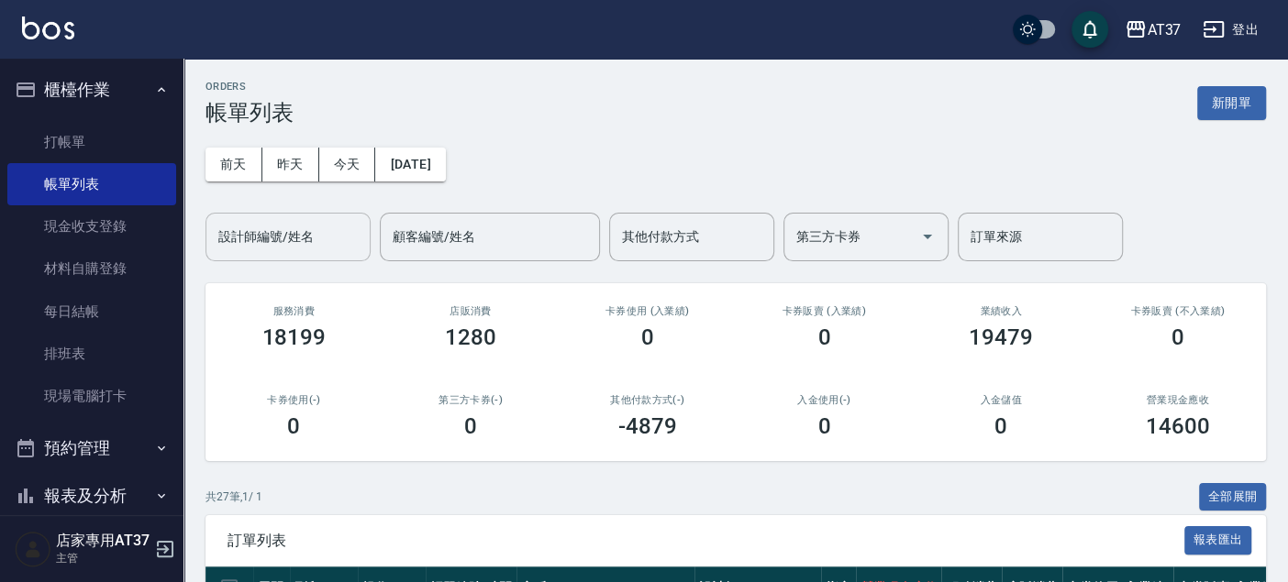
click at [334, 225] on input "設計師編號/姓名" at bounding box center [288, 237] width 149 height 32
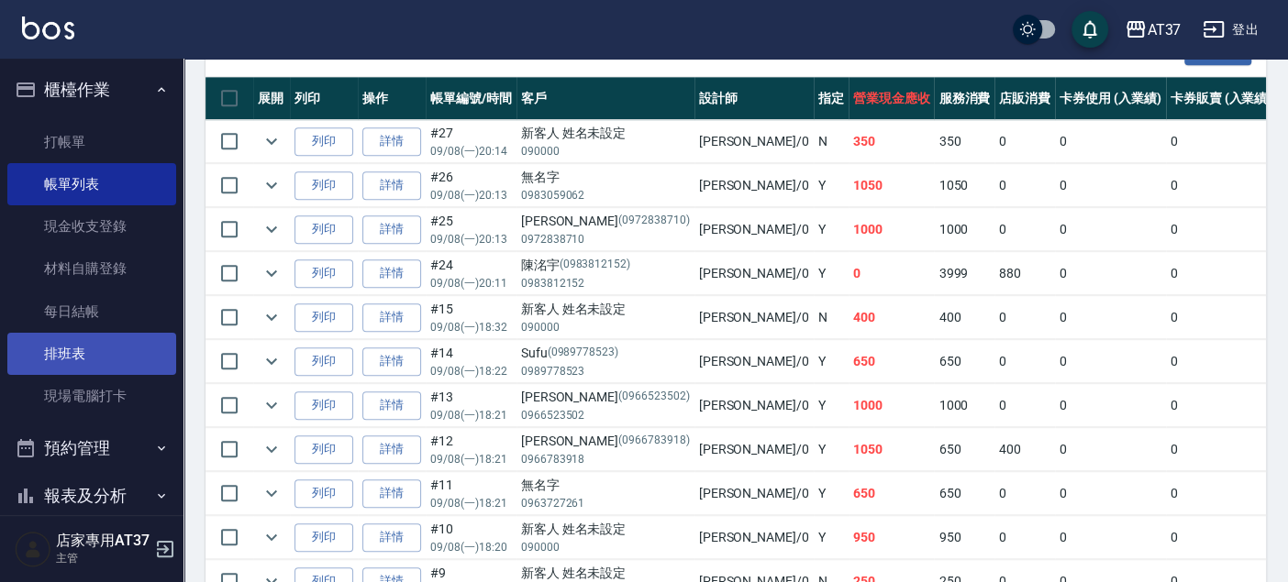
scroll to position [213, 0]
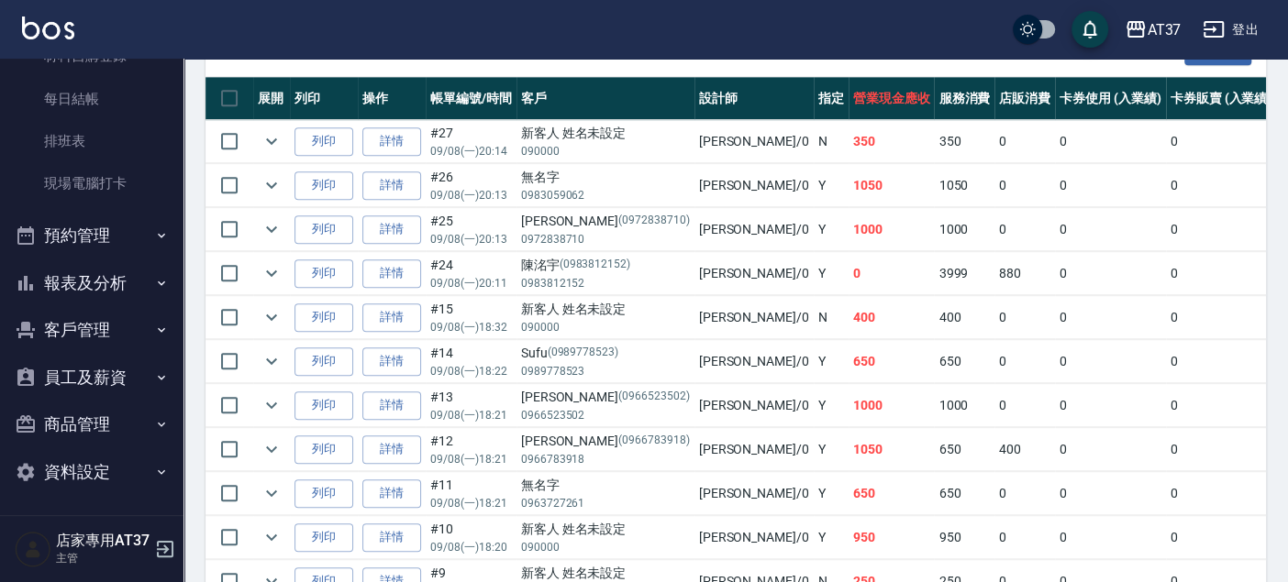
type input "NINA-0"
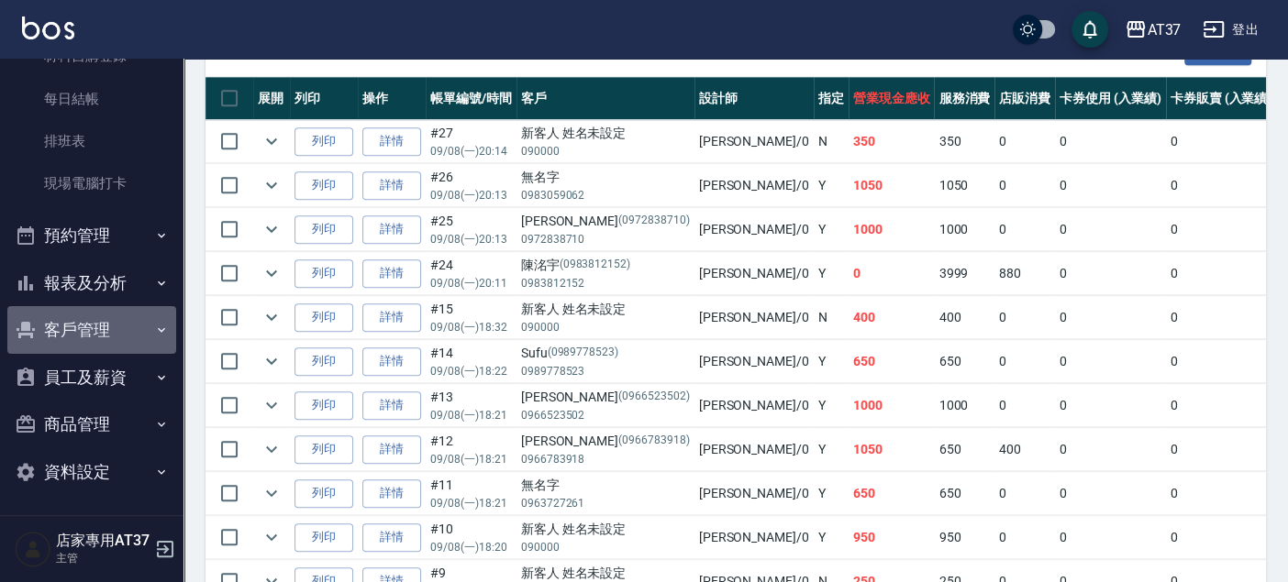
click at [105, 330] on button "客戶管理" at bounding box center [91, 330] width 169 height 48
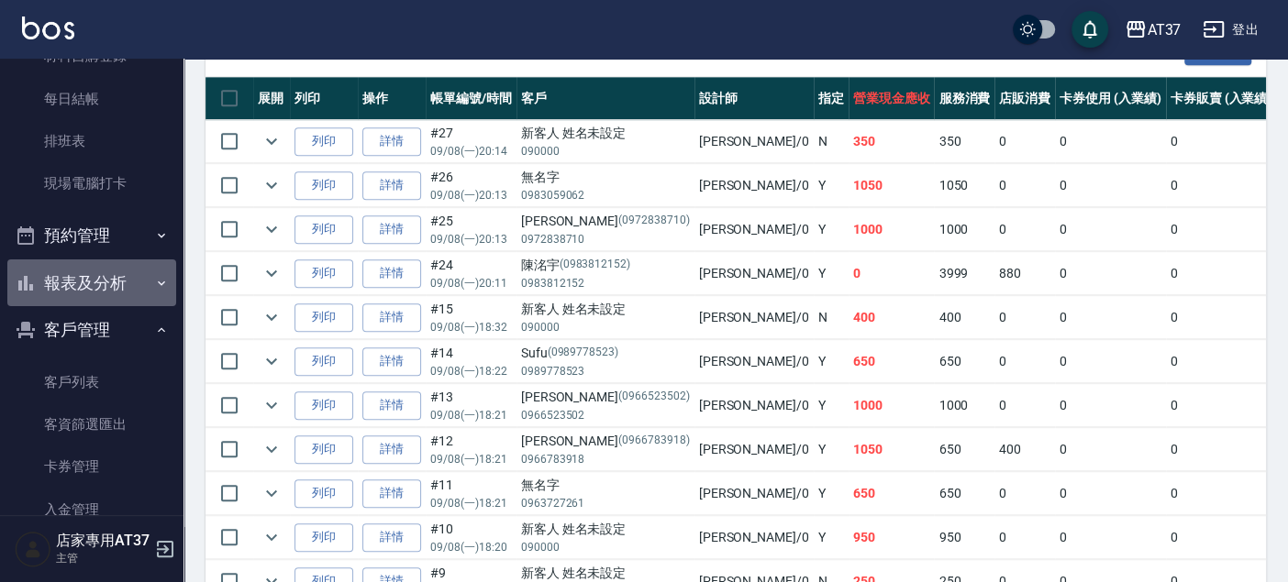
click at [127, 265] on button "報表及分析" at bounding box center [91, 284] width 169 height 48
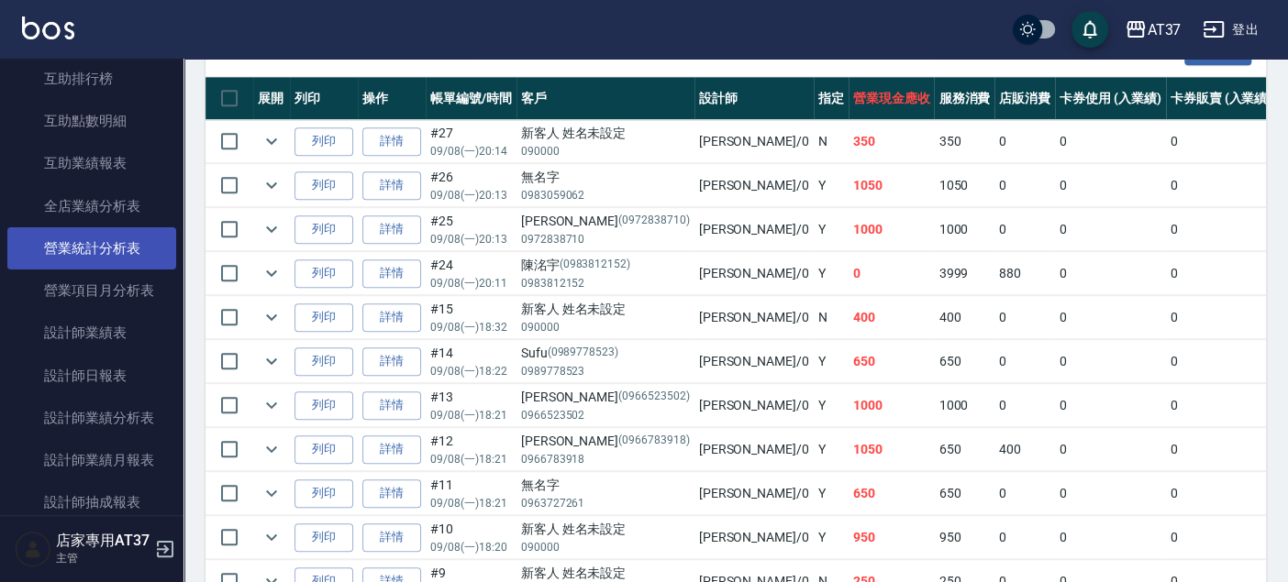
scroll to position [824, 0]
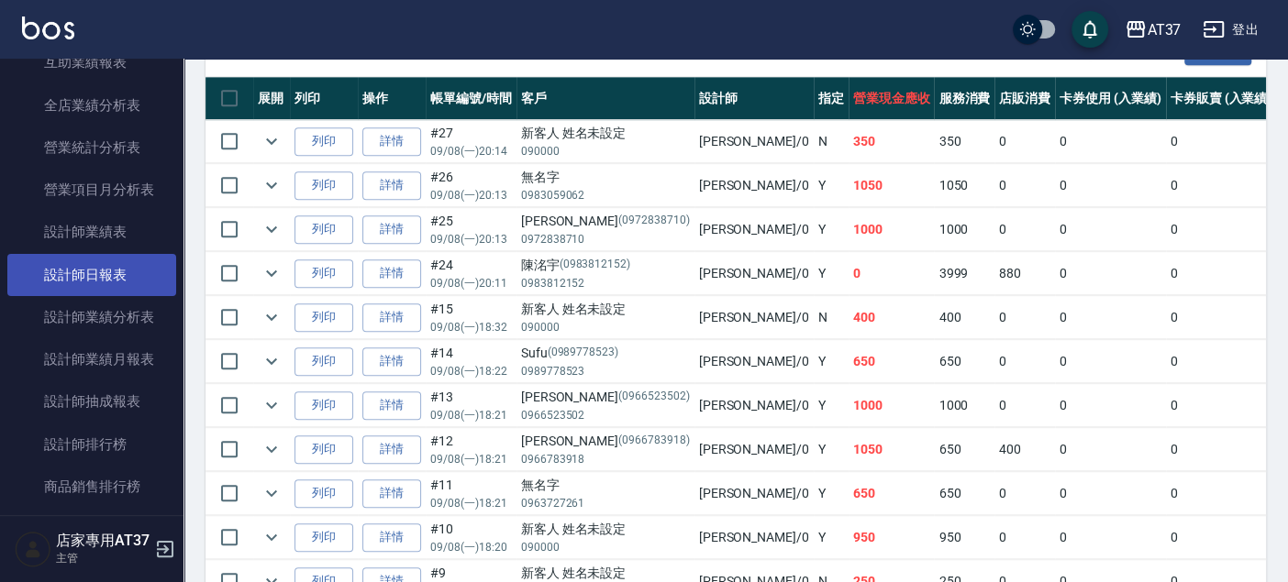
click at [131, 280] on link "設計師日報表" at bounding box center [91, 275] width 169 height 42
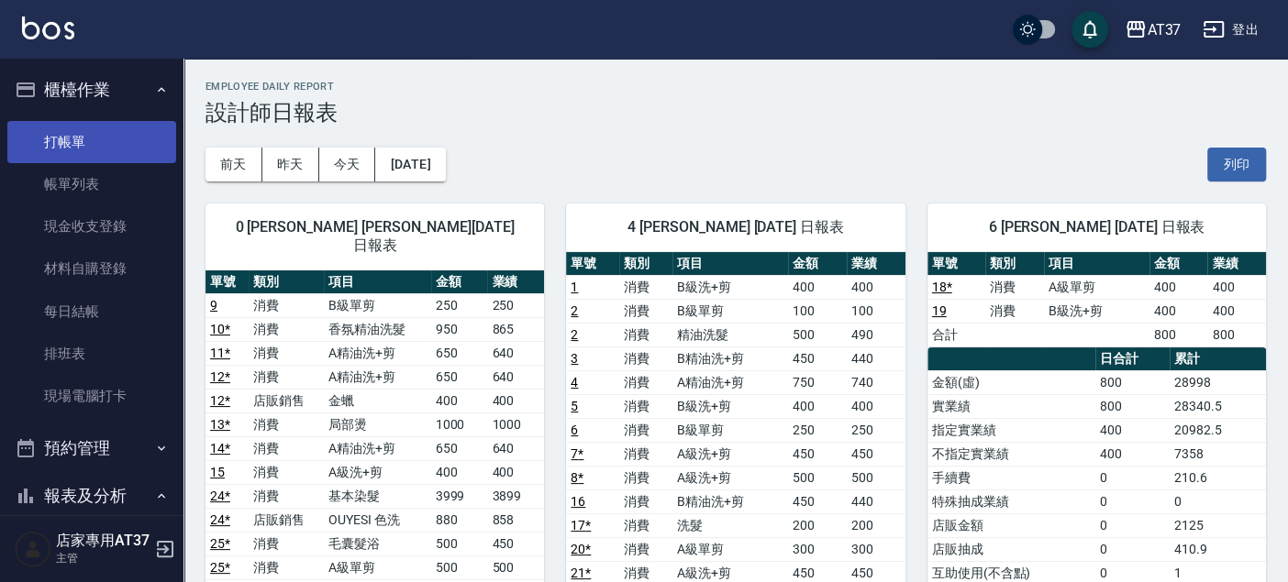
click at [121, 139] on link "打帳單" at bounding box center [91, 142] width 169 height 42
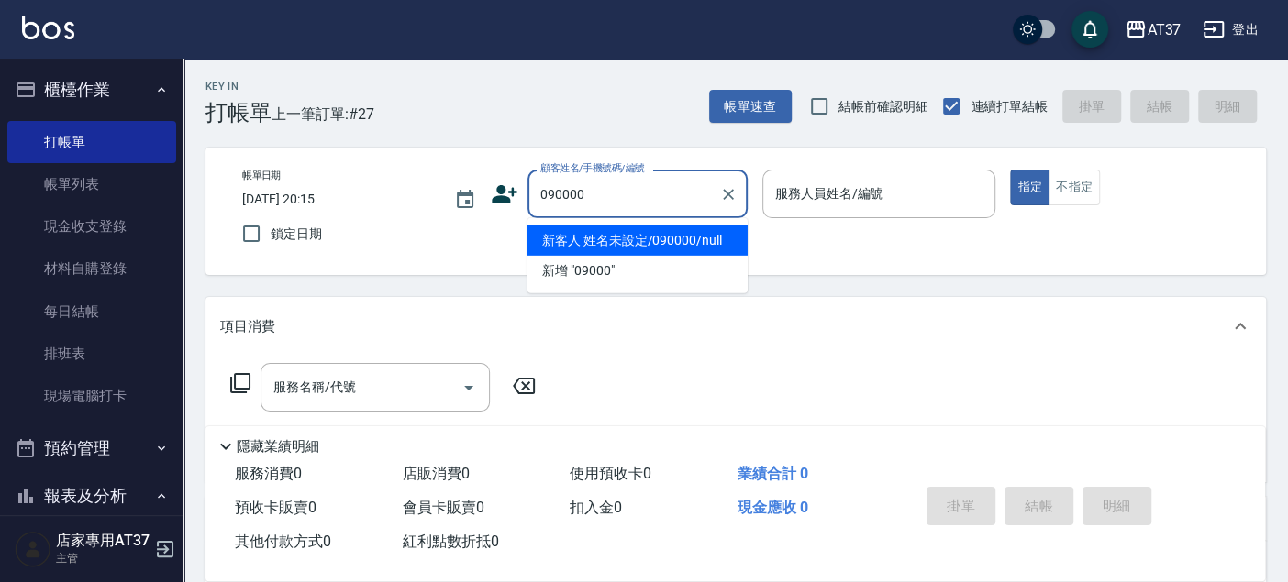
type input "090000"
type input "6"
type button "true"
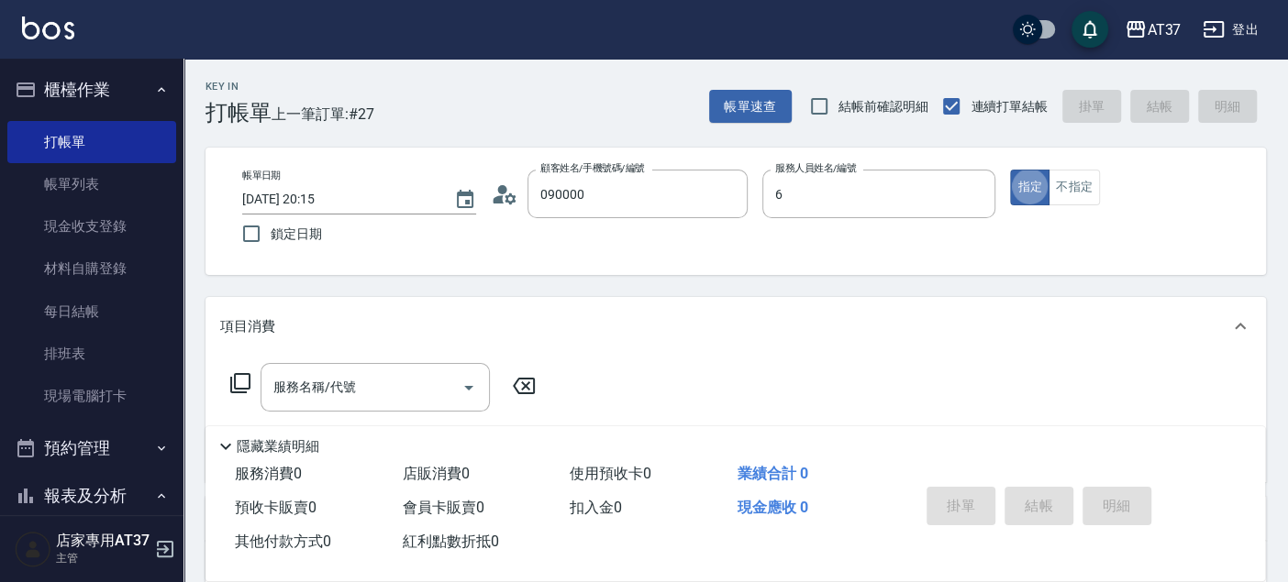
type input "新客人 姓名未設定/090000/null"
type input "Dolly-6"
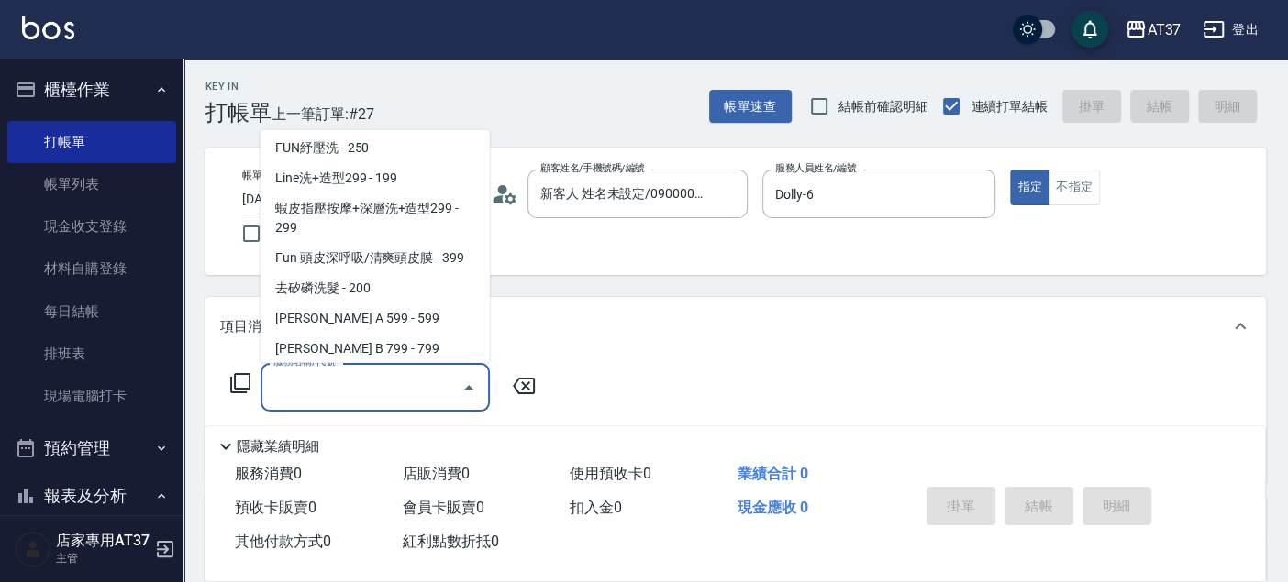
scroll to position [398, 0]
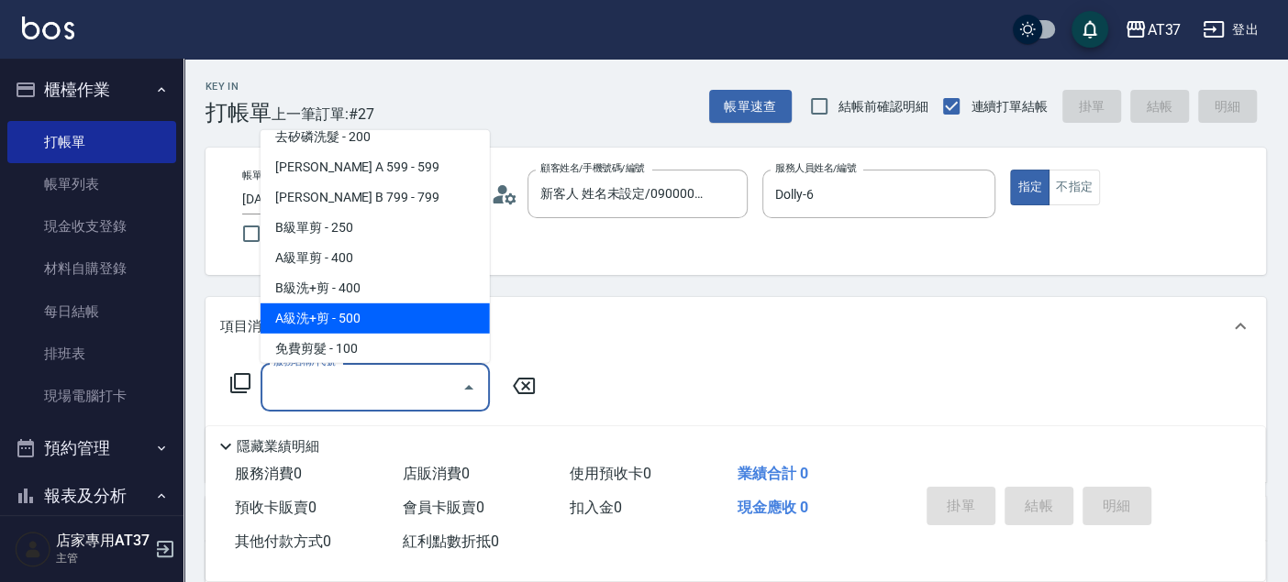
type input "A級洗+剪(204)"
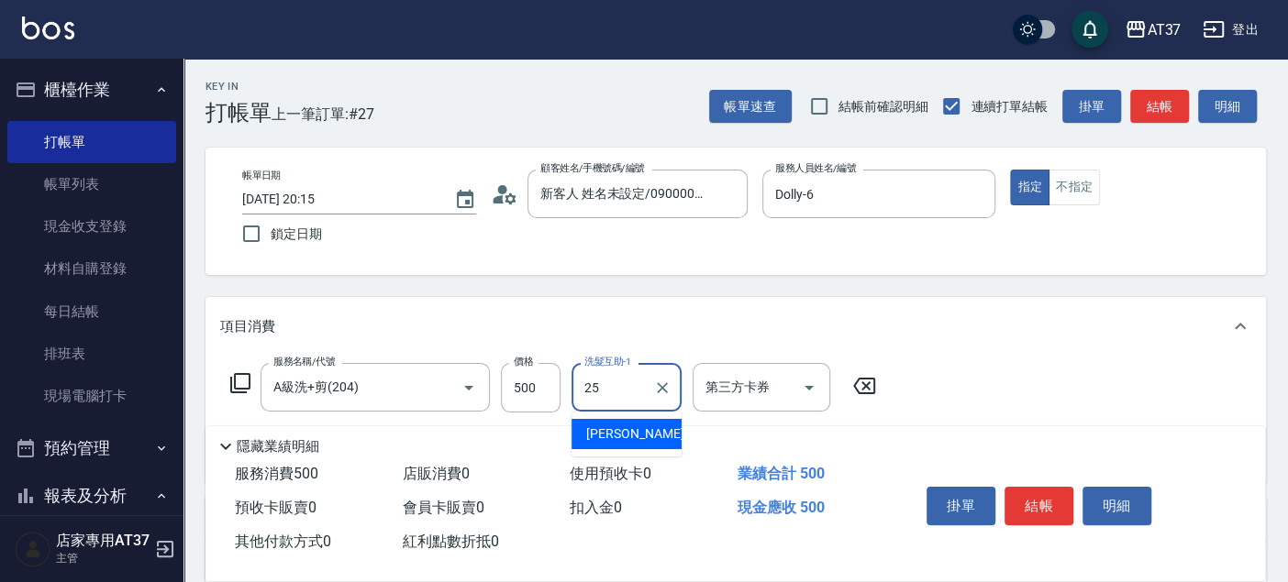
type input "子筠-25"
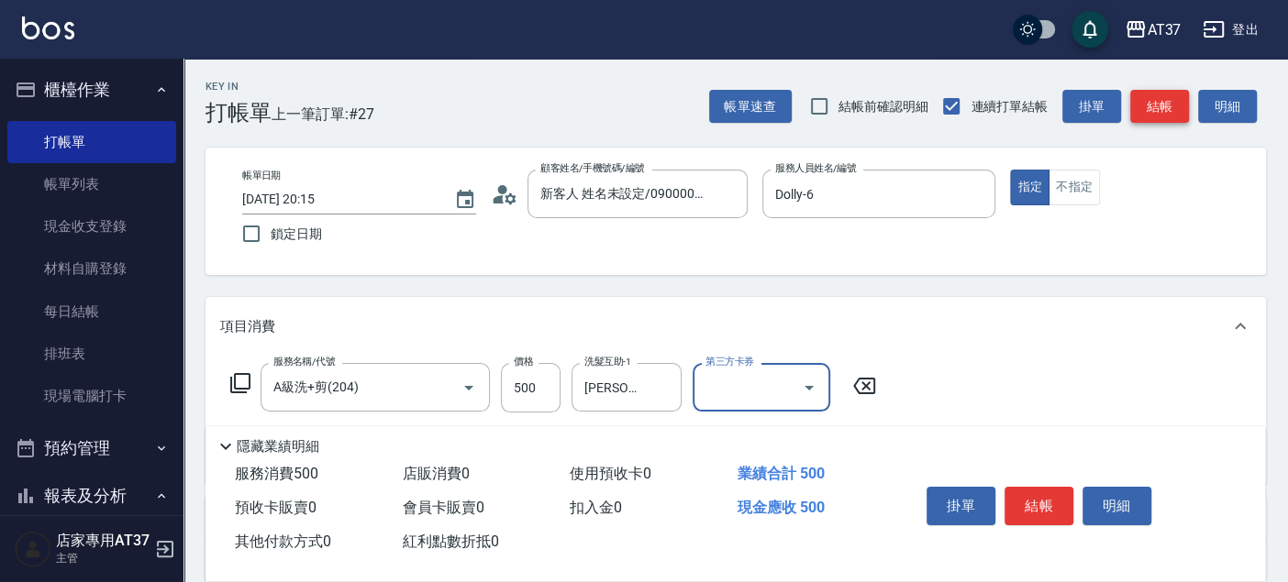
click at [1171, 102] on button "結帳" at bounding box center [1159, 107] width 59 height 34
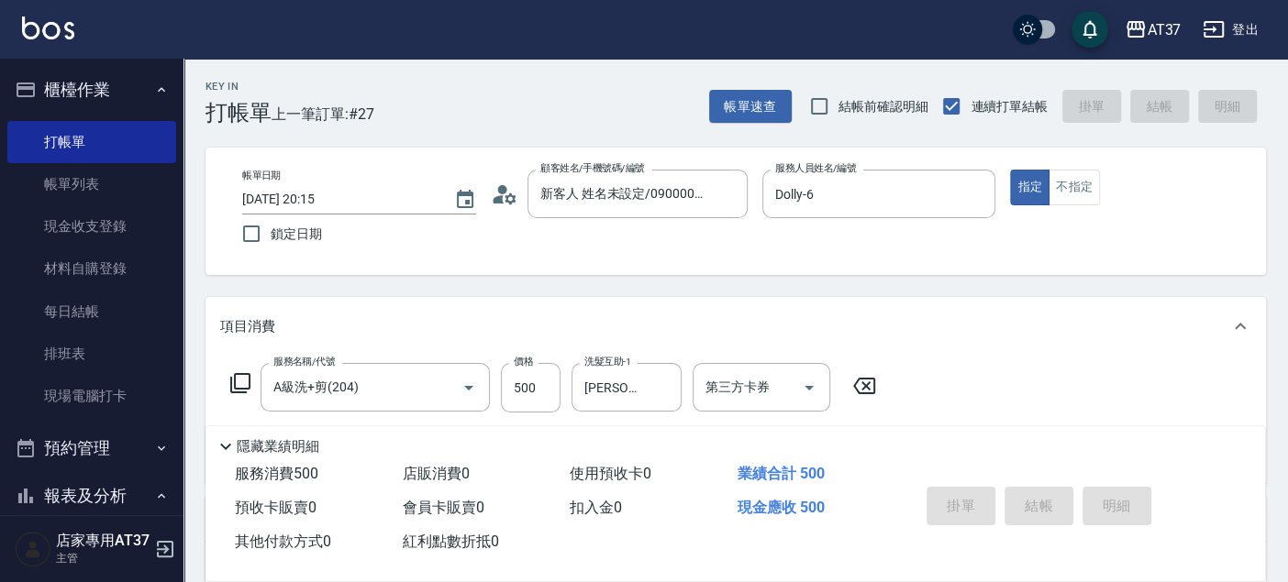
type input "2025/09/08 20:17"
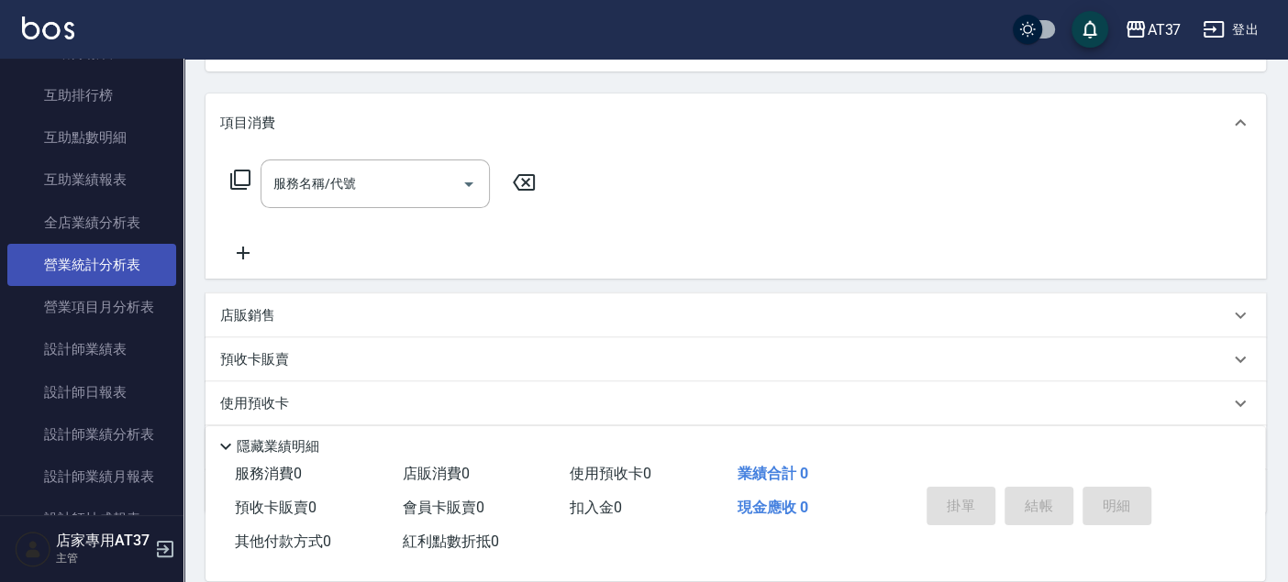
scroll to position [713, 0]
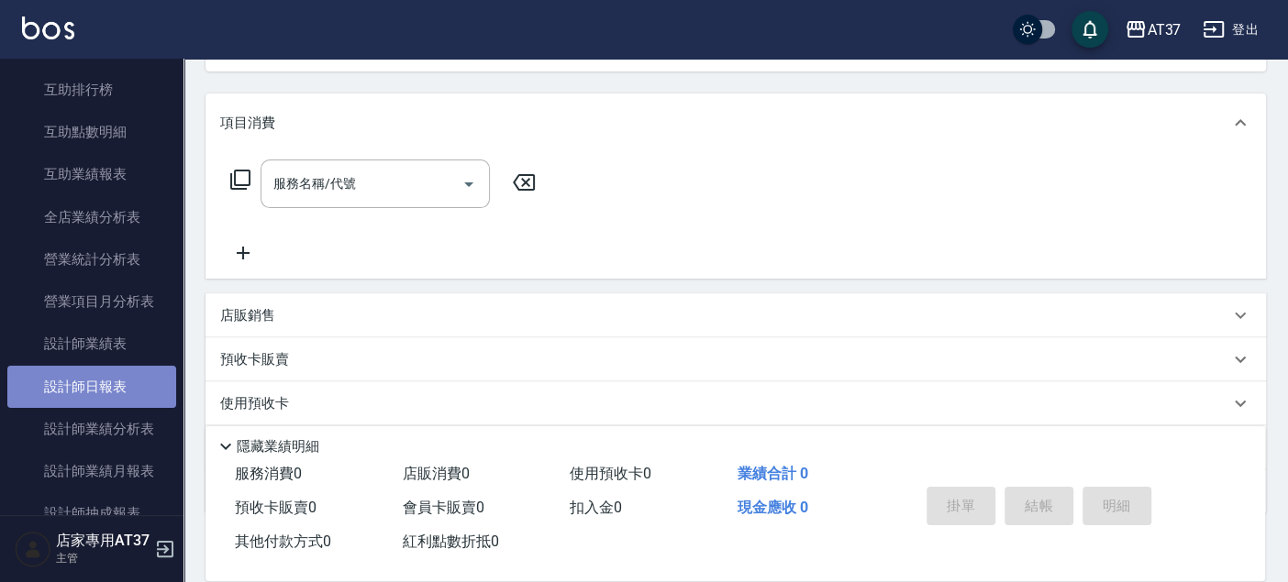
click at [98, 393] on link "設計師日報表" at bounding box center [91, 387] width 169 height 42
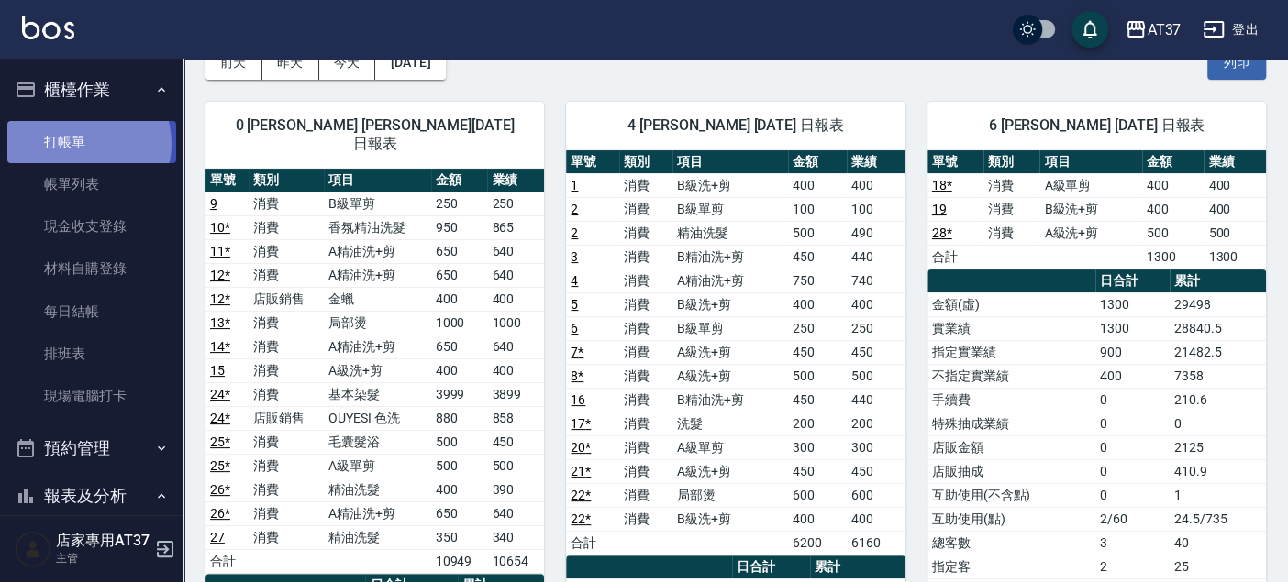
click at [83, 143] on link "打帳單" at bounding box center [91, 142] width 169 height 42
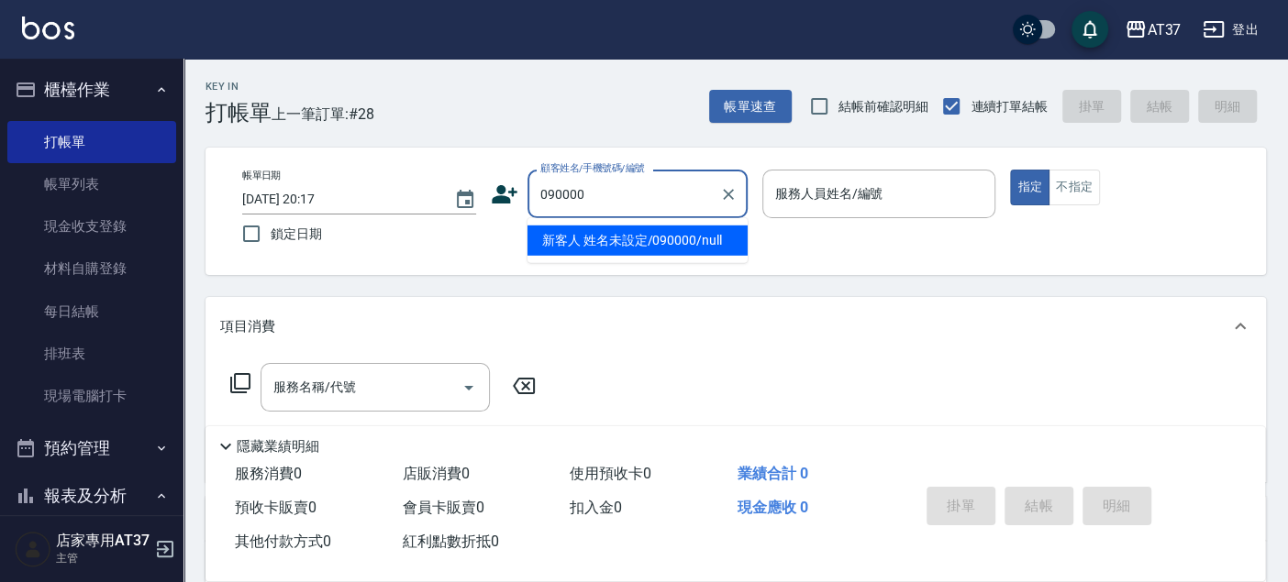
type input "新客人 姓名未設定/090000/null"
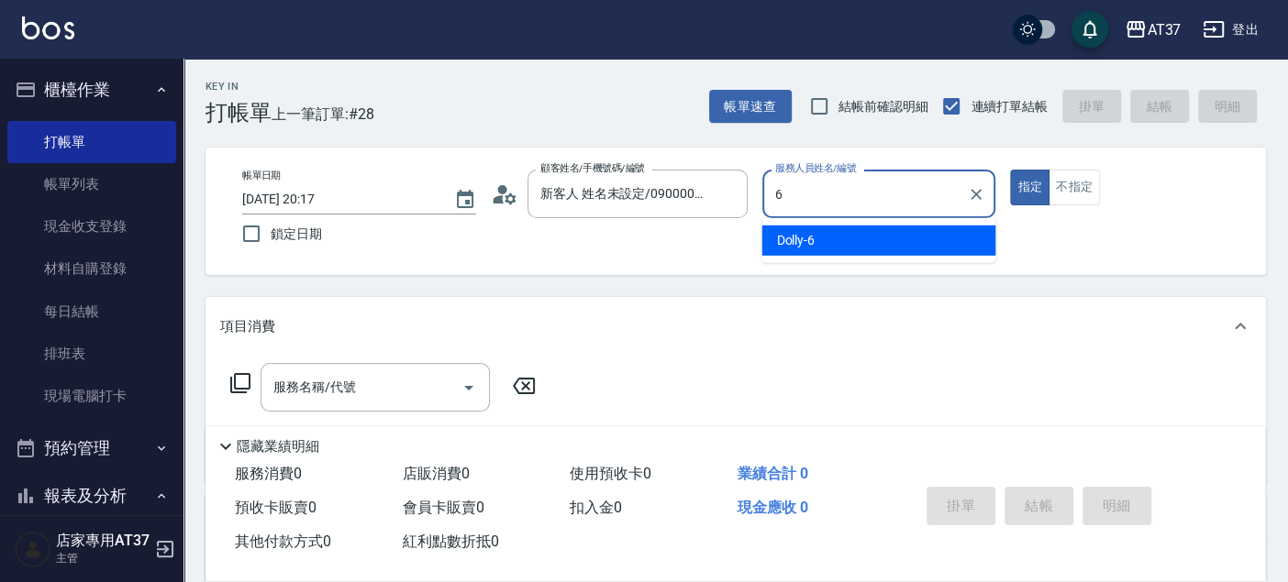
type input "Dolly-6"
type button "true"
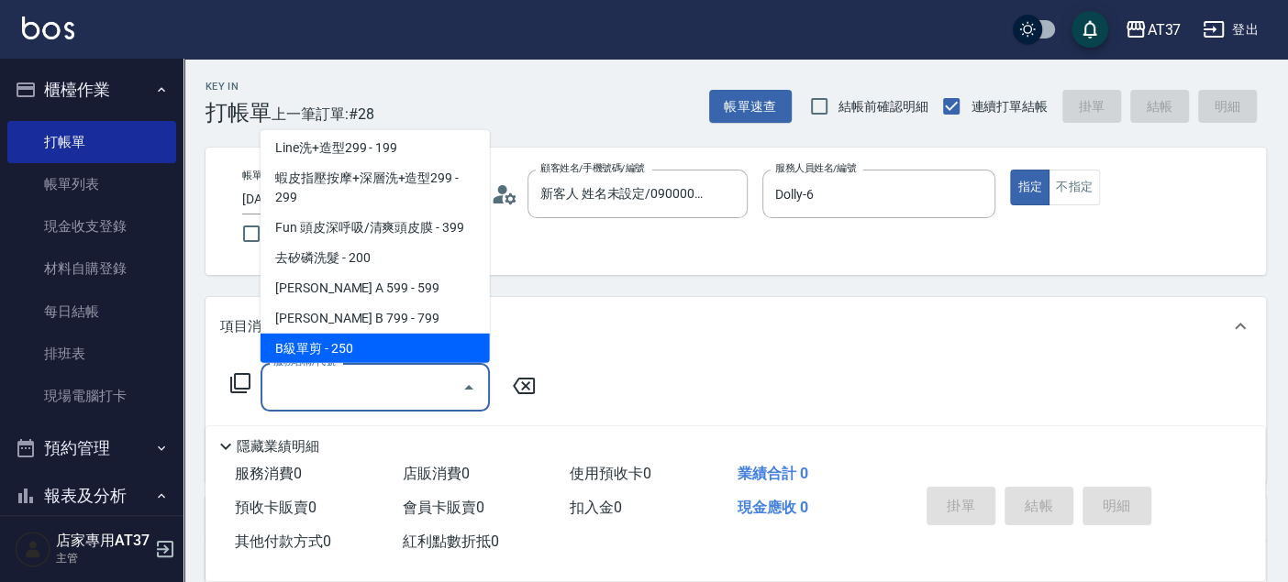
scroll to position [308, 0]
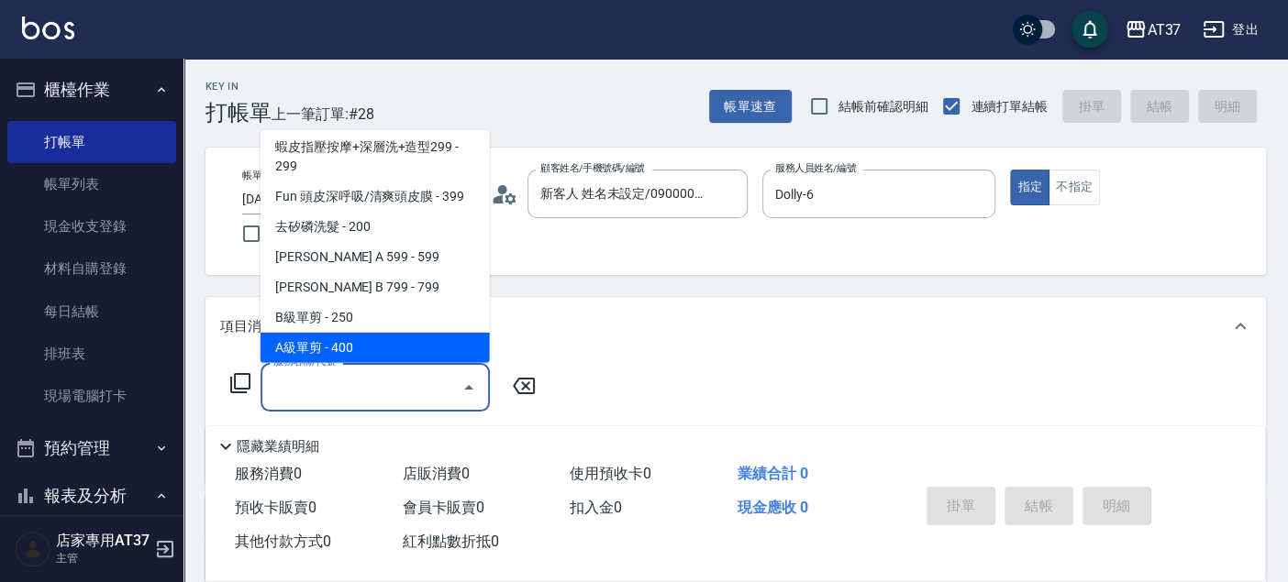
type input "A級單剪(202)"
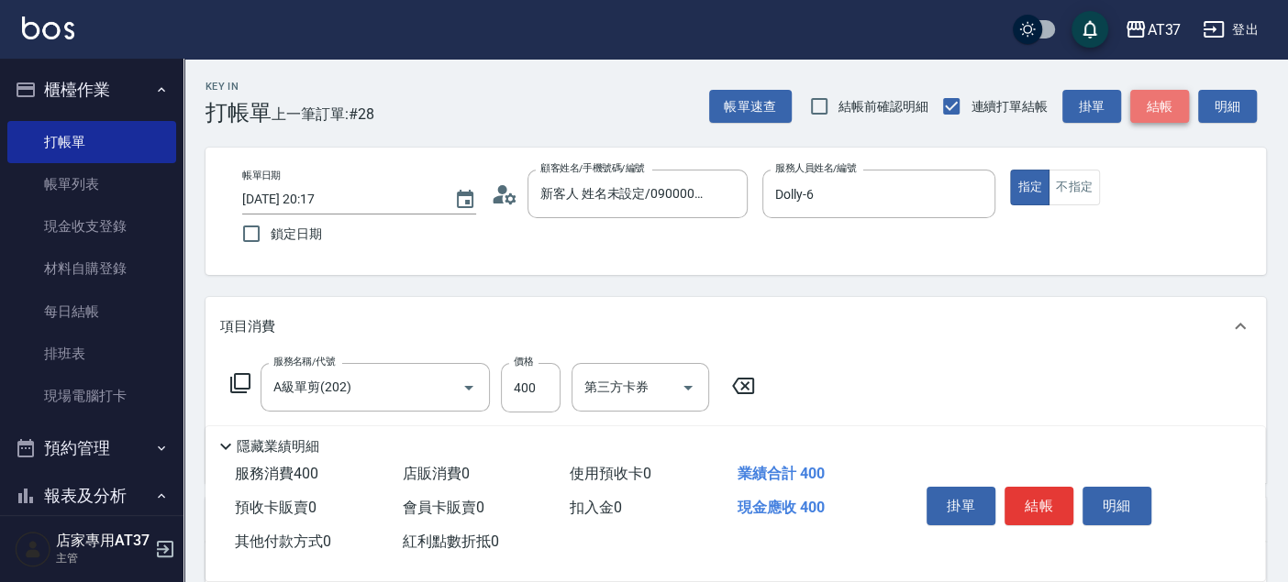
click at [1166, 102] on button "結帳" at bounding box center [1159, 107] width 59 height 34
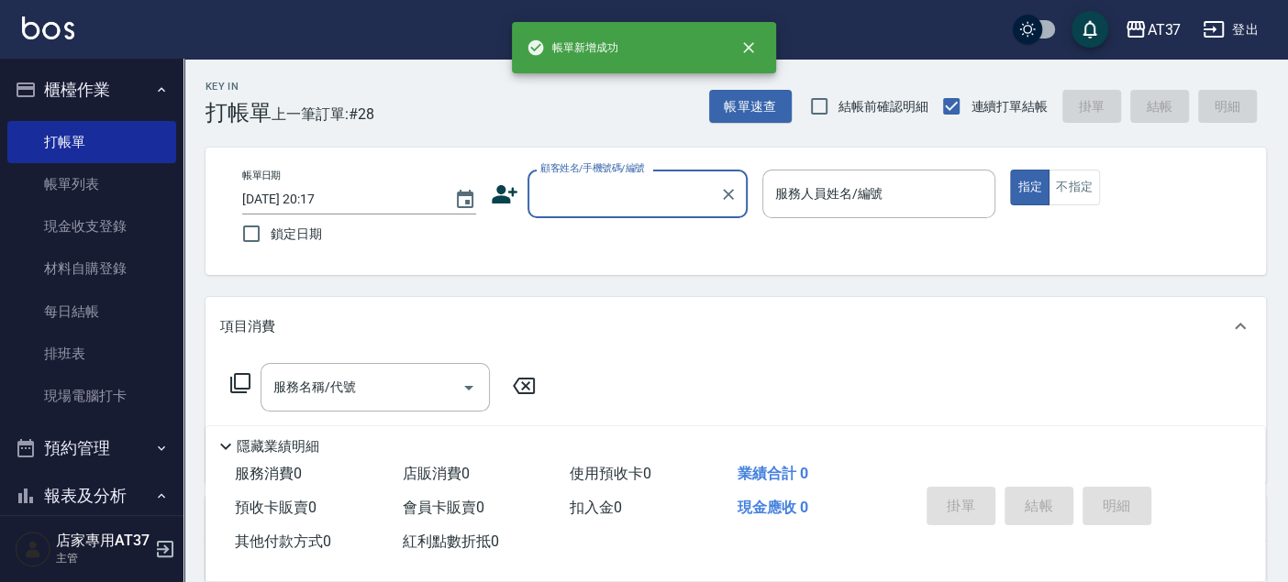
scroll to position [0, 0]
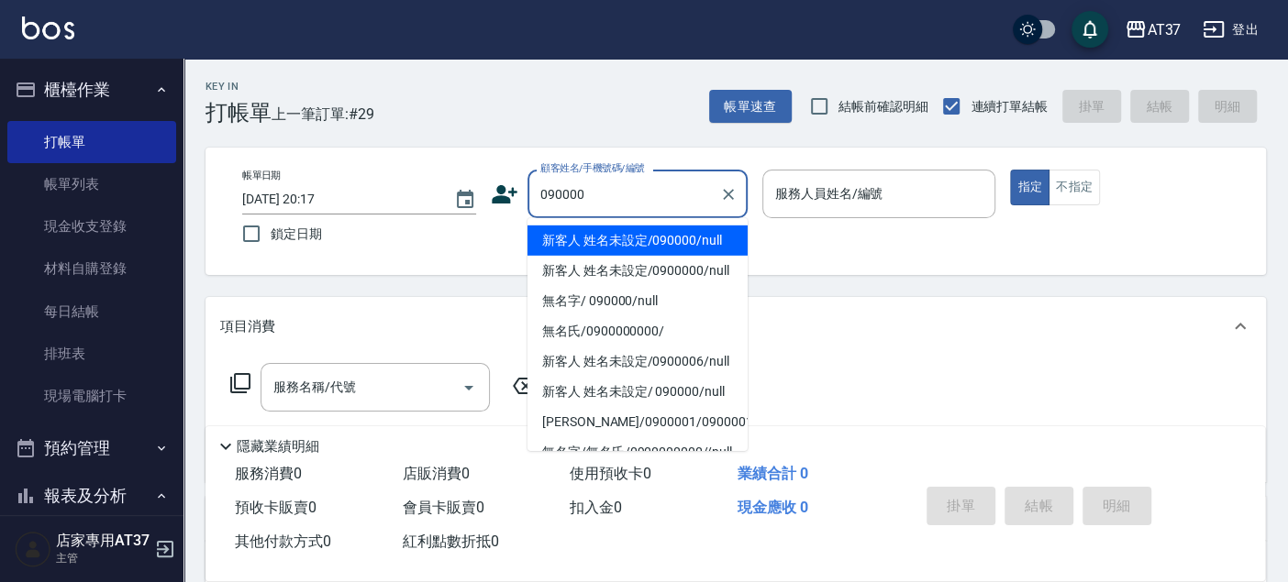
type input "新客人 姓名未設定/090000/null"
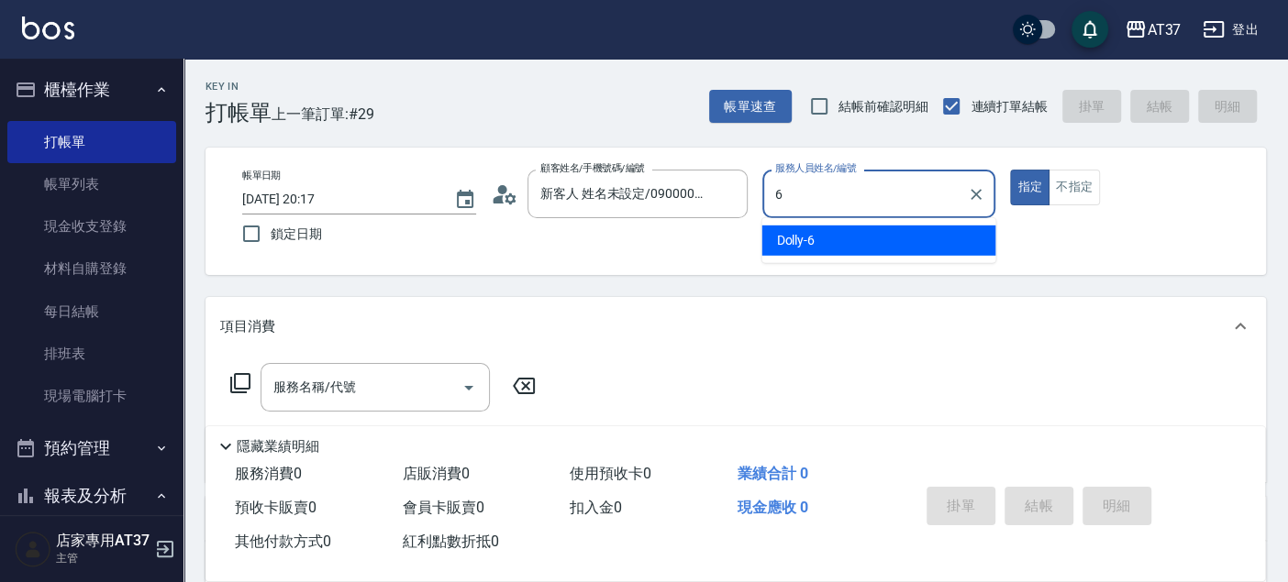
type input "Dolly-6"
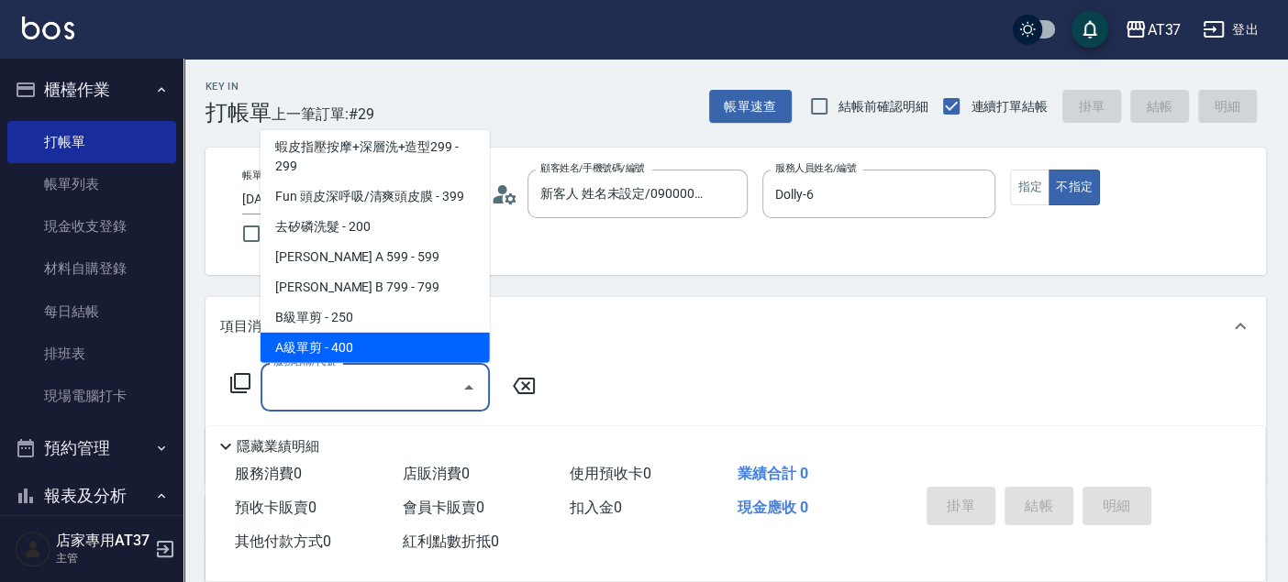
scroll to position [337, 0]
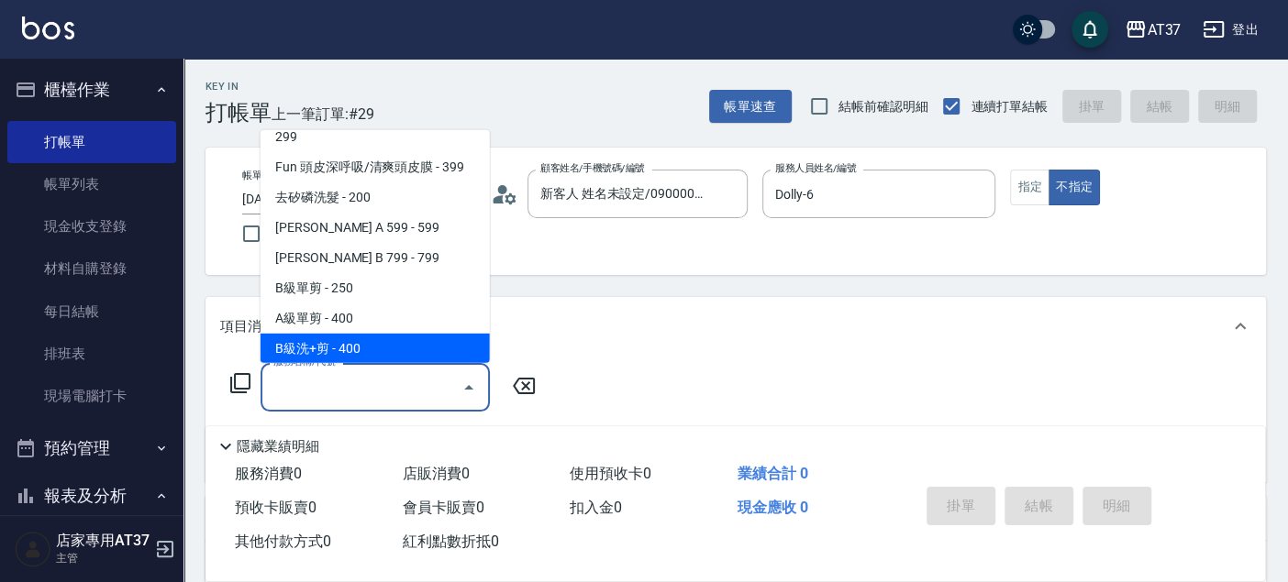
type input "B級洗+剪(203)"
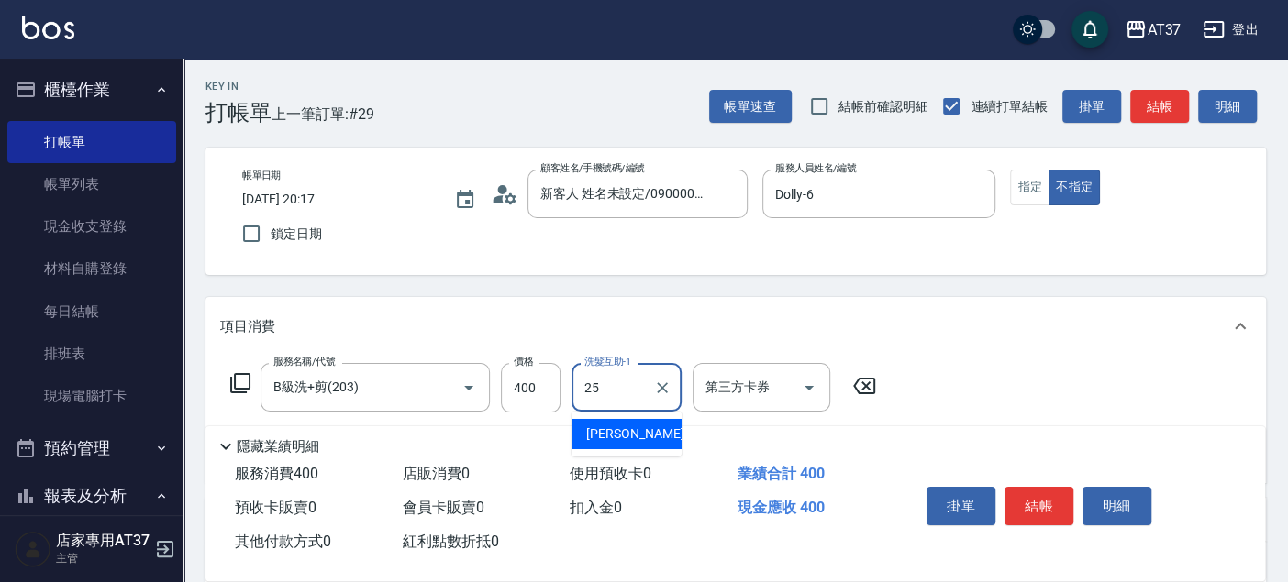
type input "子筠-25"
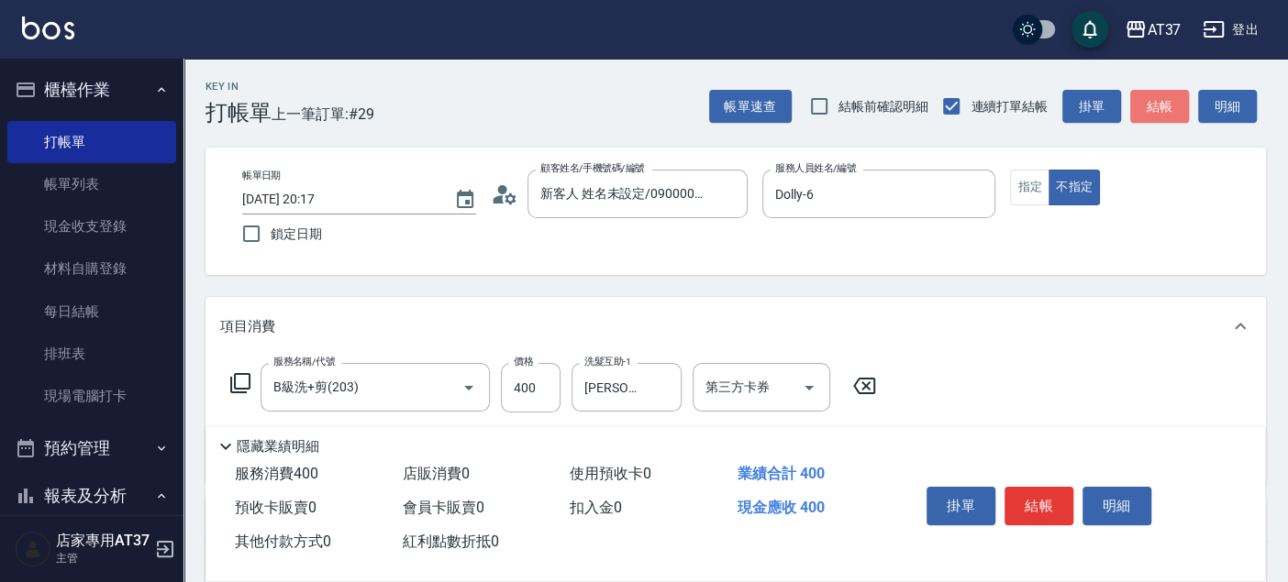
click at [1160, 106] on button "結帳" at bounding box center [1159, 107] width 59 height 34
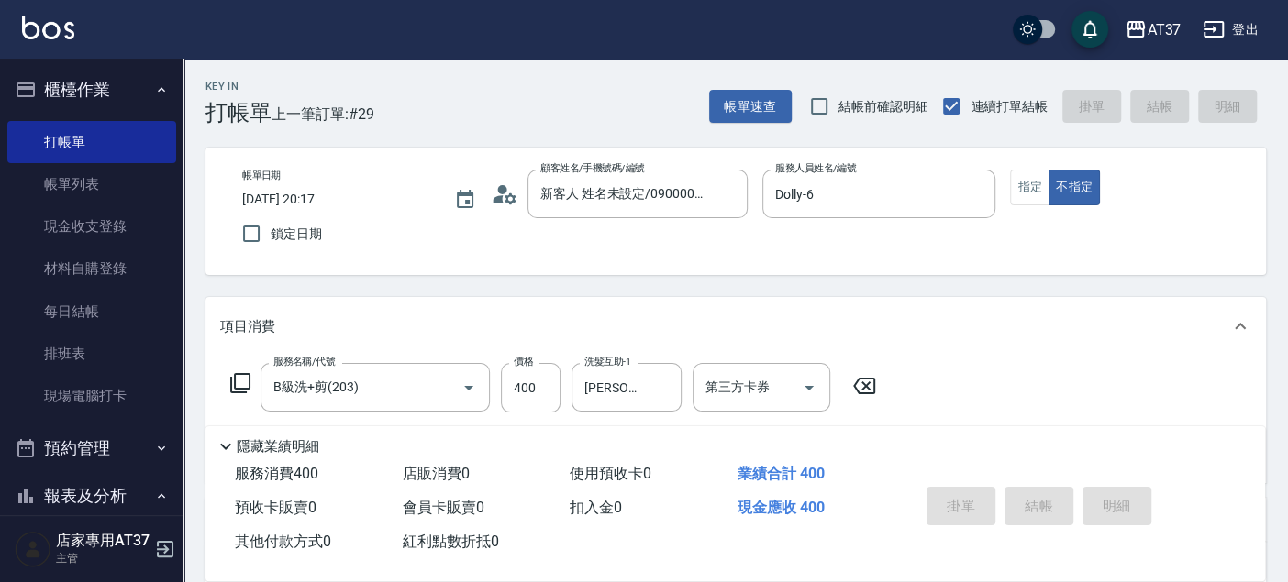
type input "2025/09/08 20:18"
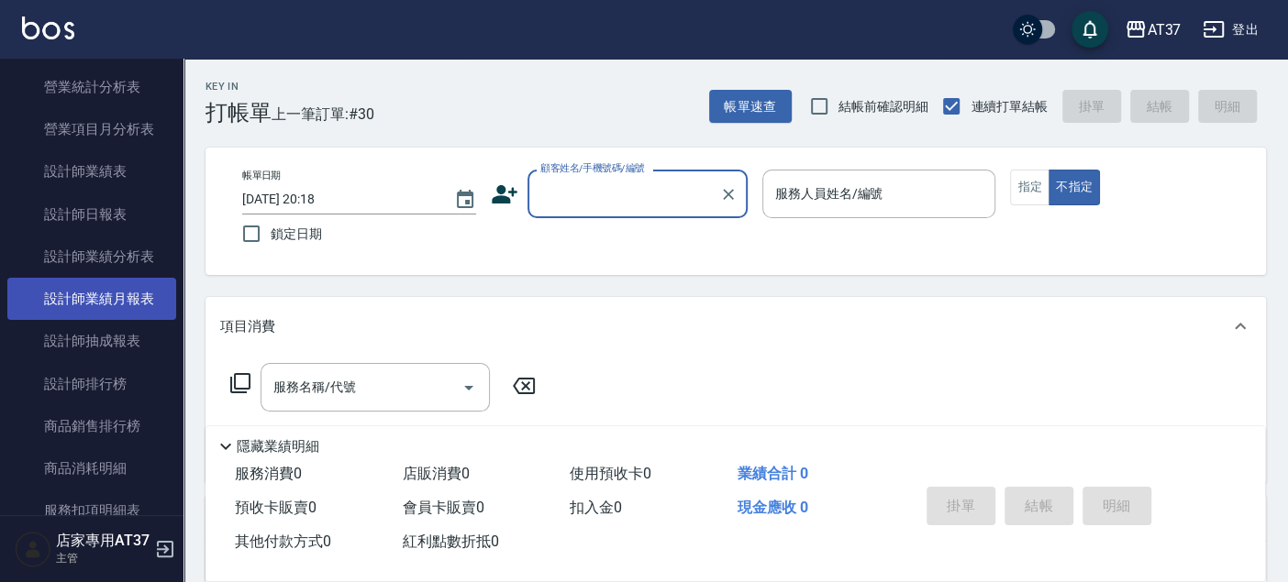
scroll to position [917, 0]
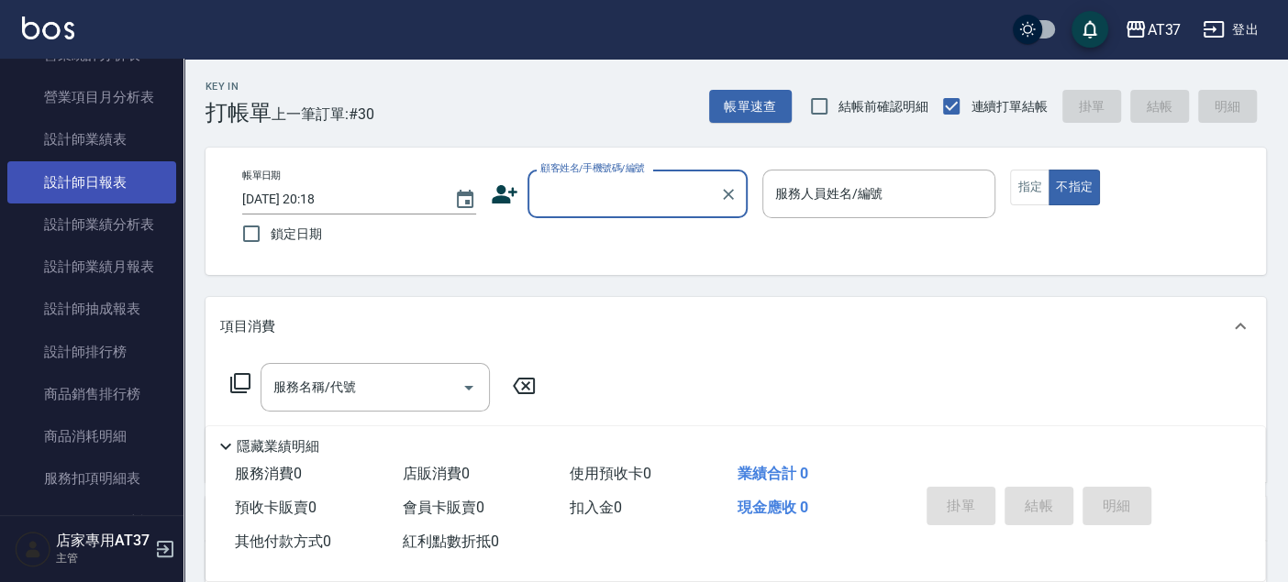
click at [125, 169] on link "設計師日報表" at bounding box center [91, 182] width 169 height 42
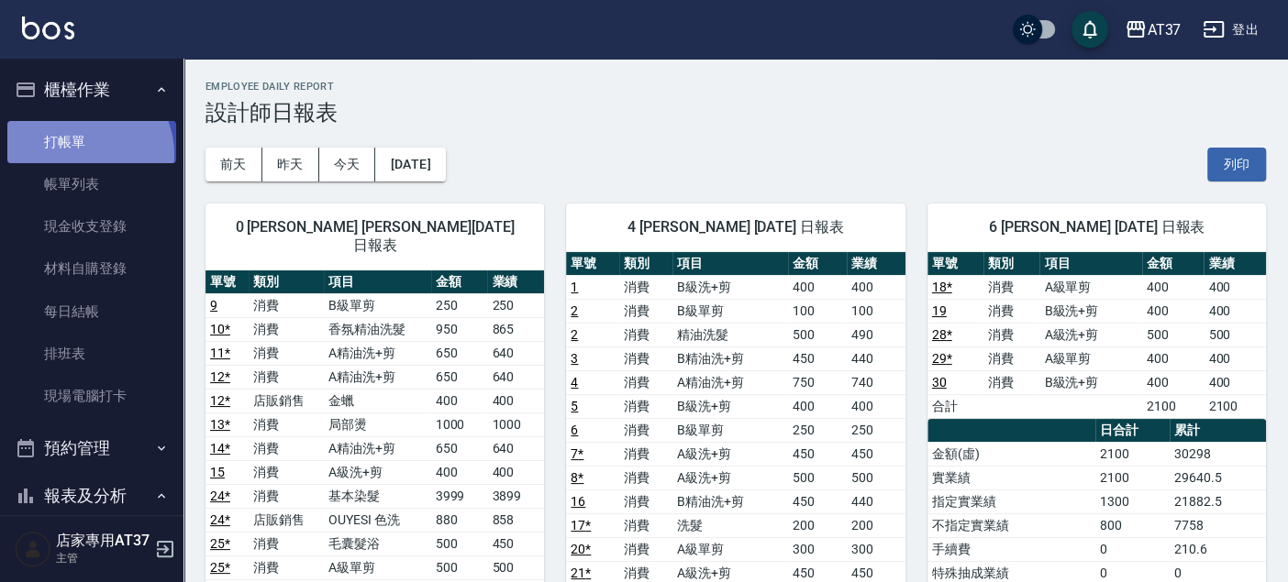
click at [83, 154] on link "打帳單" at bounding box center [91, 142] width 169 height 42
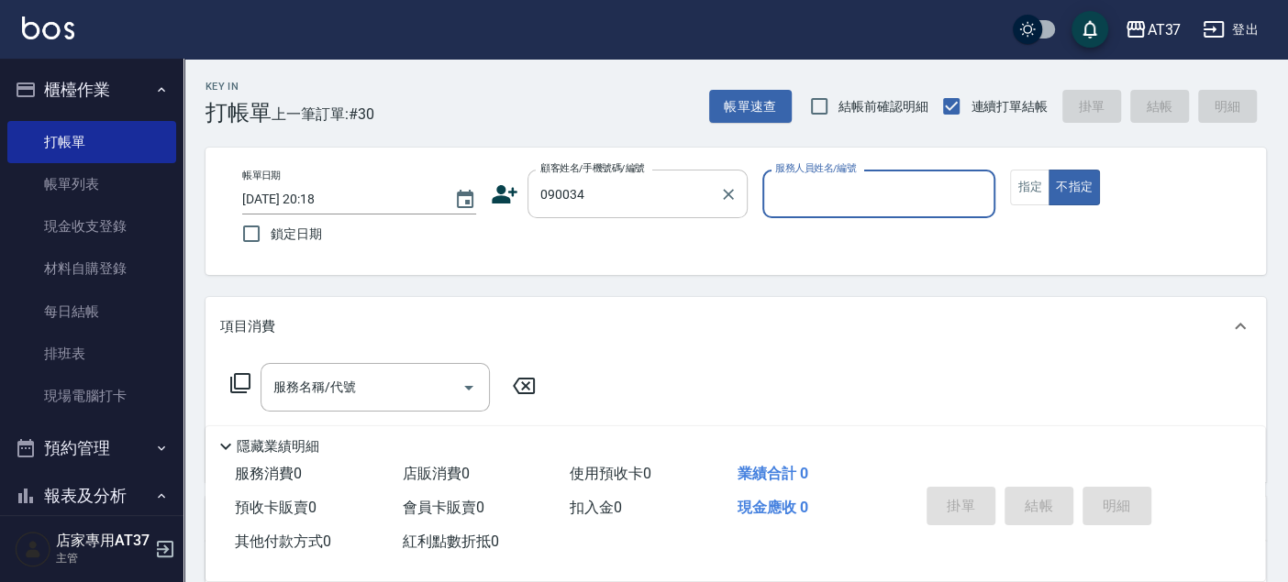
click at [609, 208] on input "090034" at bounding box center [624, 194] width 176 height 32
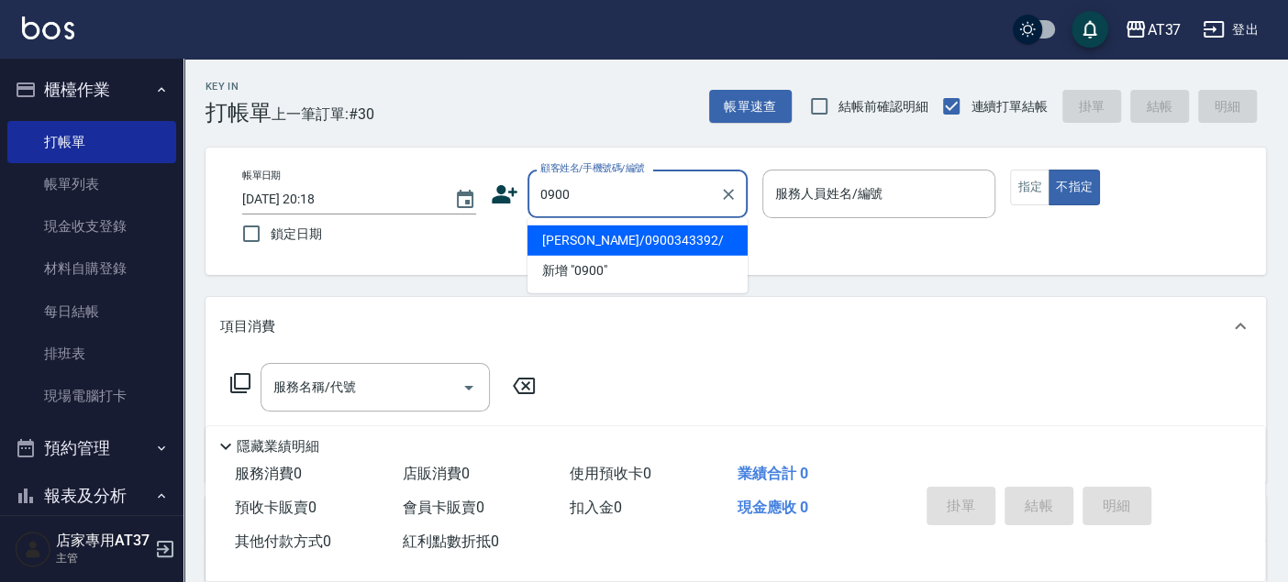
type input "鄭文怡/0900343392/"
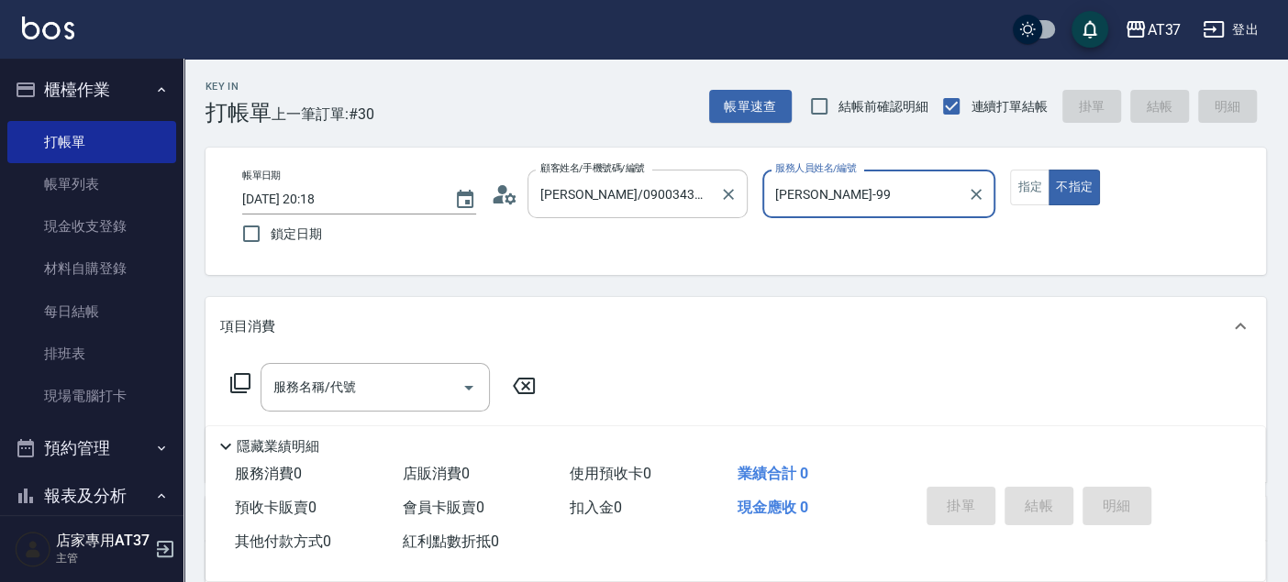
type input "思敏-99"
type input "新客人 姓名未設定/0900/null"
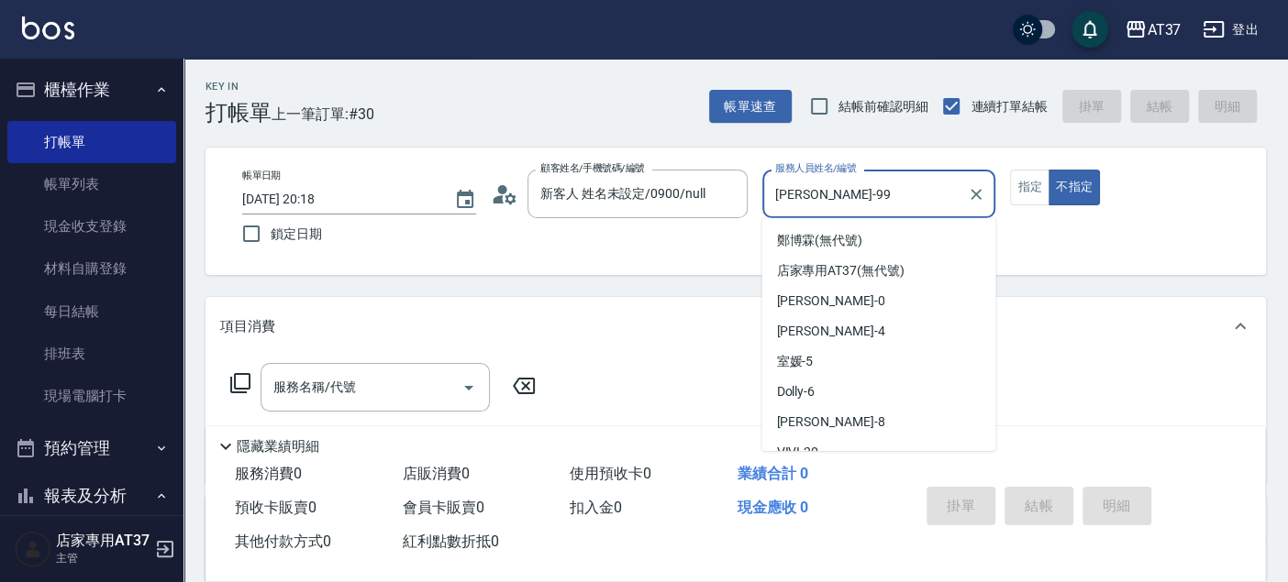
scroll to position [259, 0]
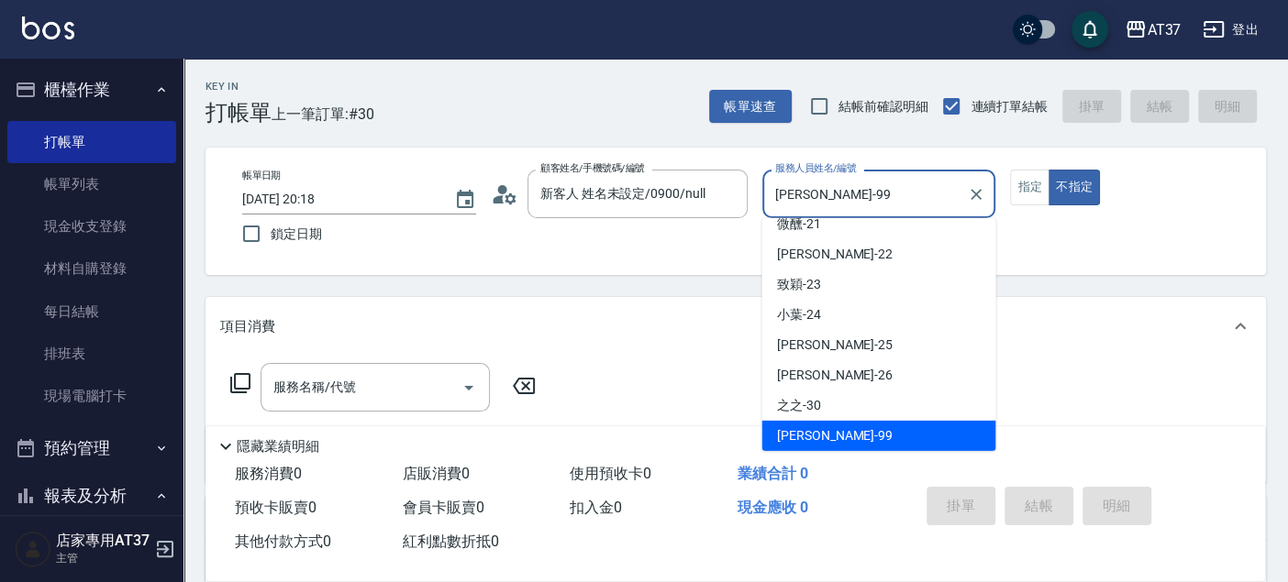
drag, startPoint x: 869, startPoint y: 199, endPoint x: 750, endPoint y: 212, distance: 119.0
click at [750, 212] on div "帳單日期 2025/09/08 20:18 鎖定日期 顧客姓名/手機號碼/編號 新客人 姓名未設定/0900/null 顧客姓名/手機號碼/編號 服務人員姓名…" at bounding box center [735, 211] width 1016 height 83
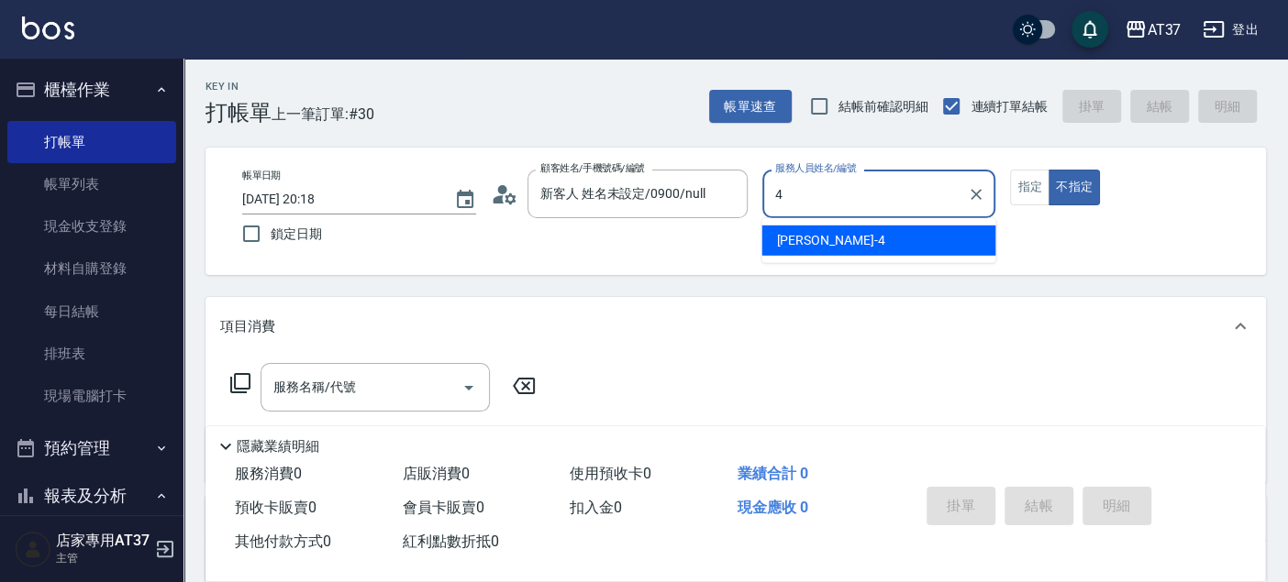
type input "[PERSON_NAME]-4"
type button "false"
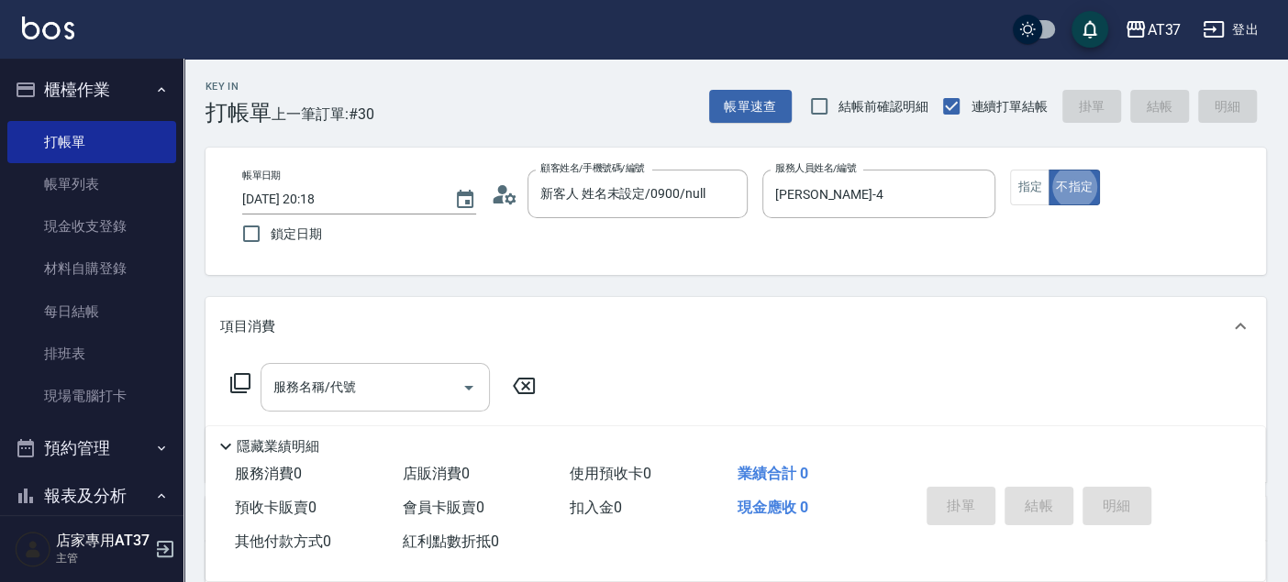
click at [375, 382] on input "服務名稱/代號" at bounding box center [361, 387] width 185 height 32
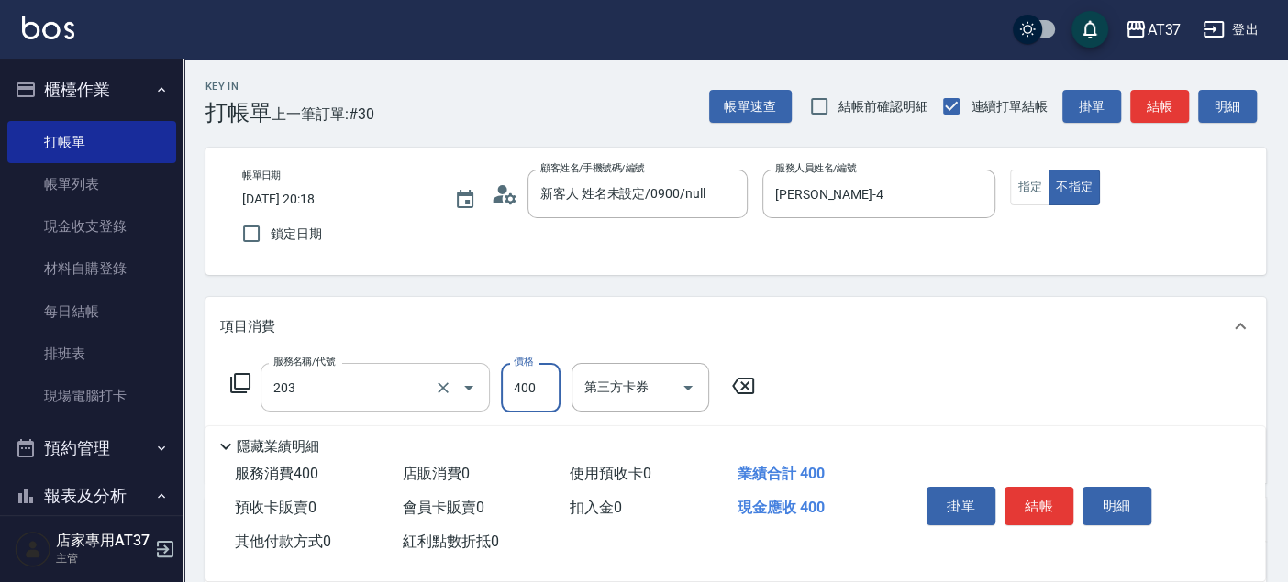
type input "B級洗+剪(203)"
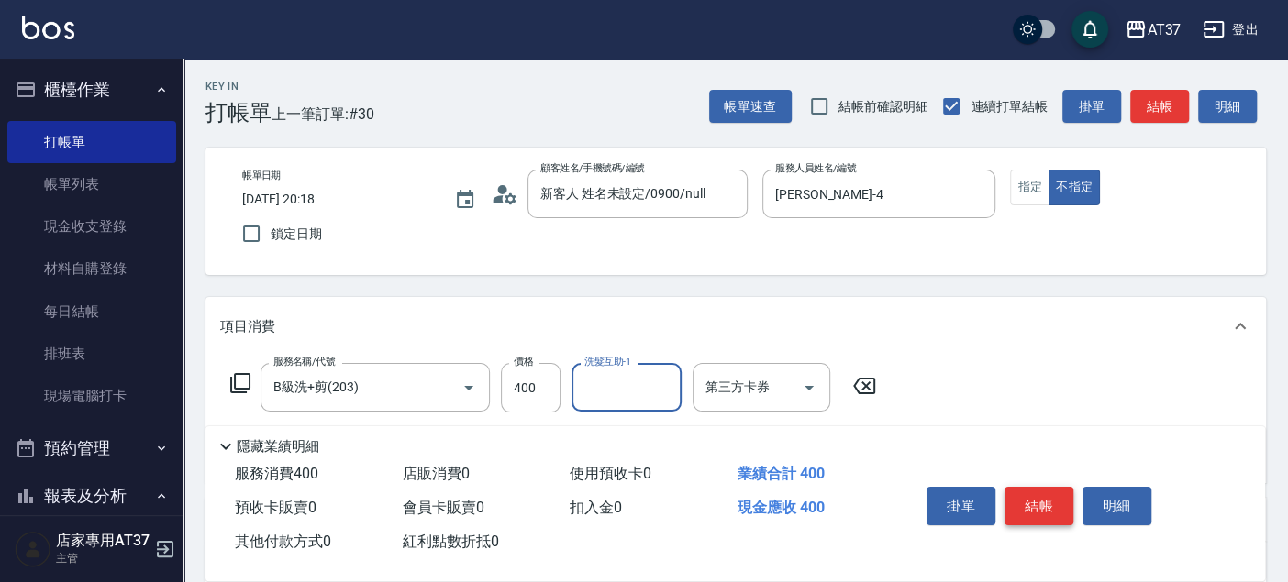
click at [1035, 497] on button "結帳" at bounding box center [1038, 506] width 69 height 39
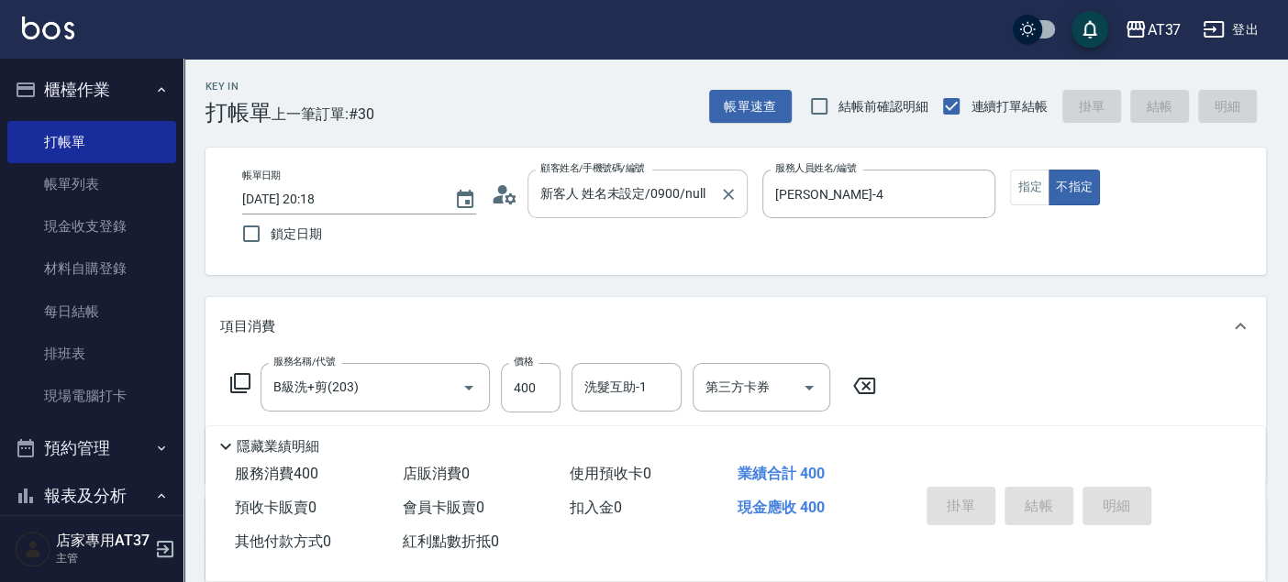
type input "2025/09/08 20:23"
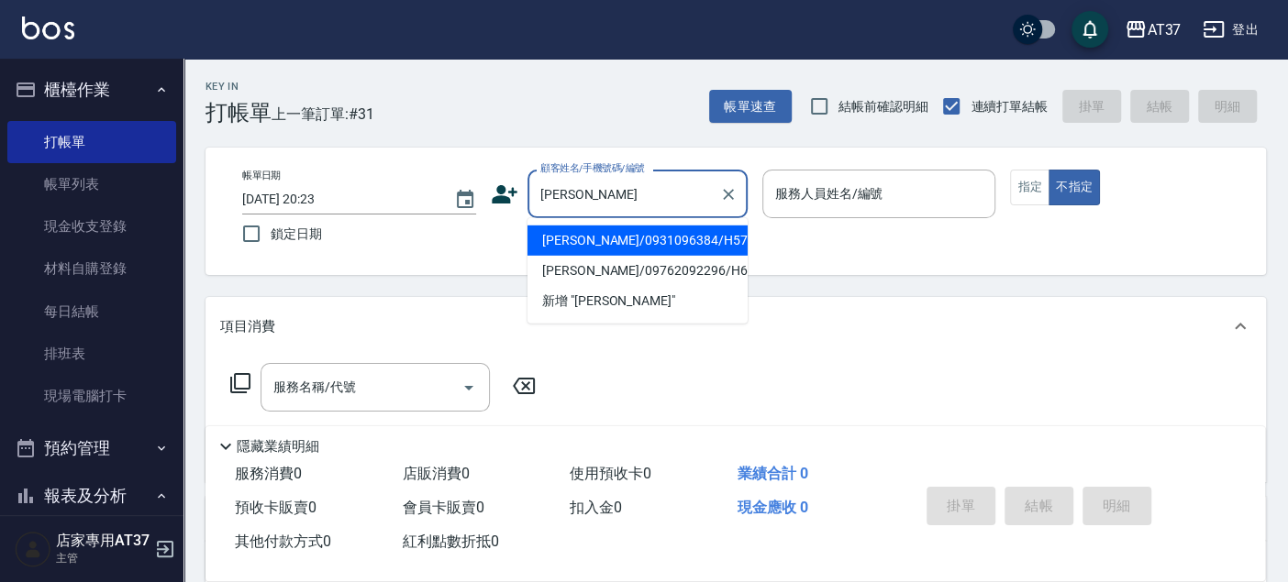
click at [669, 246] on li "陳錦美/0931096384/H570" at bounding box center [637, 241] width 220 height 30
type input "陳錦美/0931096384/H570"
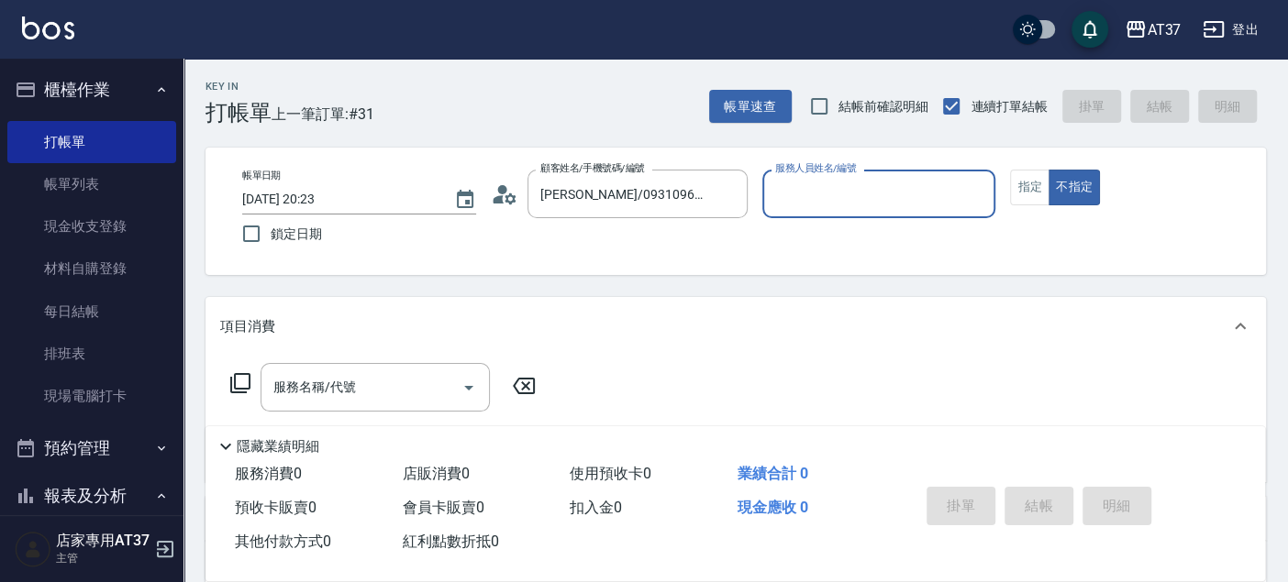
type input "[PERSON_NAME]-4"
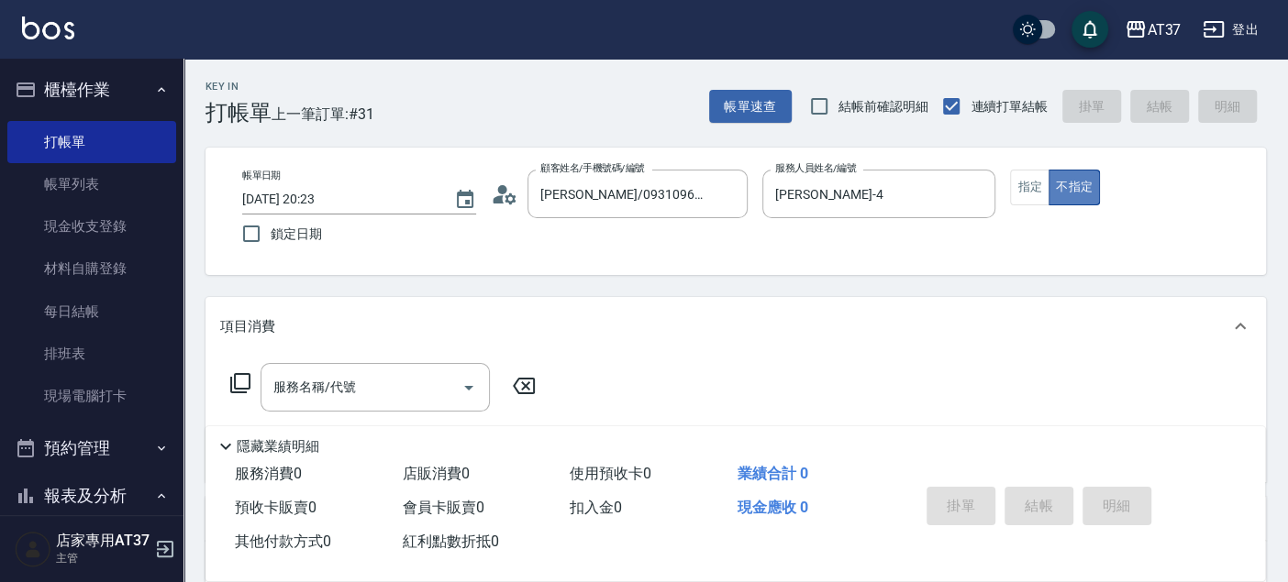
click at [1048, 187] on button "不指定" at bounding box center [1073, 188] width 51 height 36
click at [1019, 188] on button "指定" at bounding box center [1029, 188] width 39 height 36
click at [305, 391] on div "服務名稱/代號 服務名稱/代號" at bounding box center [374, 387] width 229 height 49
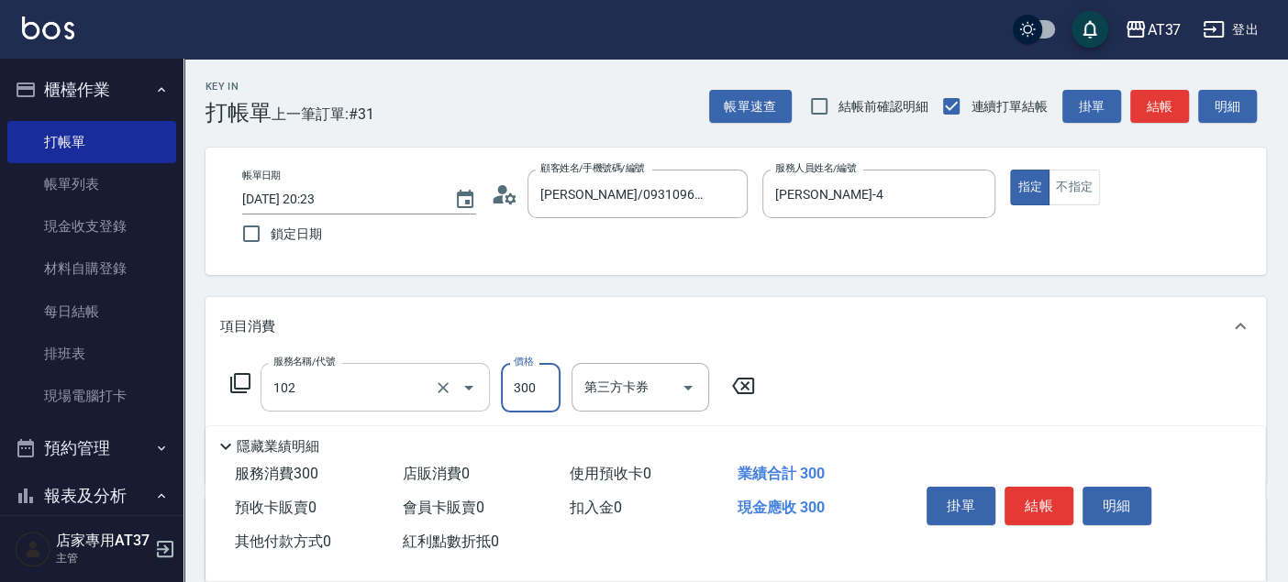
type input "精油洗髮(102)"
click at [1023, 501] on button "結帳" at bounding box center [1038, 506] width 69 height 39
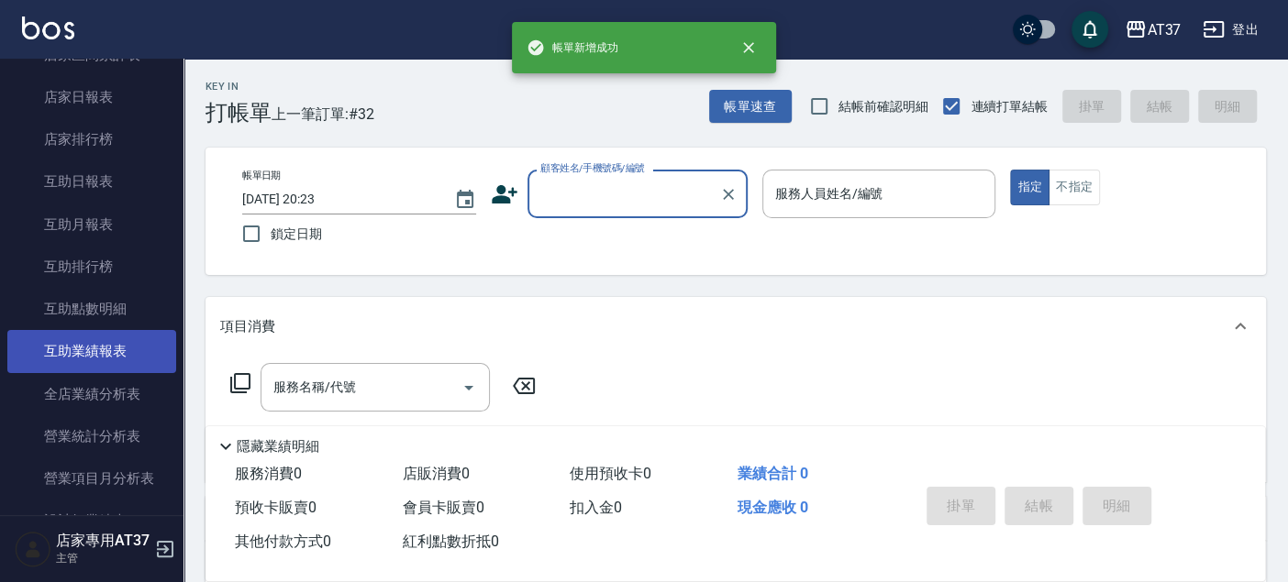
scroll to position [611, 0]
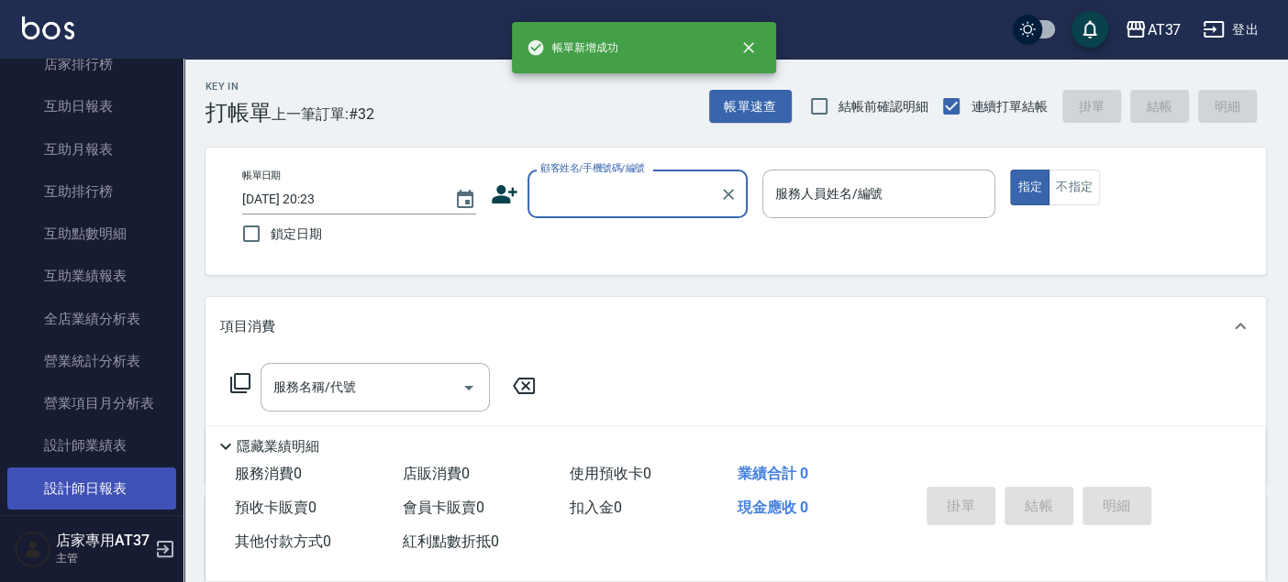
click at [123, 482] on link "設計師日報表" at bounding box center [91, 489] width 169 height 42
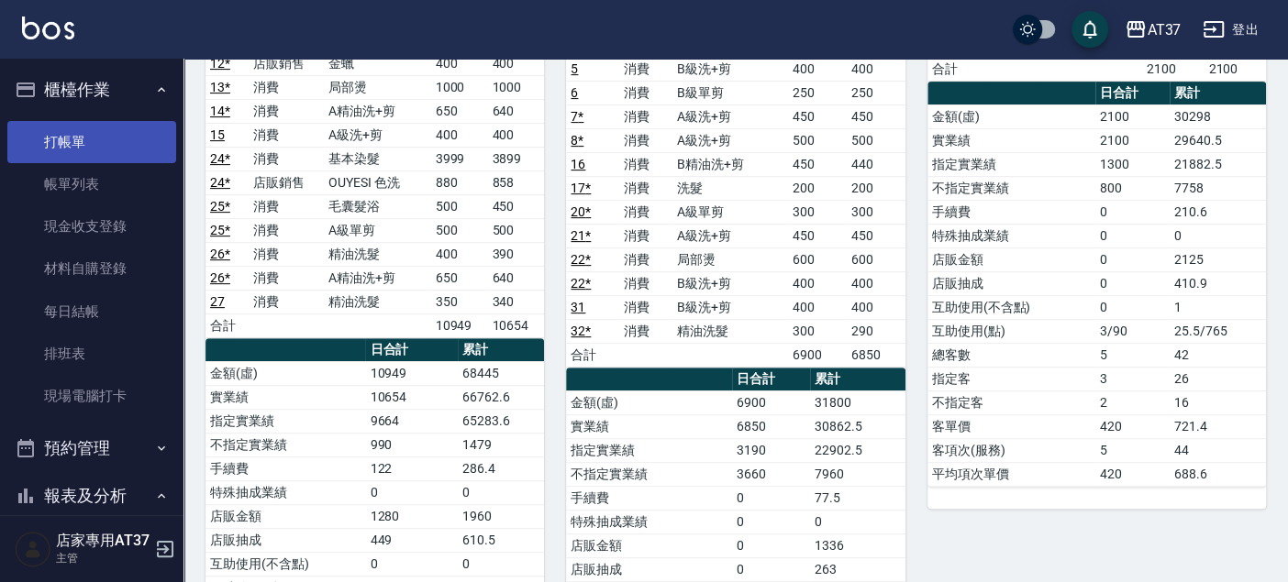
scroll to position [305, 0]
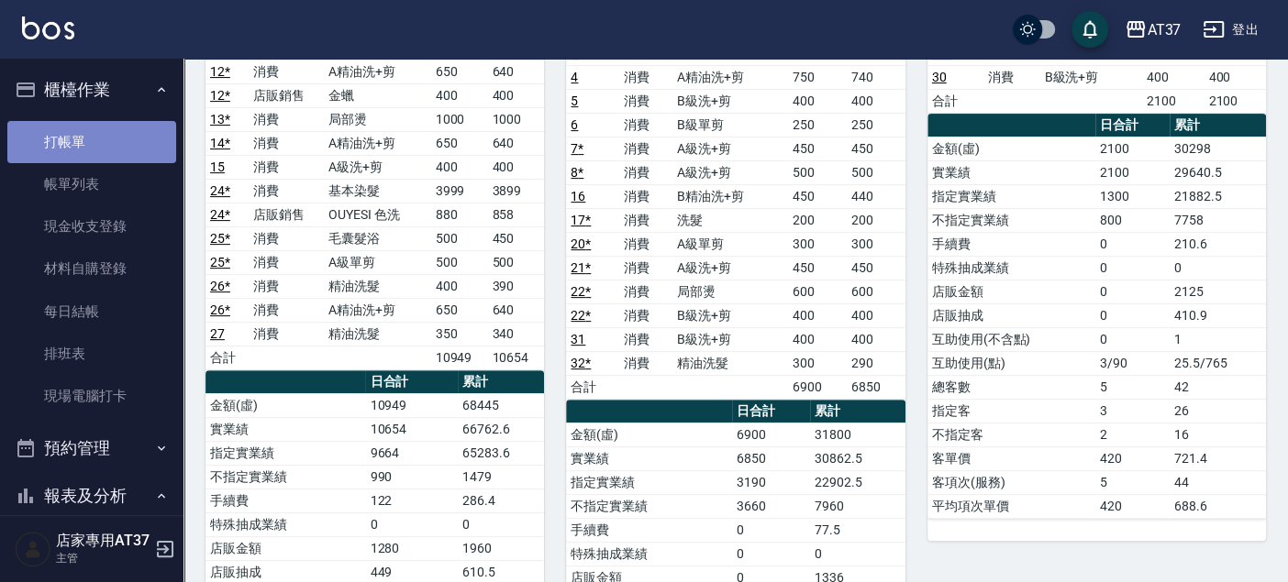
click at [96, 143] on link "打帳單" at bounding box center [91, 142] width 169 height 42
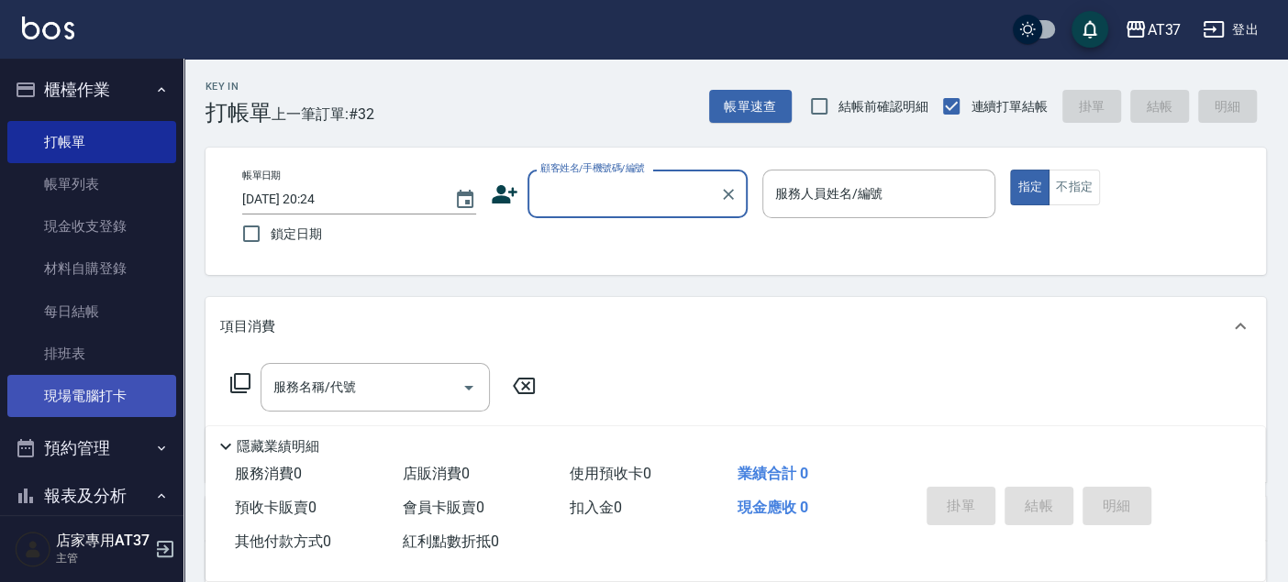
click at [147, 396] on link "現場電腦打卡" at bounding box center [91, 396] width 169 height 42
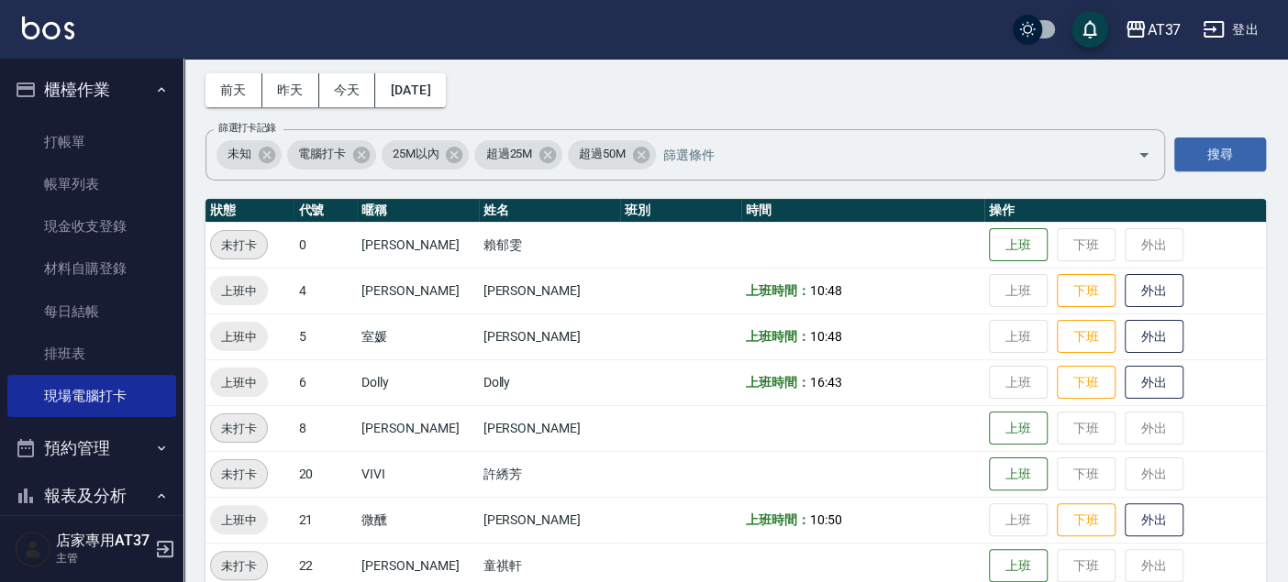
scroll to position [305, 0]
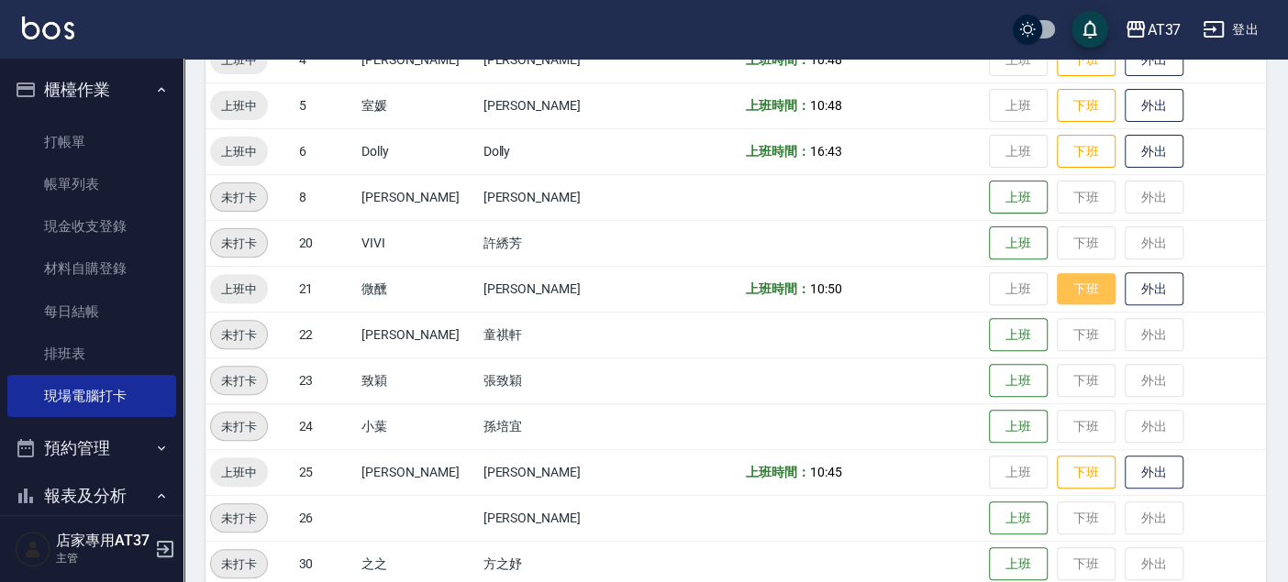
click at [1082, 283] on button "下班" at bounding box center [1086, 289] width 59 height 32
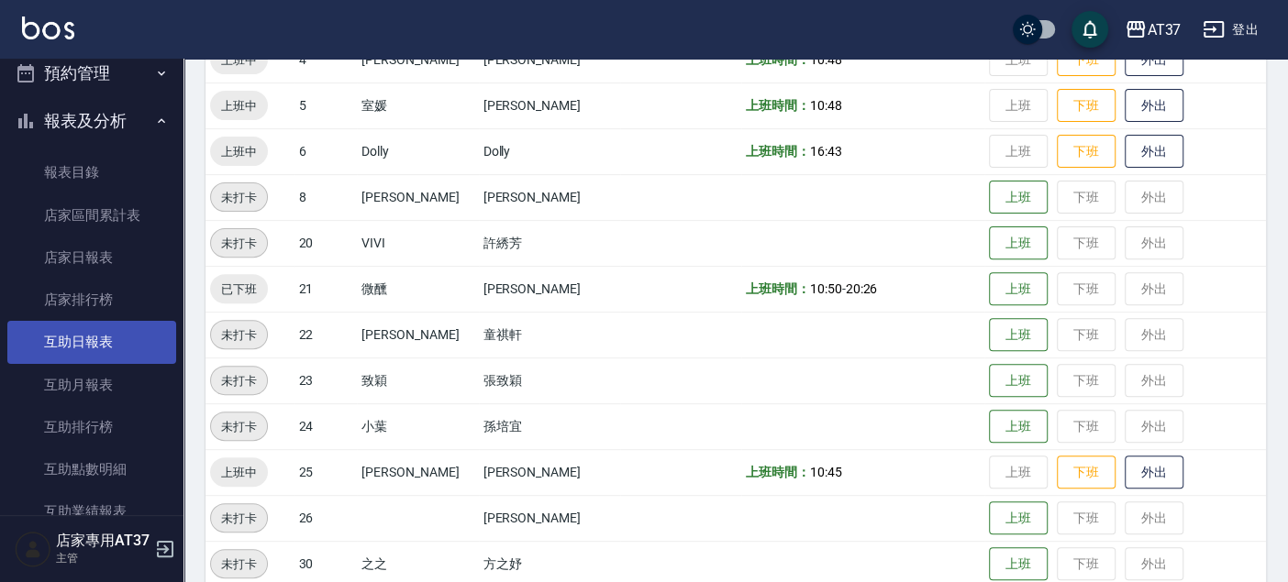
scroll to position [407, 0]
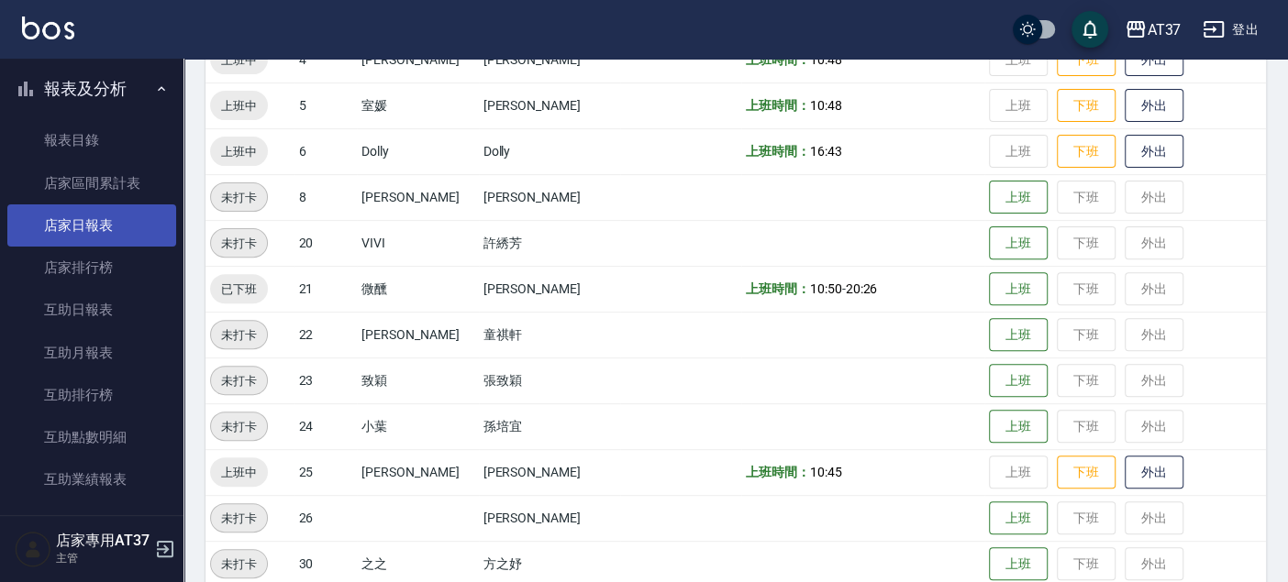
click at [90, 238] on link "店家日報表" at bounding box center [91, 226] width 169 height 42
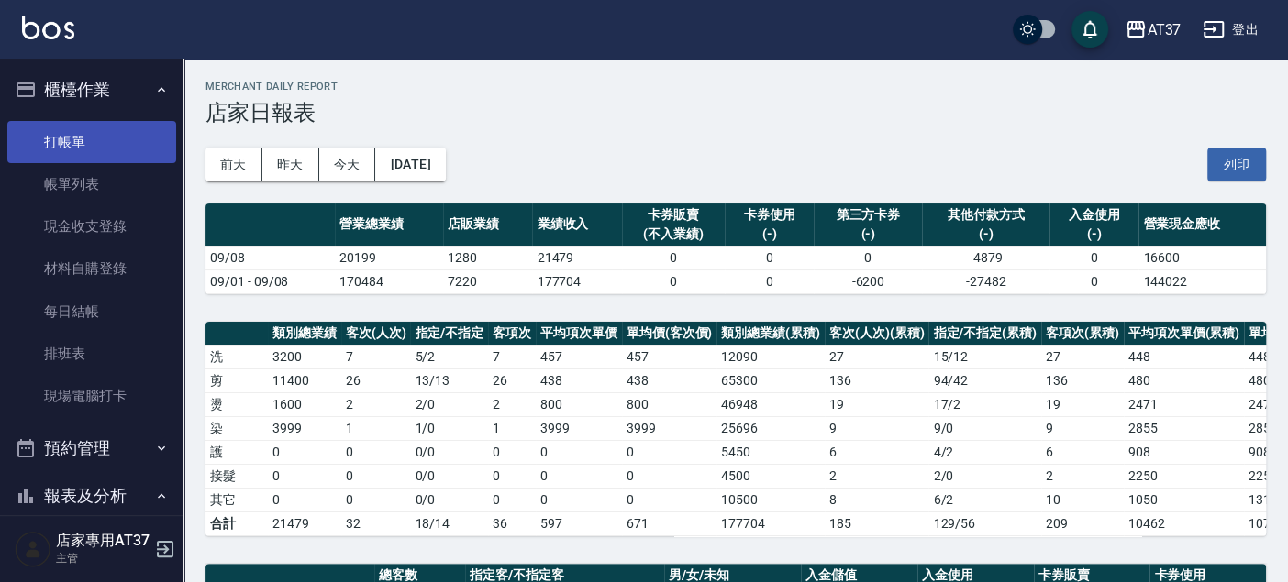
click at [62, 133] on link "打帳單" at bounding box center [91, 142] width 169 height 42
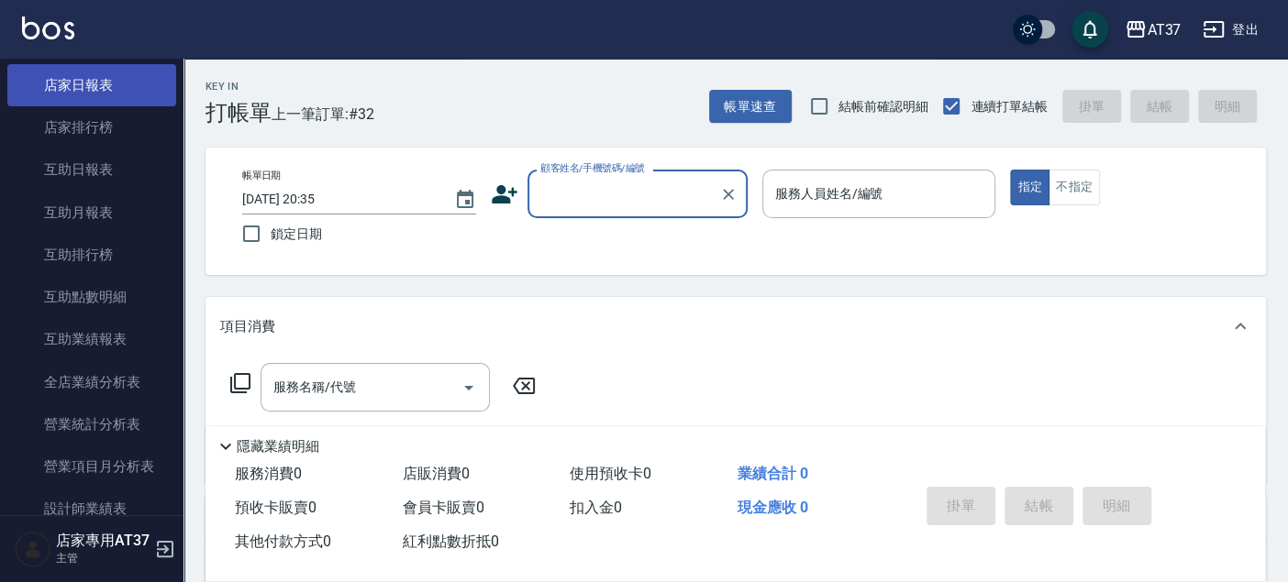
scroll to position [713, 0]
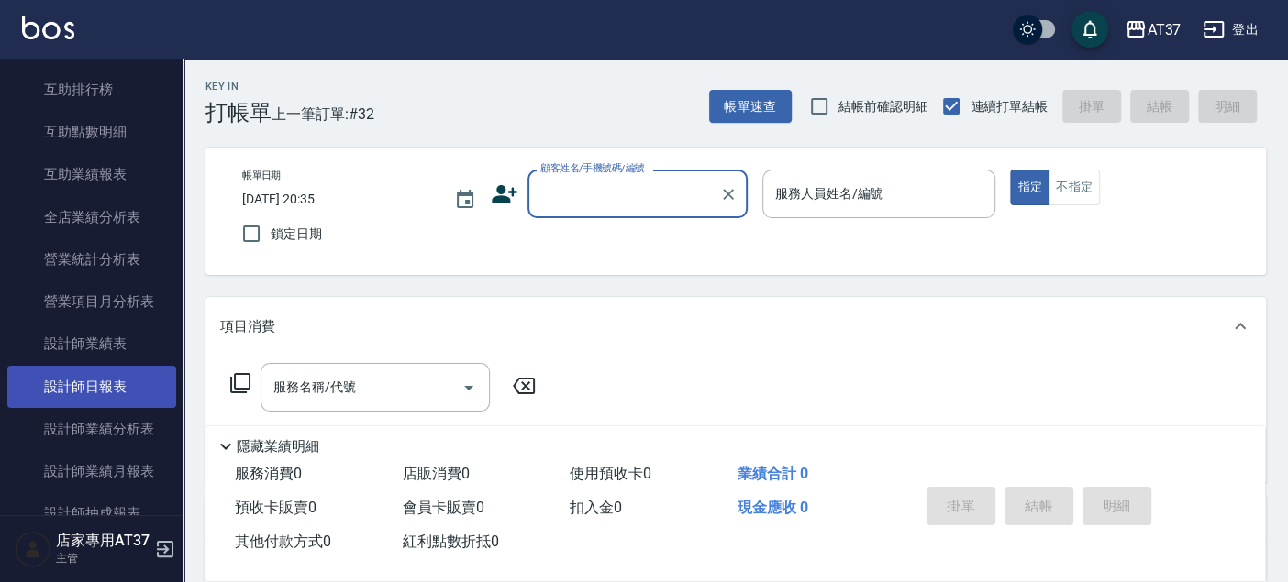
click at [135, 378] on link "設計師日報表" at bounding box center [91, 387] width 169 height 42
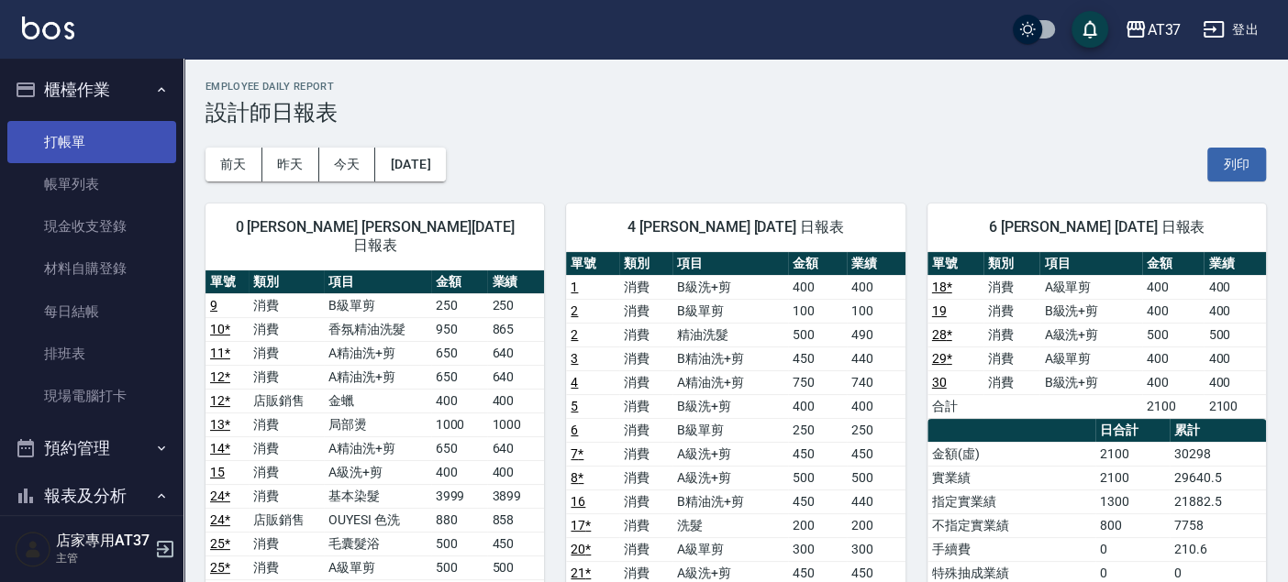
click at [84, 138] on link "打帳單" at bounding box center [91, 142] width 169 height 42
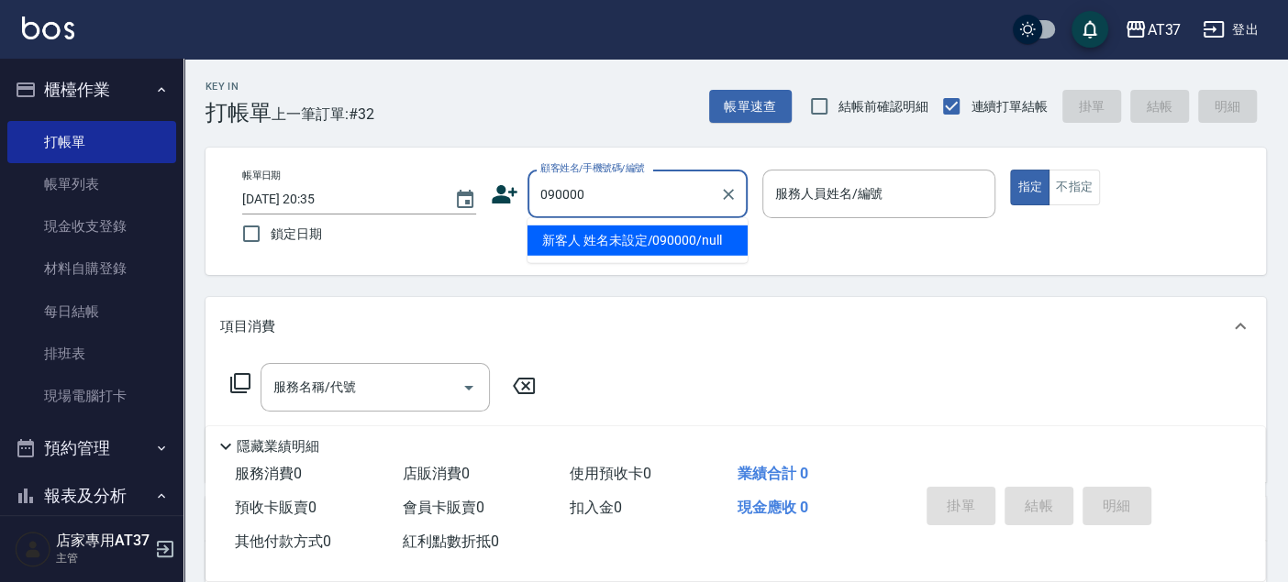
type input "新客人 姓名未設定/090000/null"
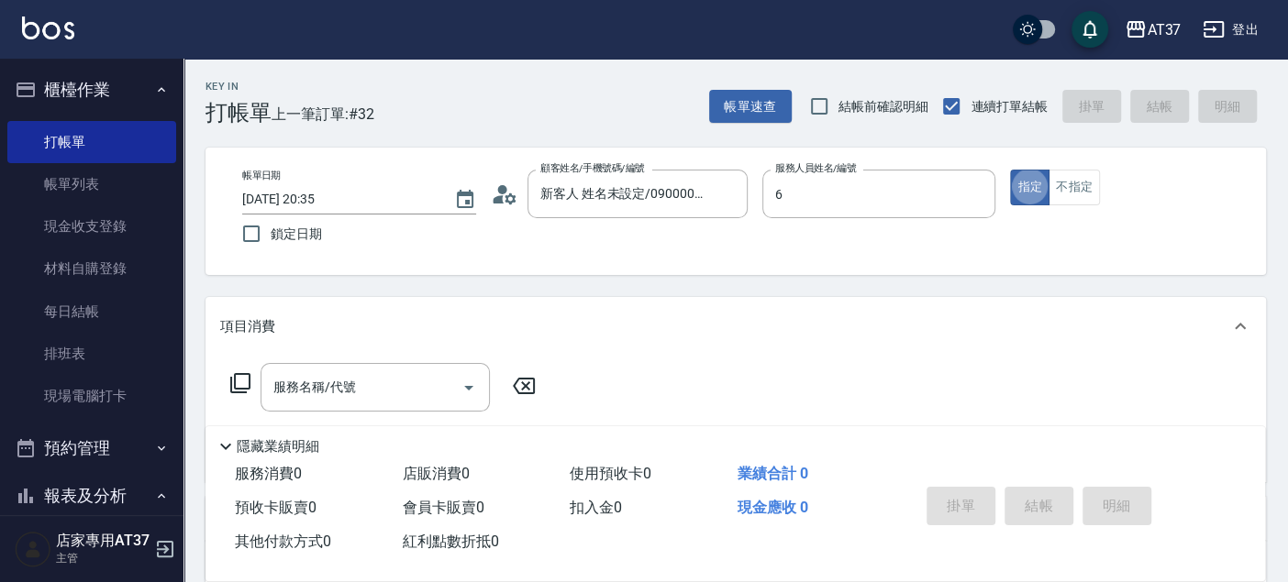
type input "Dolly-6"
type button "true"
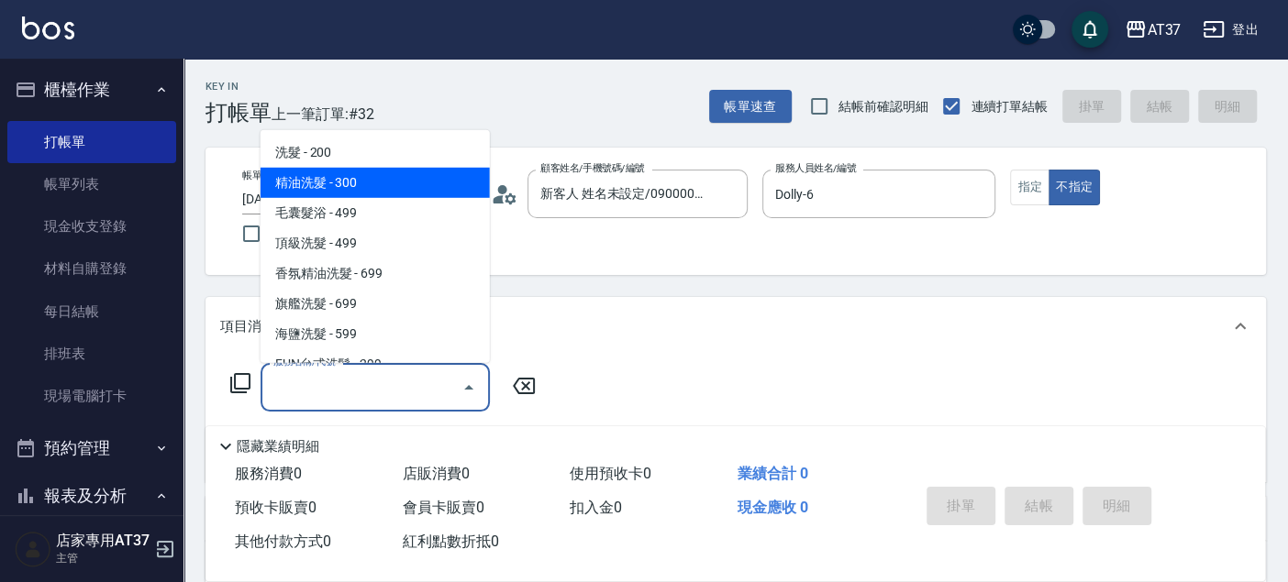
type input "精油洗髮(102)"
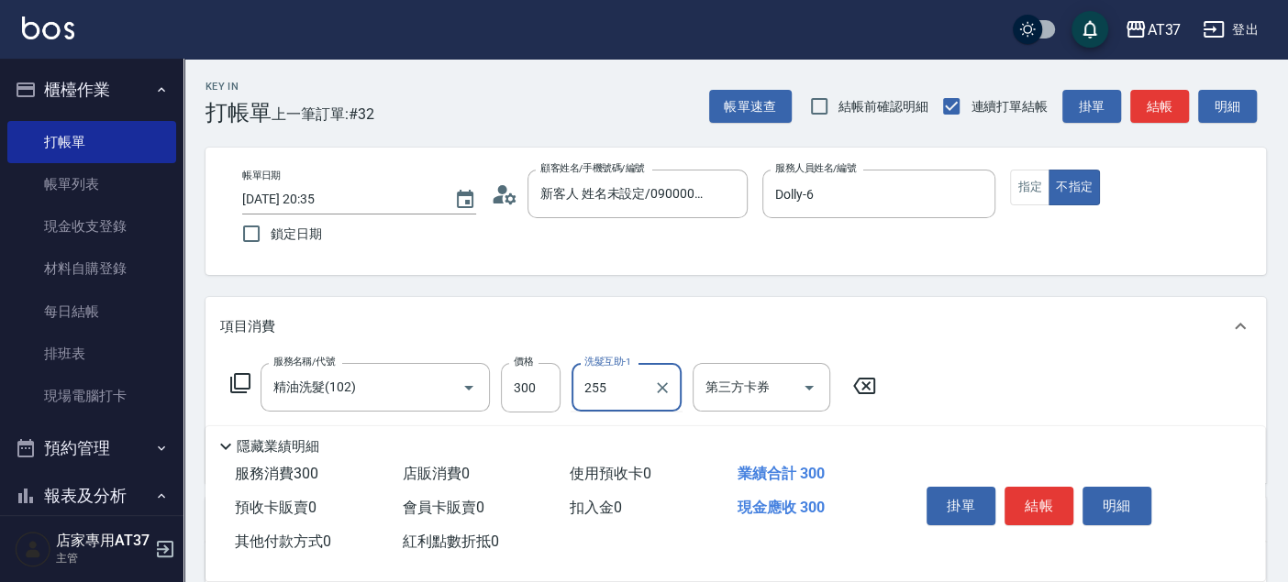
type input "255"
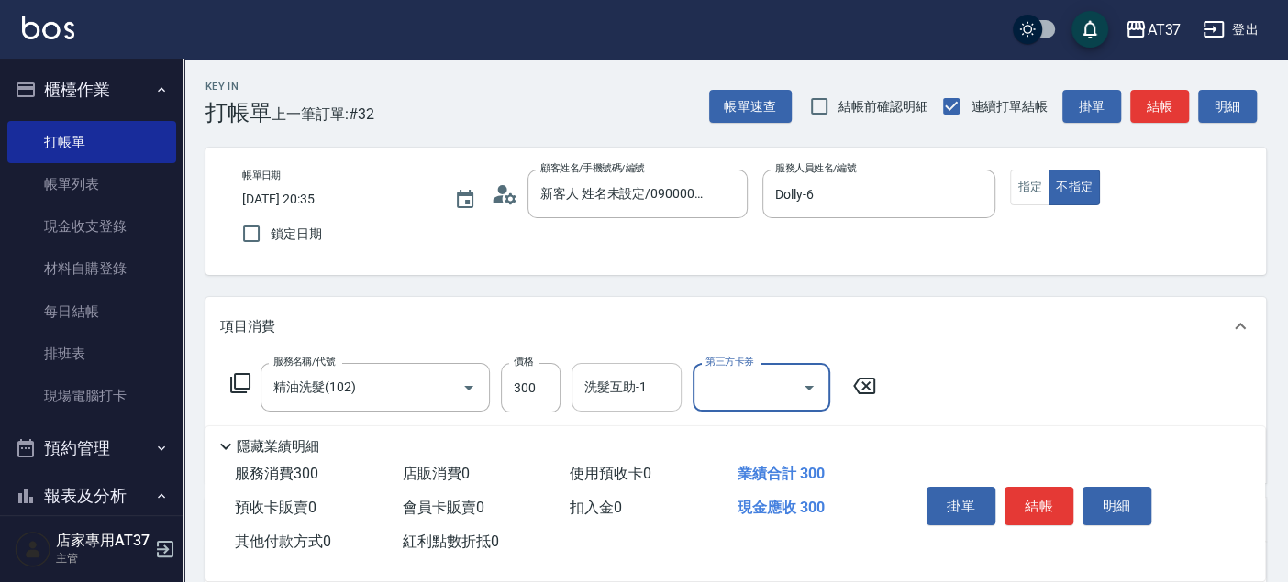
click at [590, 365] on div "洗髮互助-1" at bounding box center [626, 387] width 110 height 49
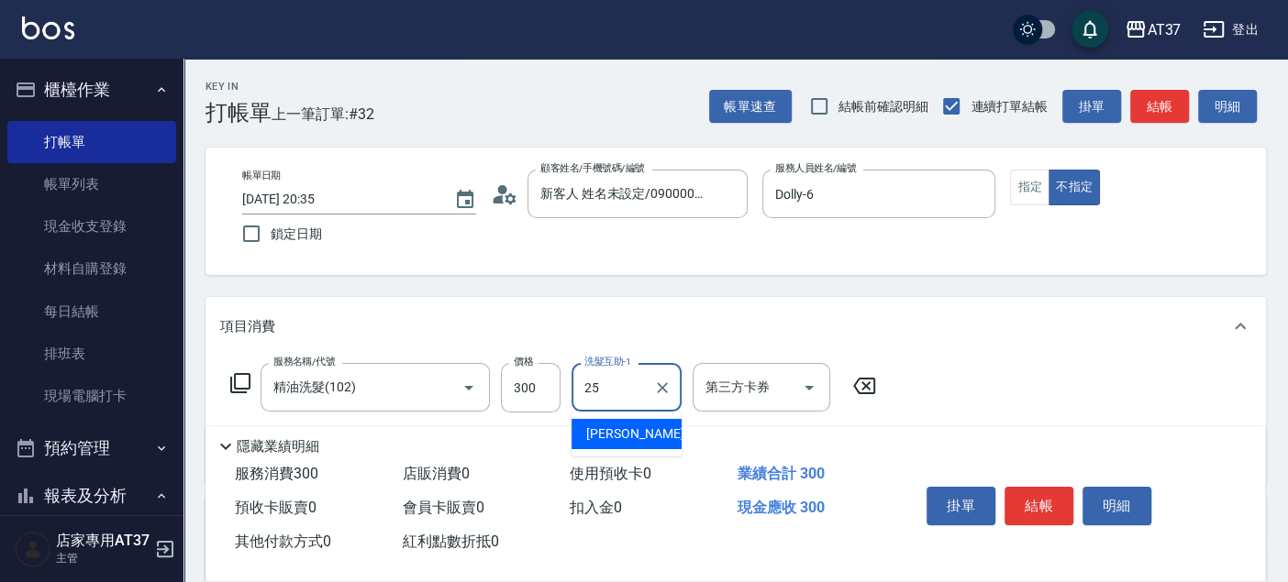
type input "子筠-25"
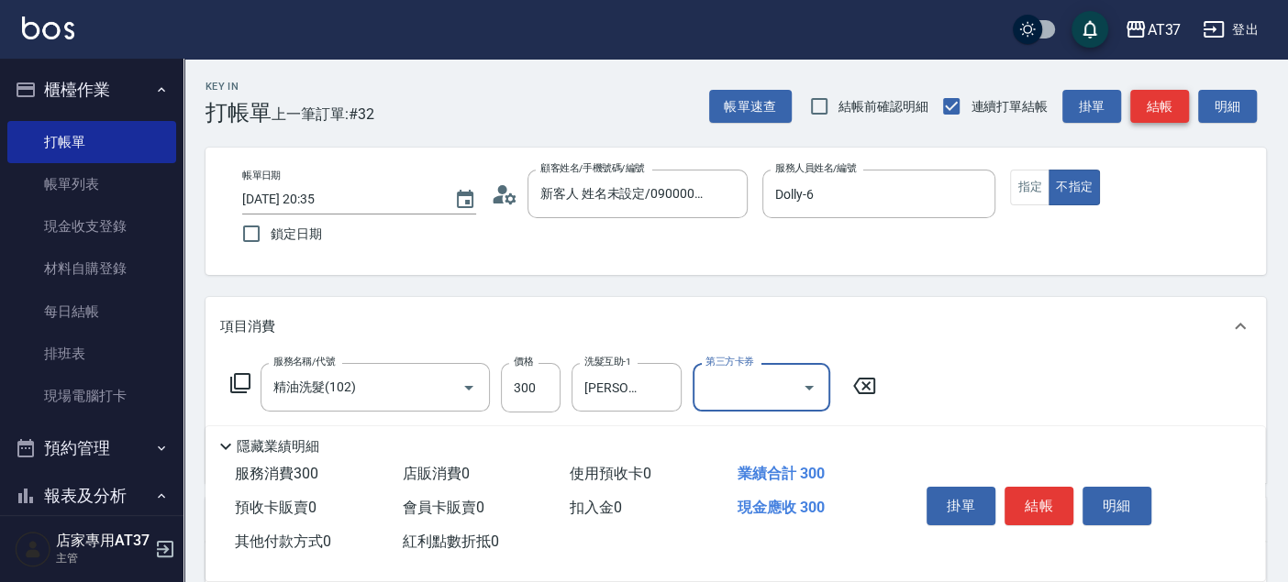
click at [1160, 112] on button "結帳" at bounding box center [1159, 107] width 59 height 34
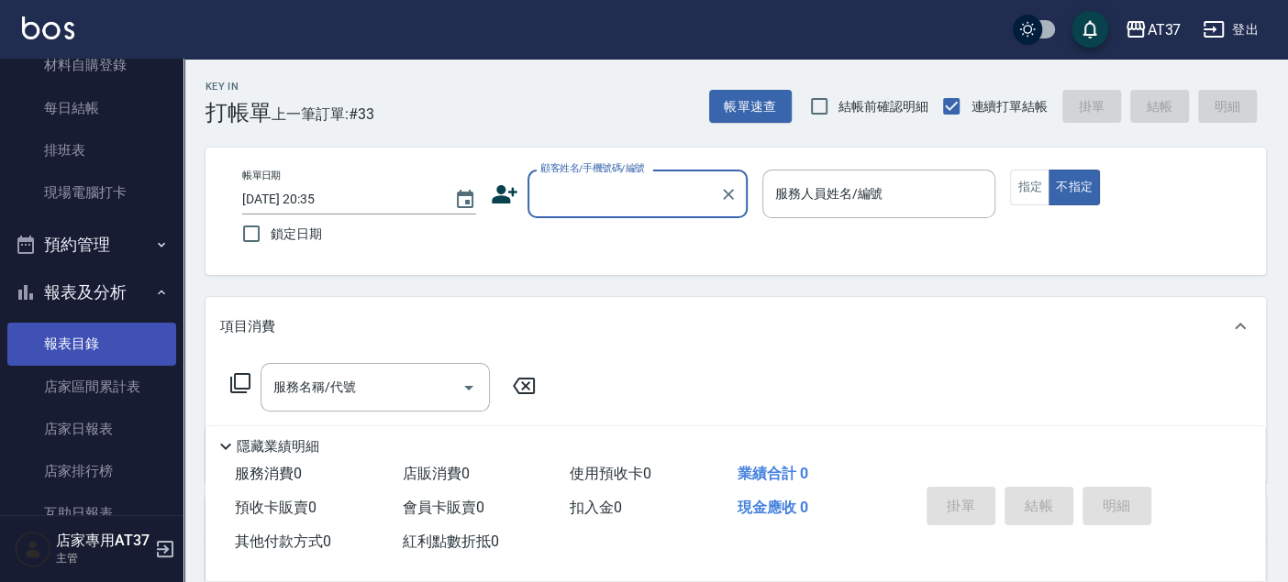
scroll to position [407, 0]
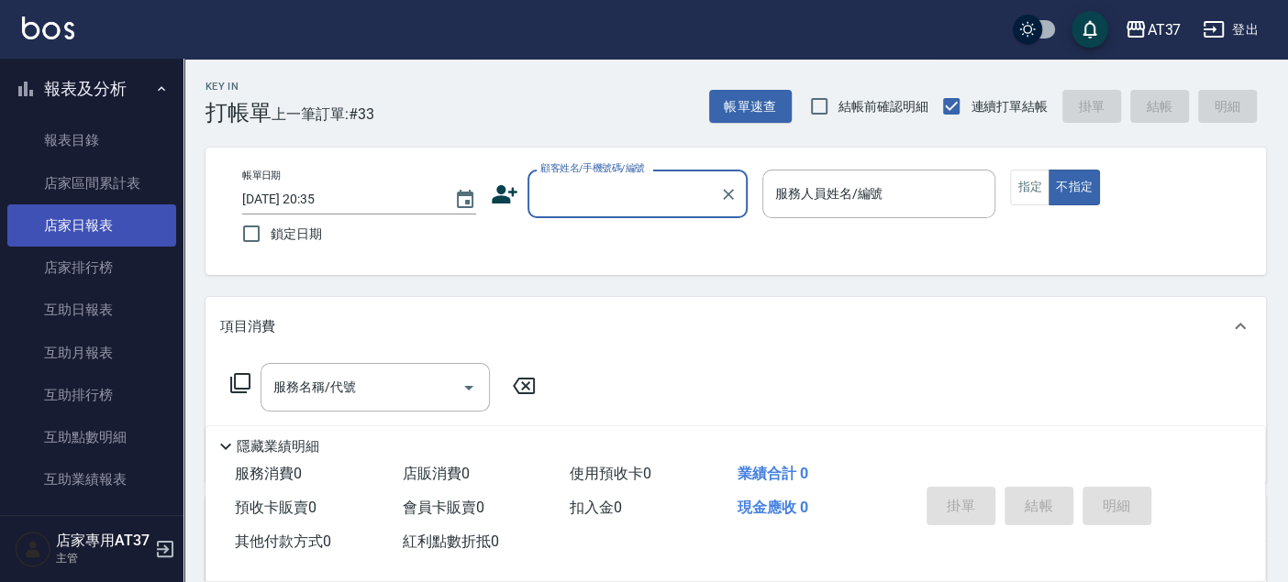
click at [121, 229] on link "店家日報表" at bounding box center [91, 226] width 169 height 42
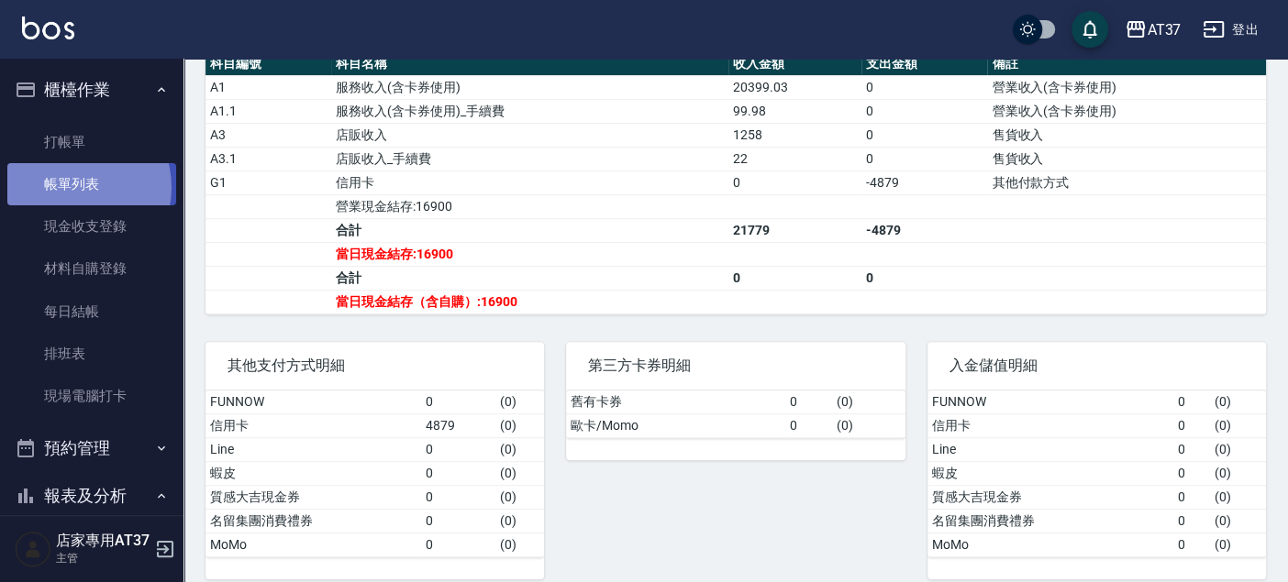
drag, startPoint x: 68, startPoint y: 188, endPoint x: 111, endPoint y: 94, distance: 103.8
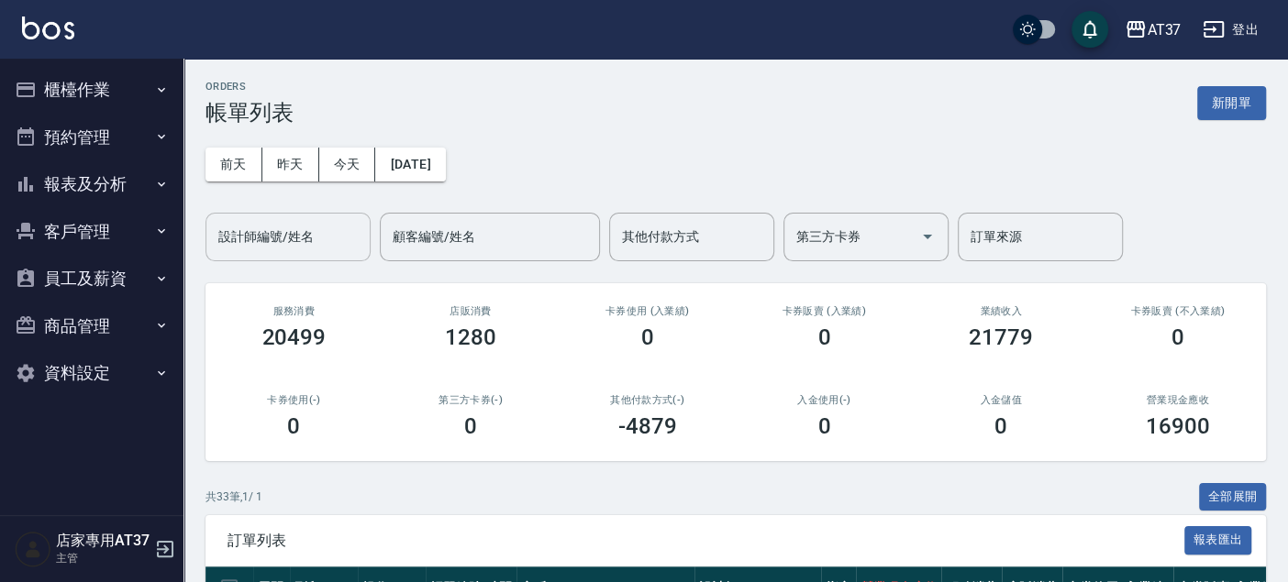
click at [227, 254] on div "設計師編號/姓名" at bounding box center [287, 237] width 165 height 49
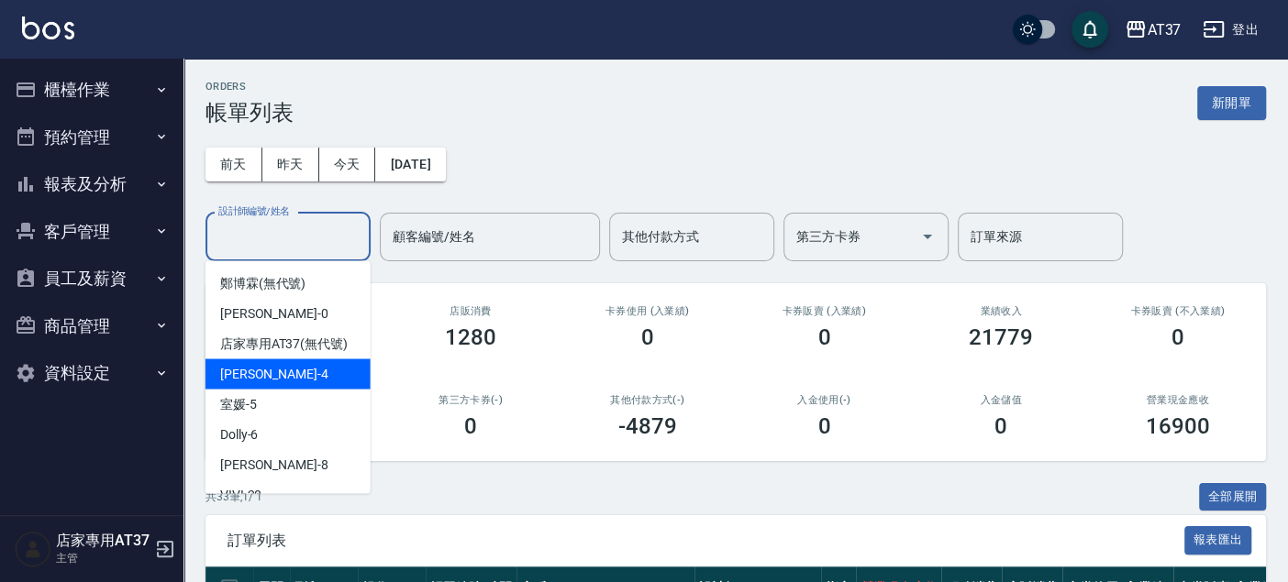
click at [288, 389] on div "[PERSON_NAME] -4" at bounding box center [287, 374] width 165 height 30
type input "[PERSON_NAME]-4"
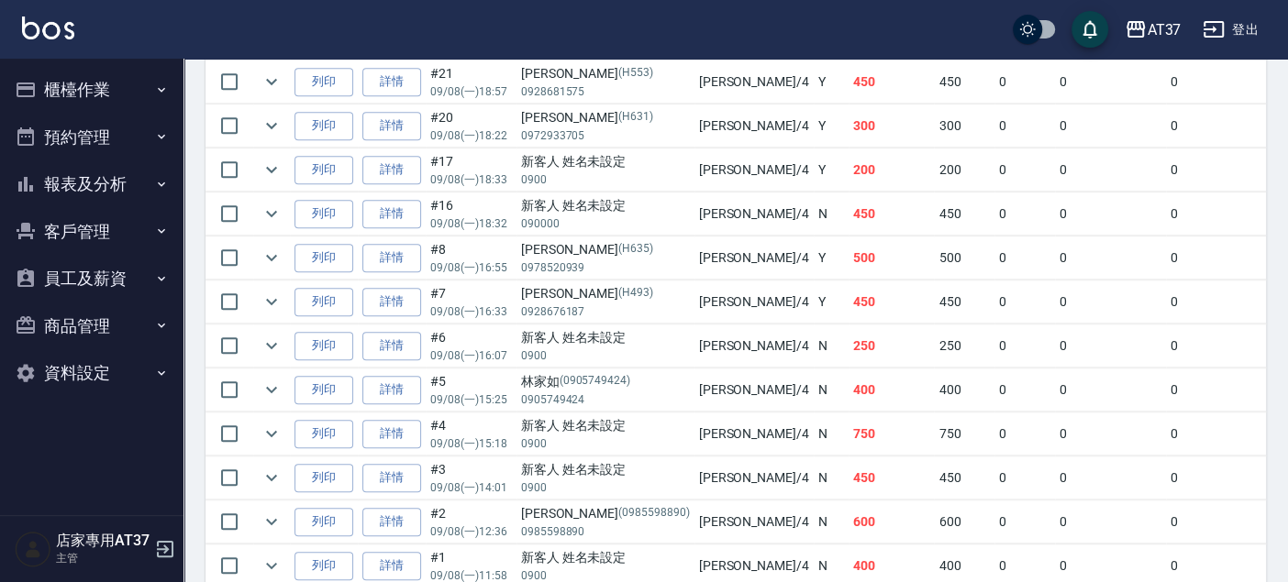
scroll to position [713, 0]
